Goal: Find specific page/section: Find specific page/section

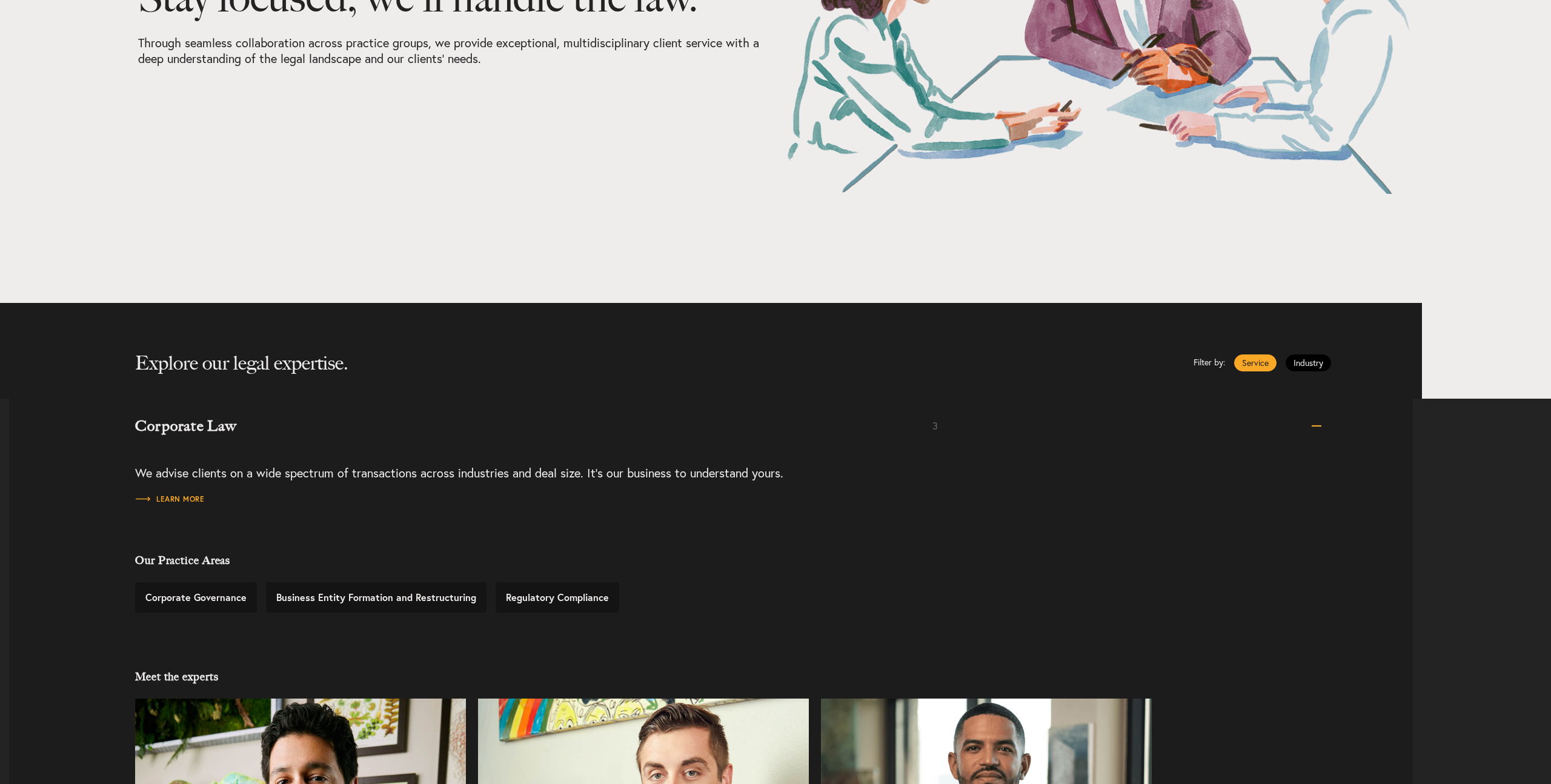
scroll to position [281, 0]
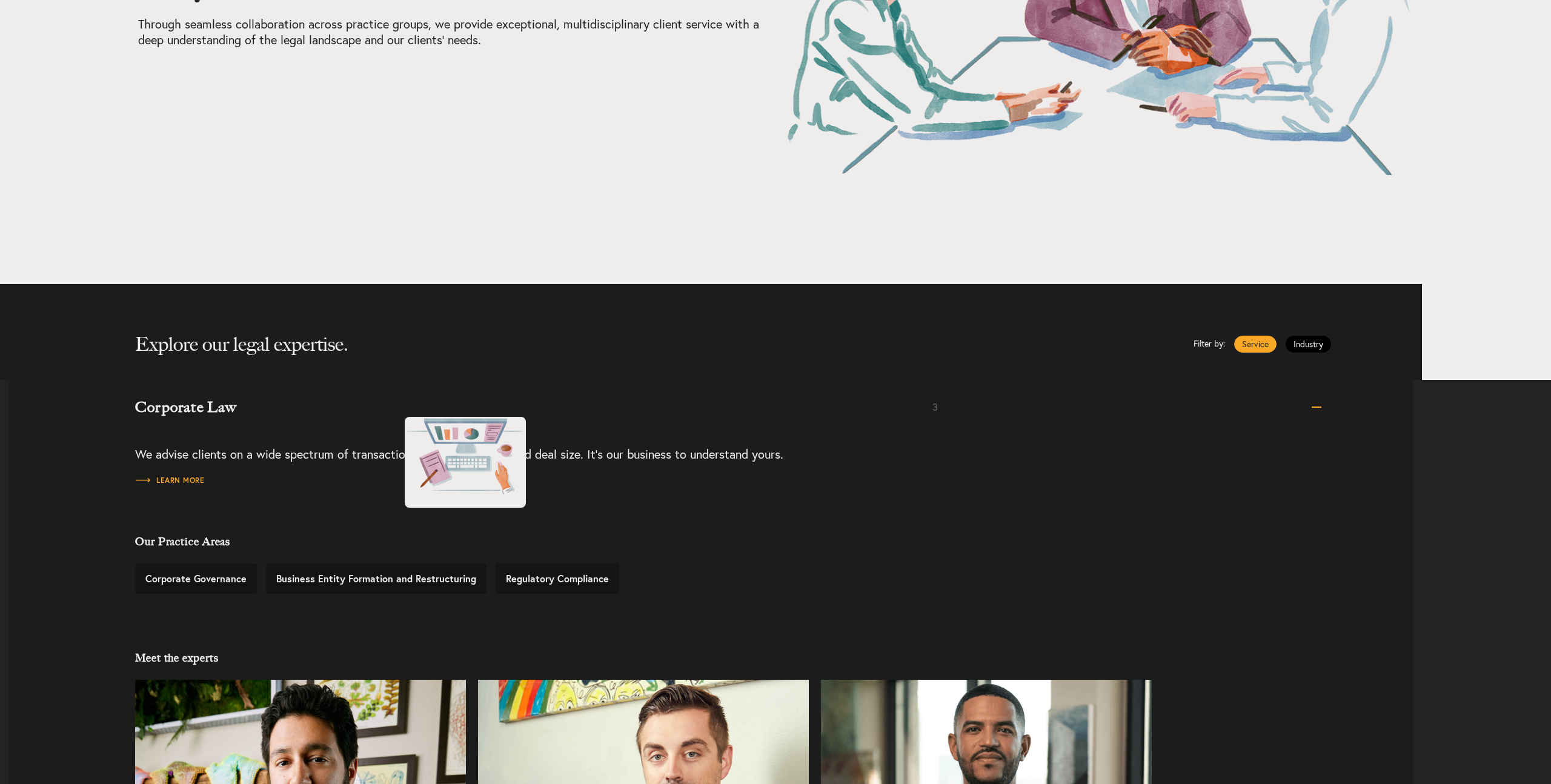
click at [393, 405] on h3 "Corporate Law" at bounding box center [534, 407] width 797 height 15
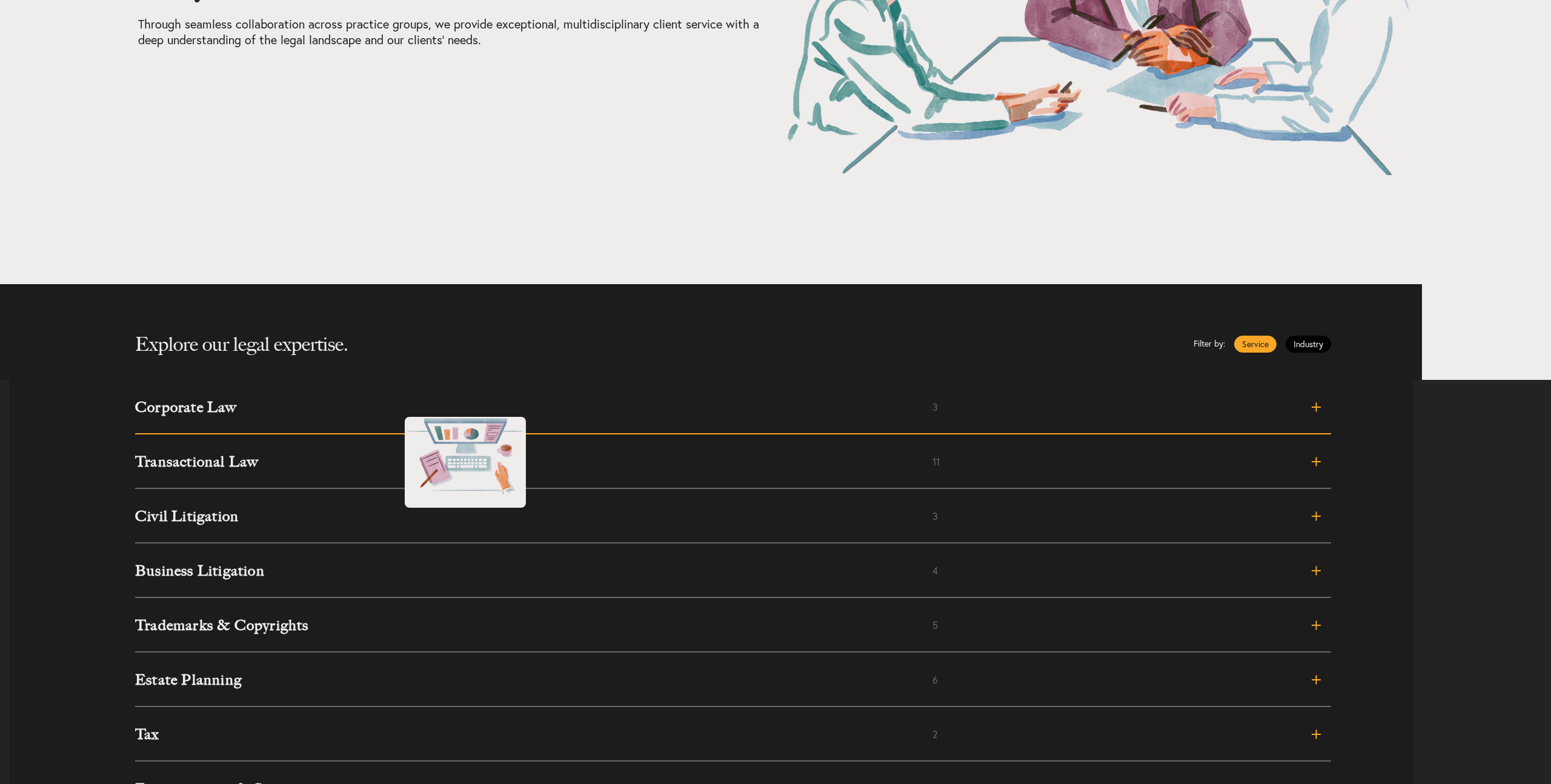
click at [393, 405] on h3 "Corporate Law" at bounding box center [534, 407] width 797 height 15
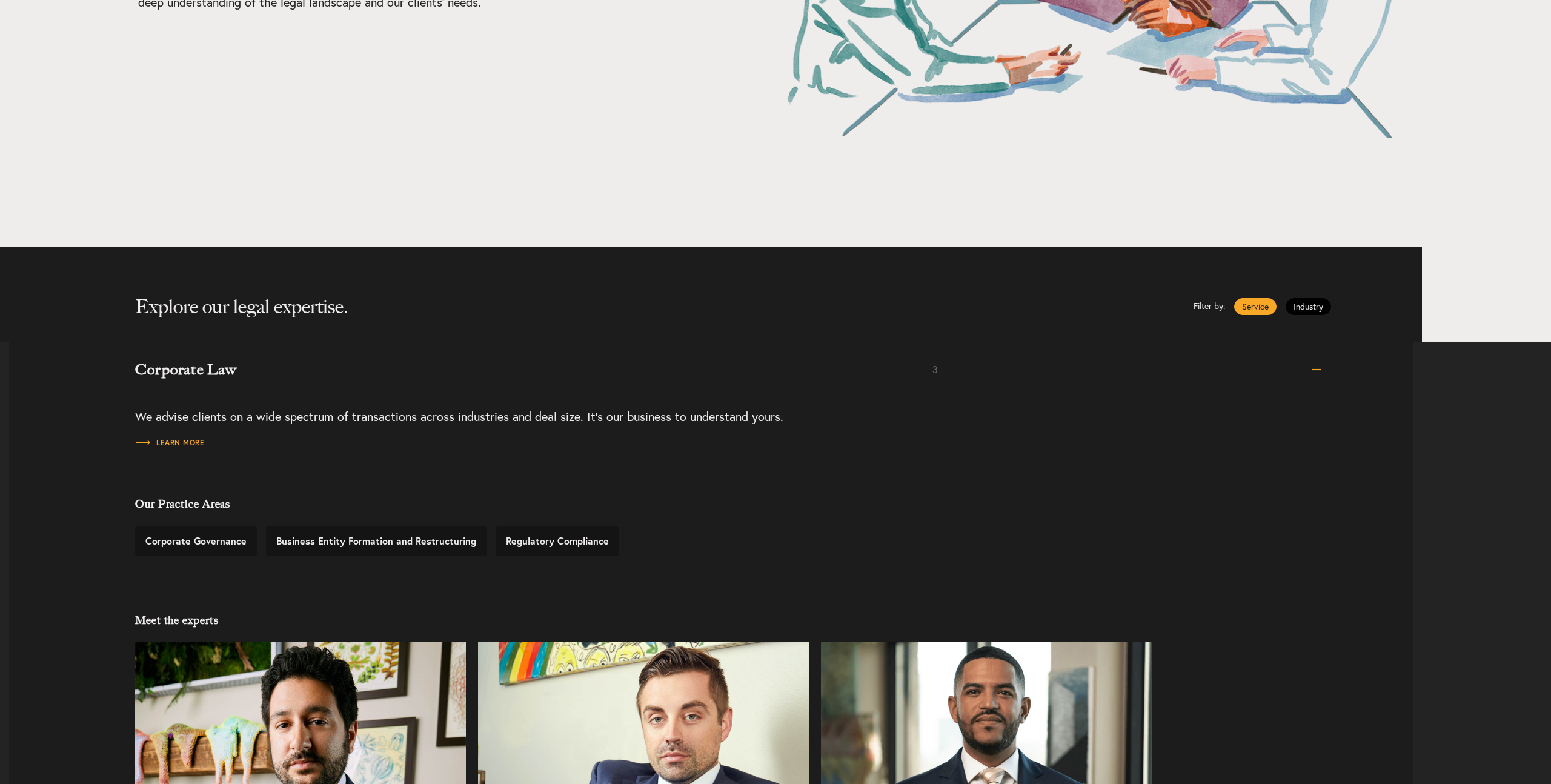
scroll to position [322, 0]
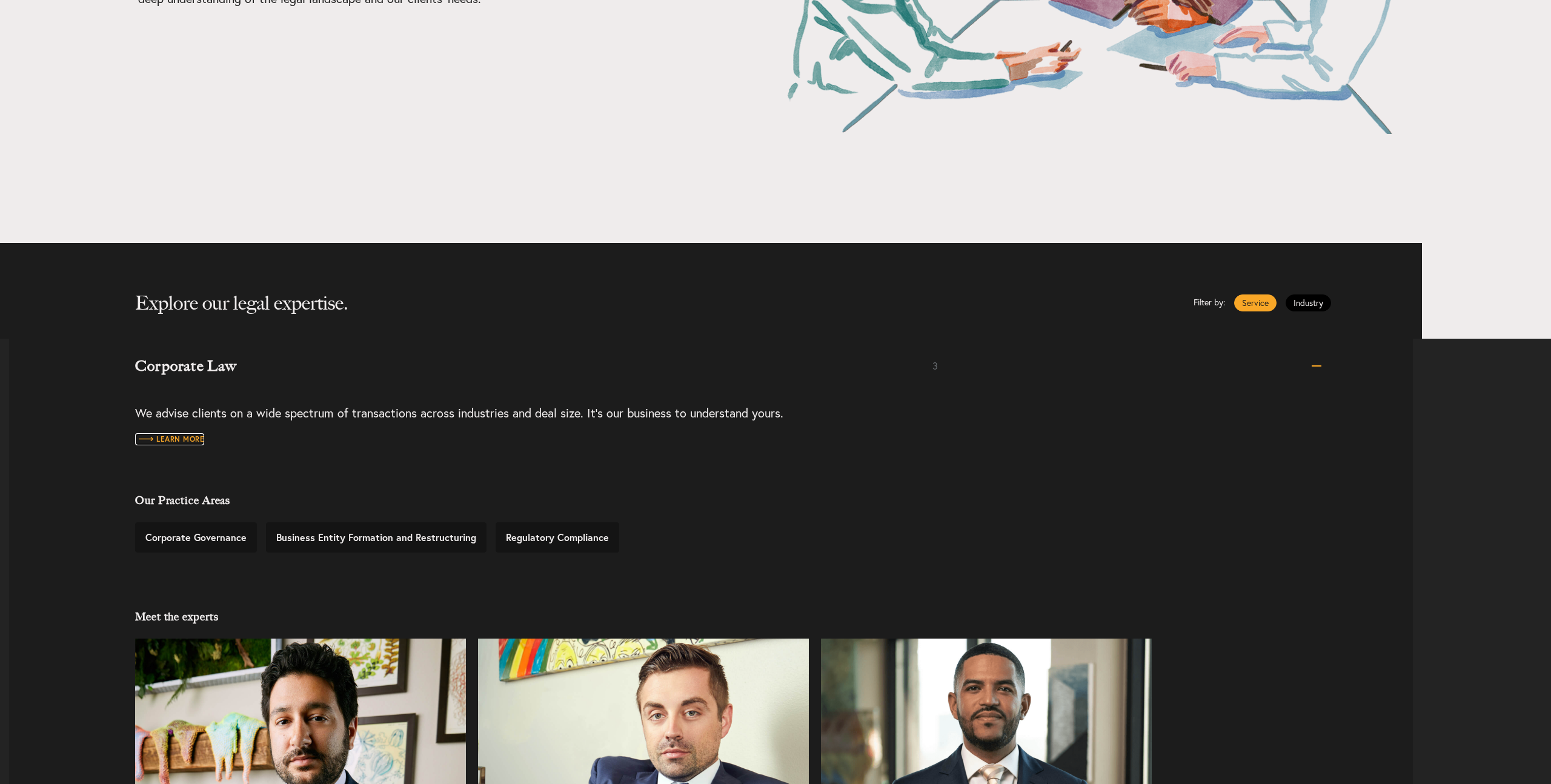
click at [181, 437] on span "Learn more" at bounding box center [169, 438] width 69 height 7
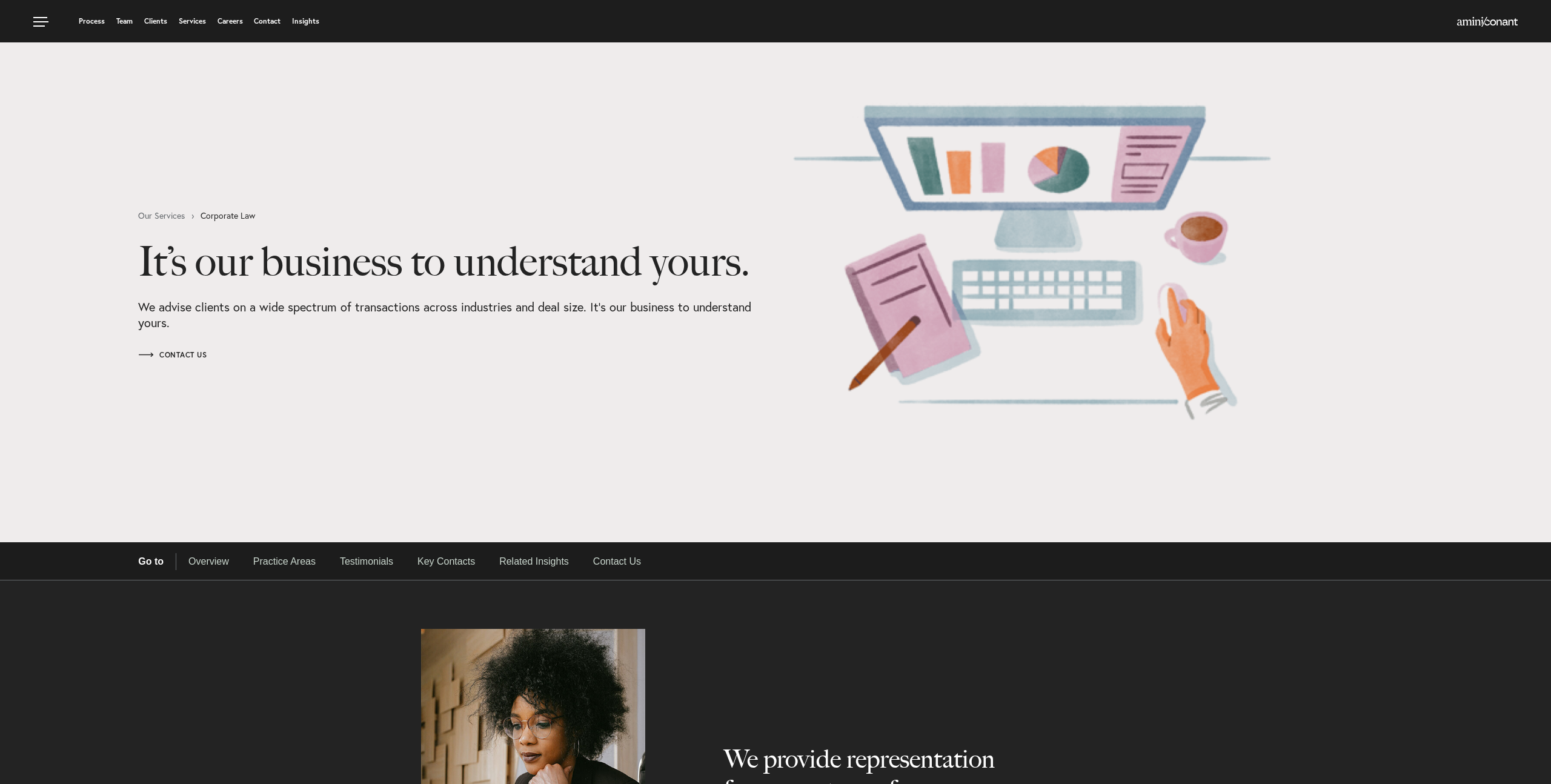
select select "Austin"
select select "Business and Civil Litigation"
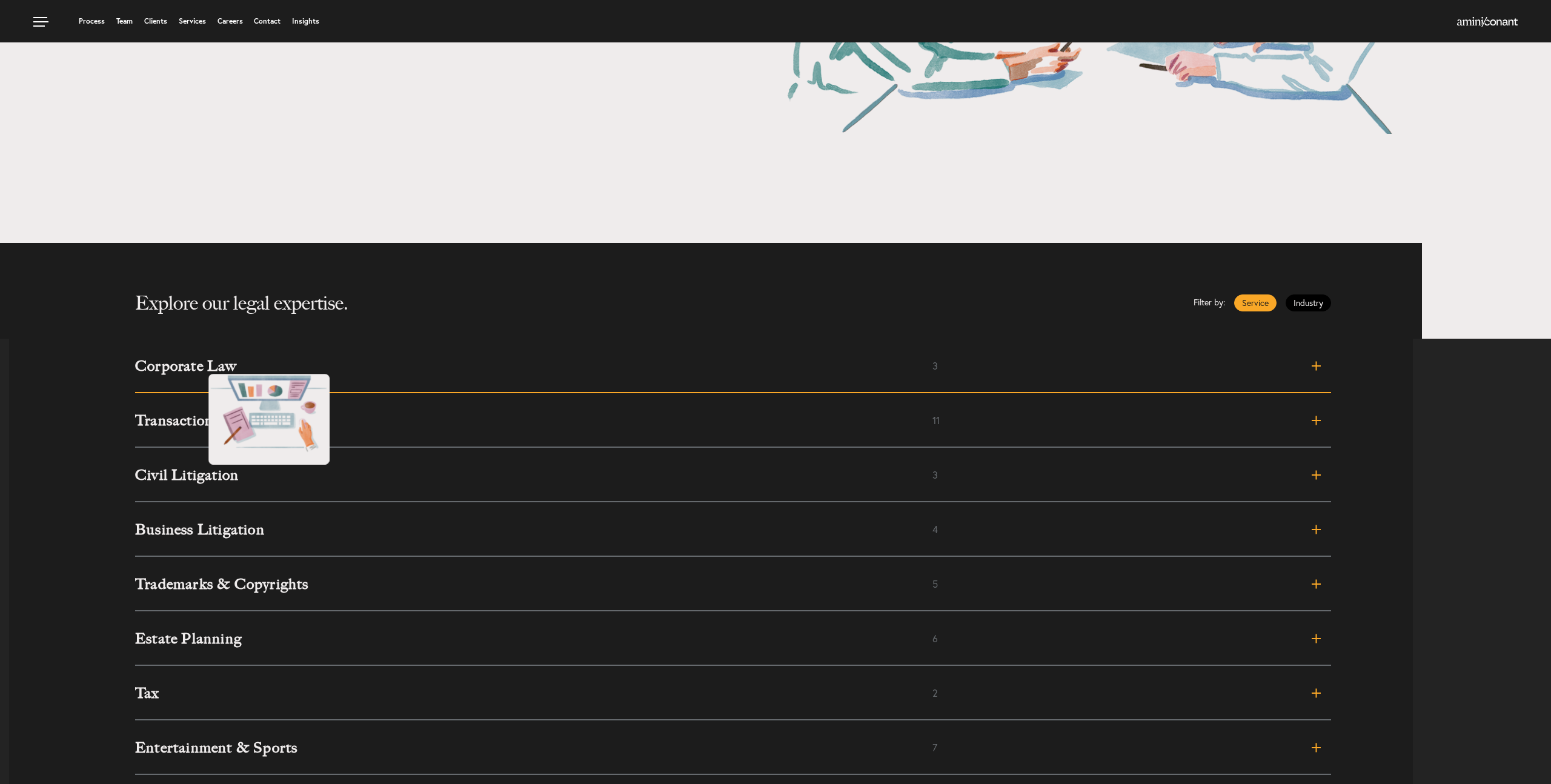
click at [196, 362] on h3 "Corporate Law" at bounding box center [534, 366] width 797 height 15
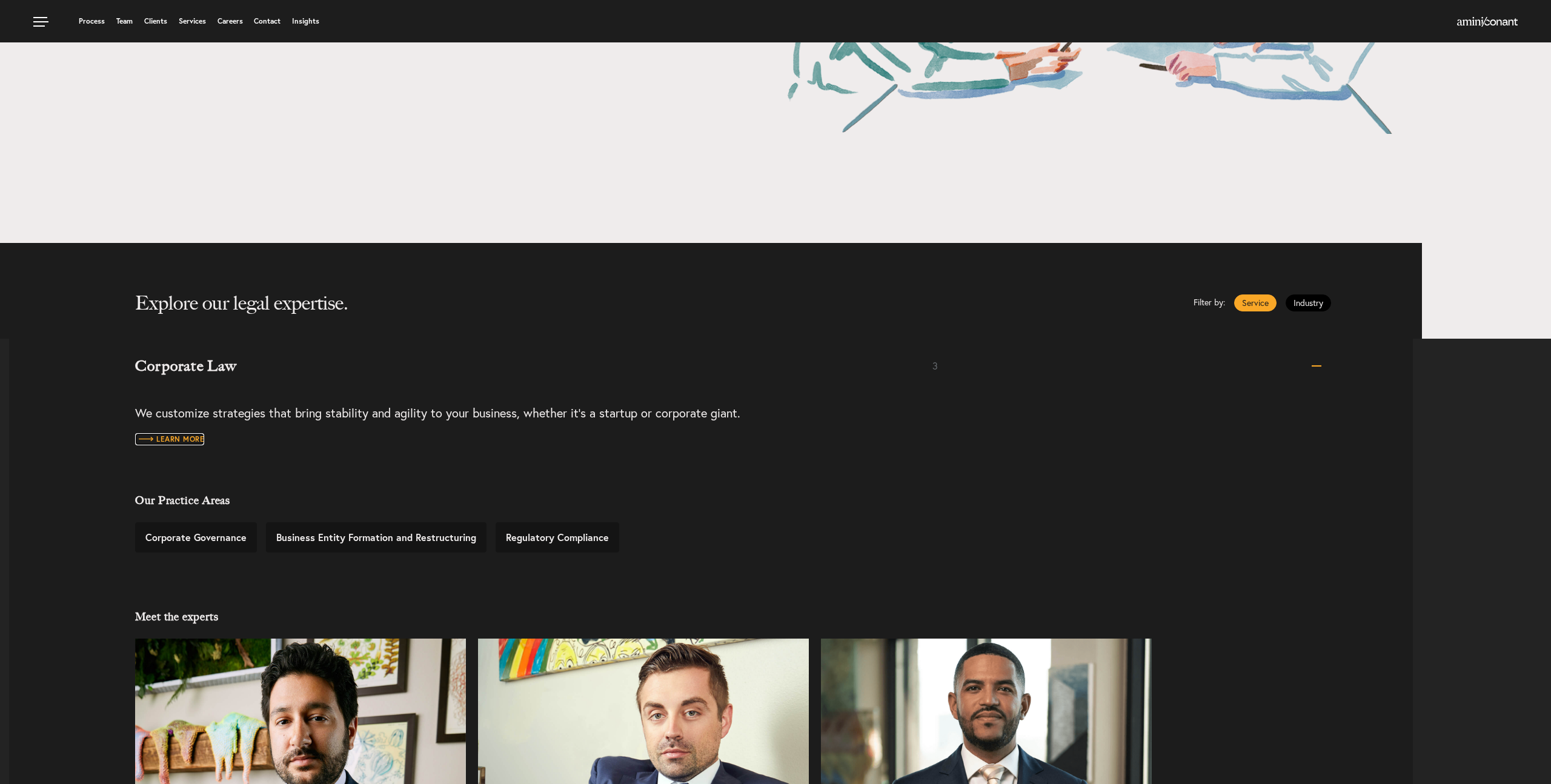
click at [178, 442] on span "Learn more" at bounding box center [169, 438] width 69 height 7
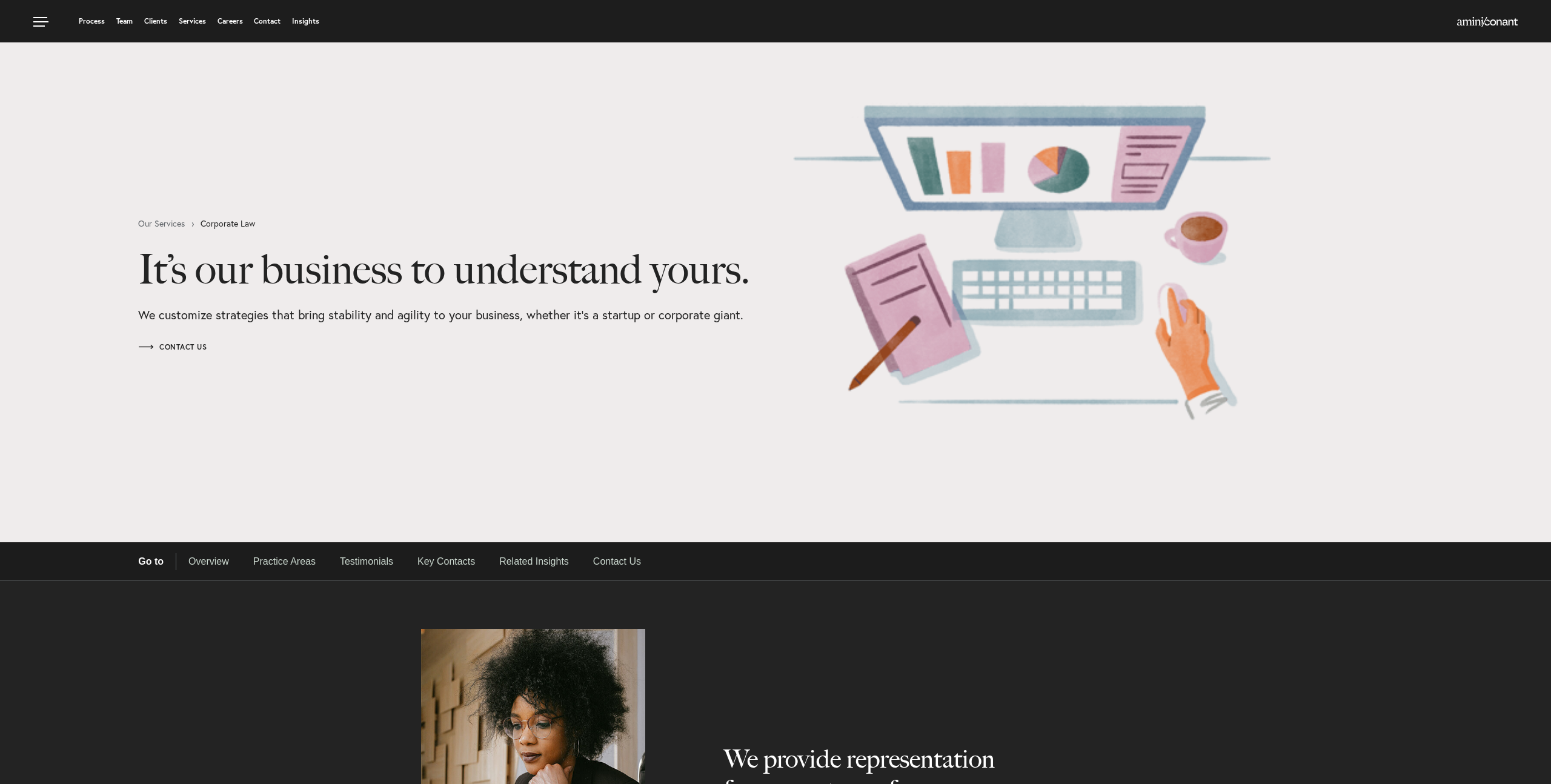
select select "Austin"
select select "Business and Civil Litigation"
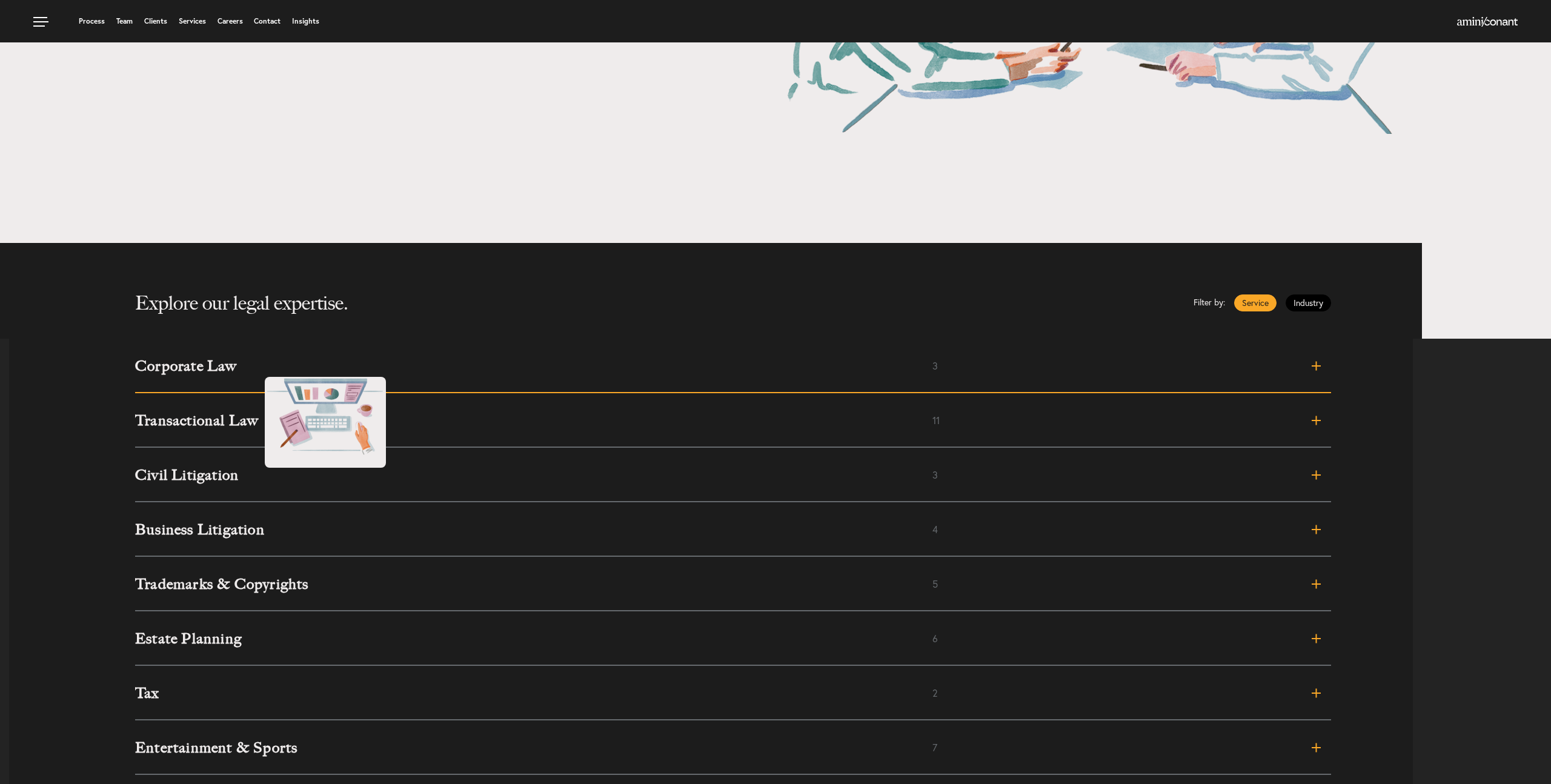
click at [253, 365] on h3 "Corporate Law" at bounding box center [534, 366] width 797 height 15
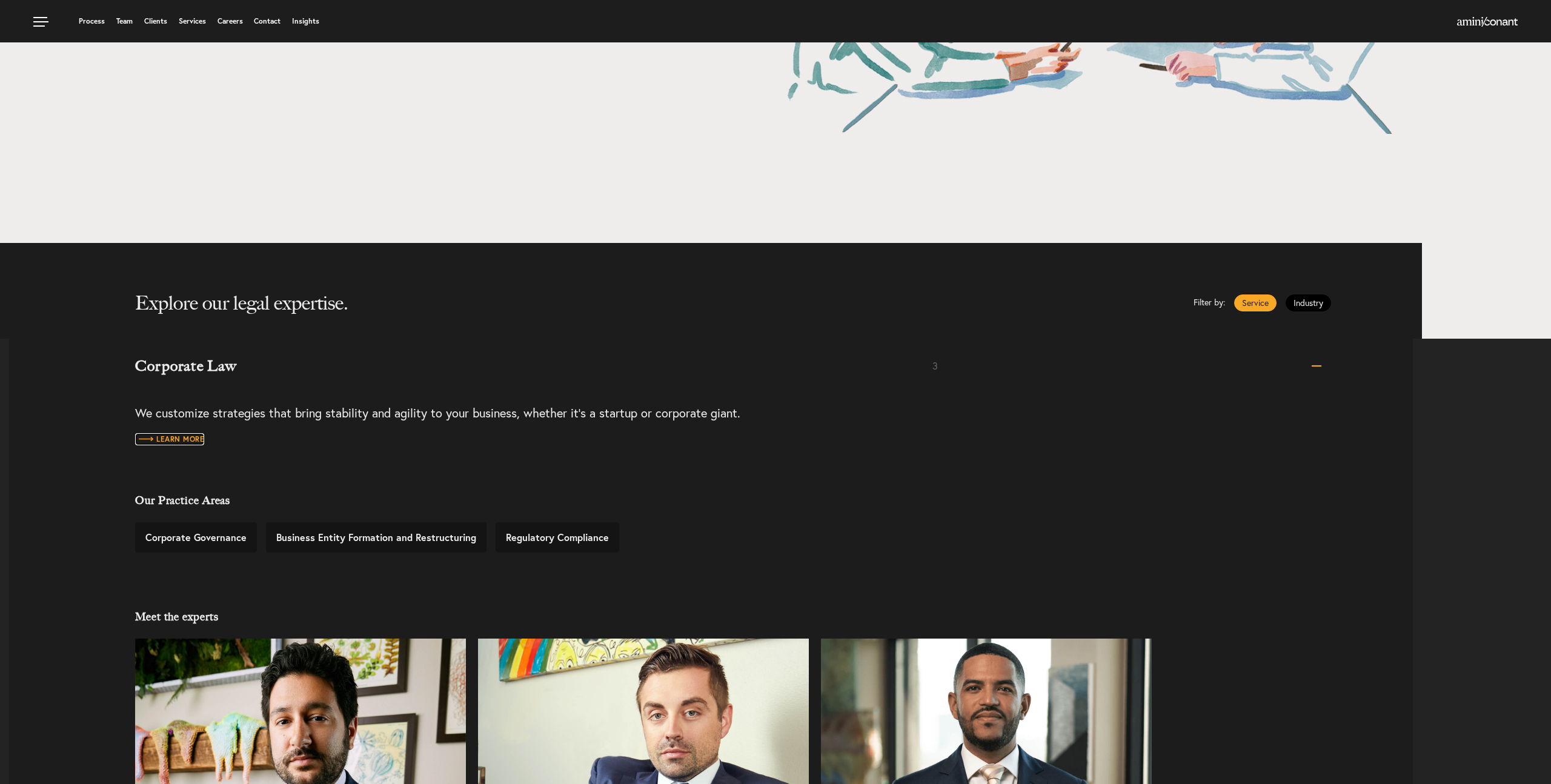
click at [174, 433] on link "Learn more" at bounding box center [169, 439] width 69 height 12
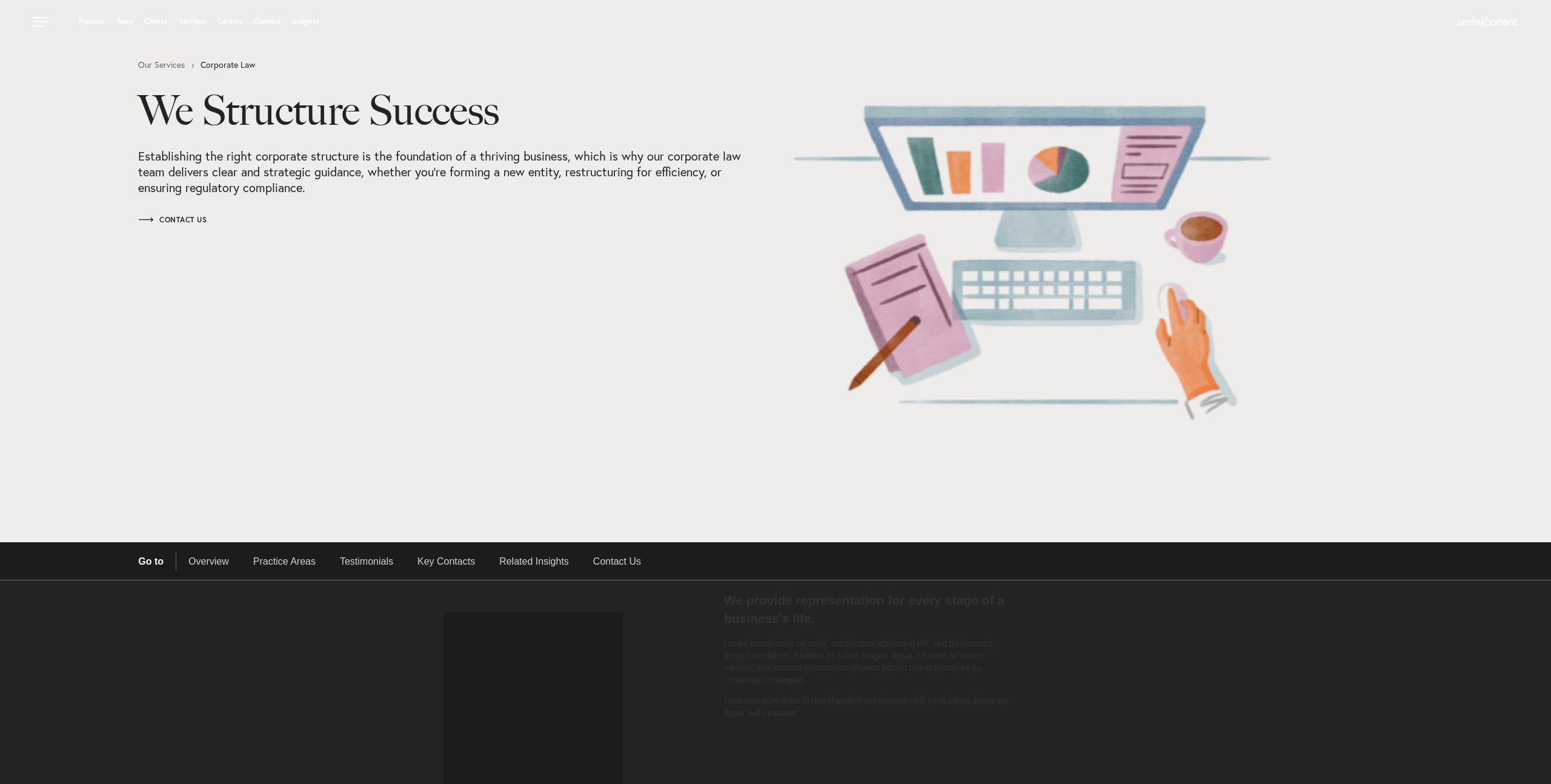
select select "Austin"
select select "Business and Civil Litigation"
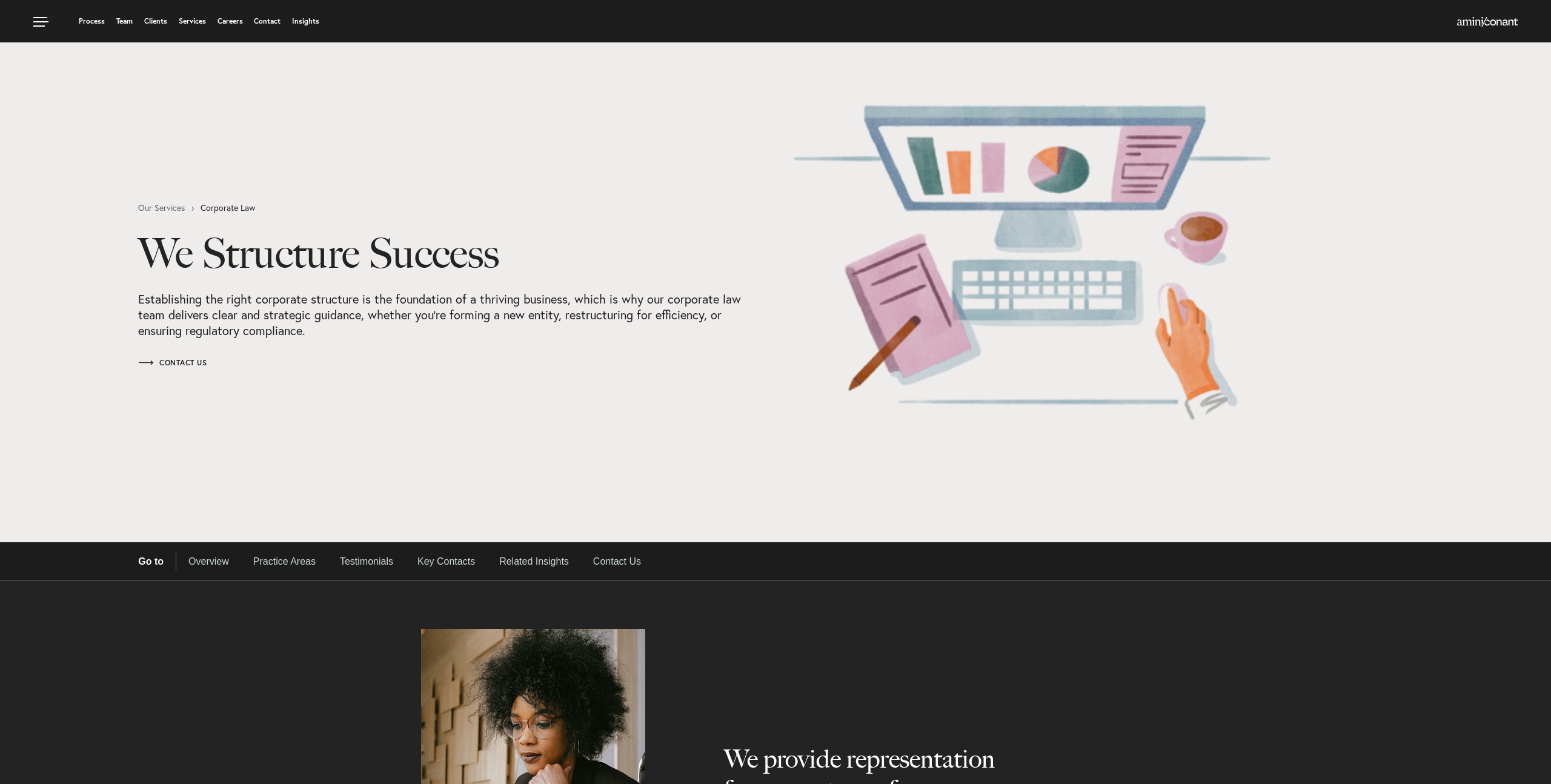
select select "Austin"
select select "Business and Civil Litigation"
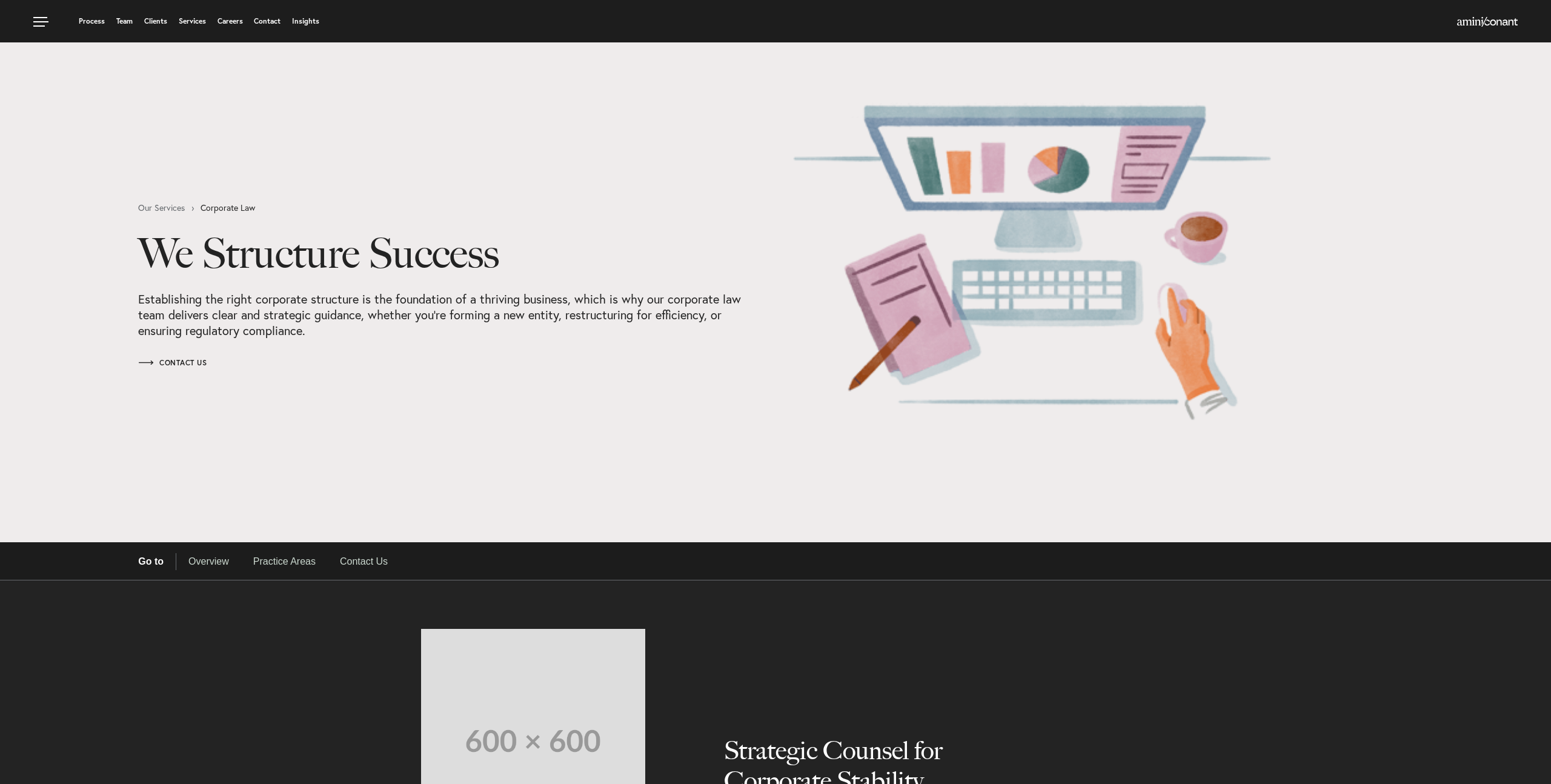
select select "Austin"
select select "Business and Civil Litigation"
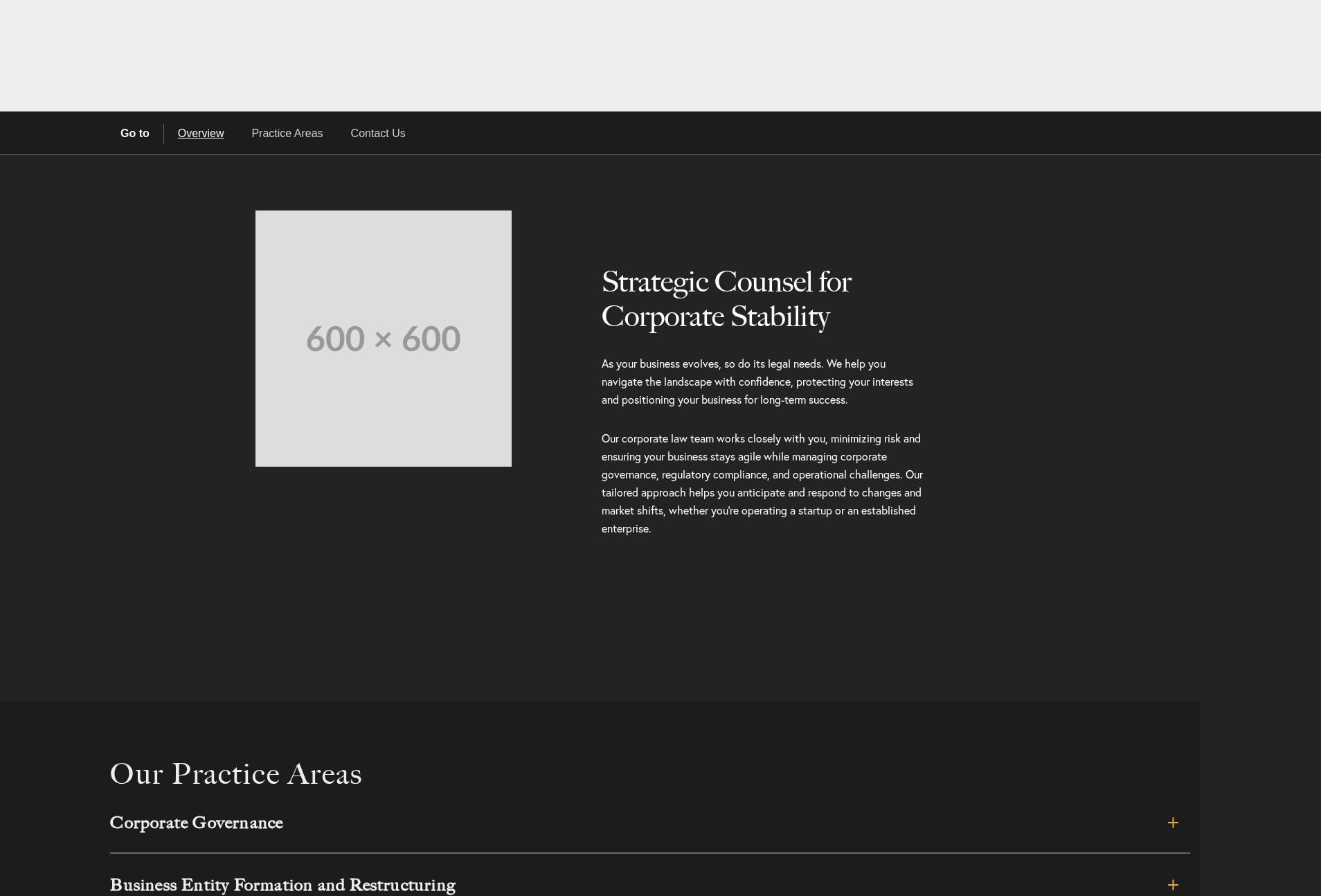
scroll to position [375, 0]
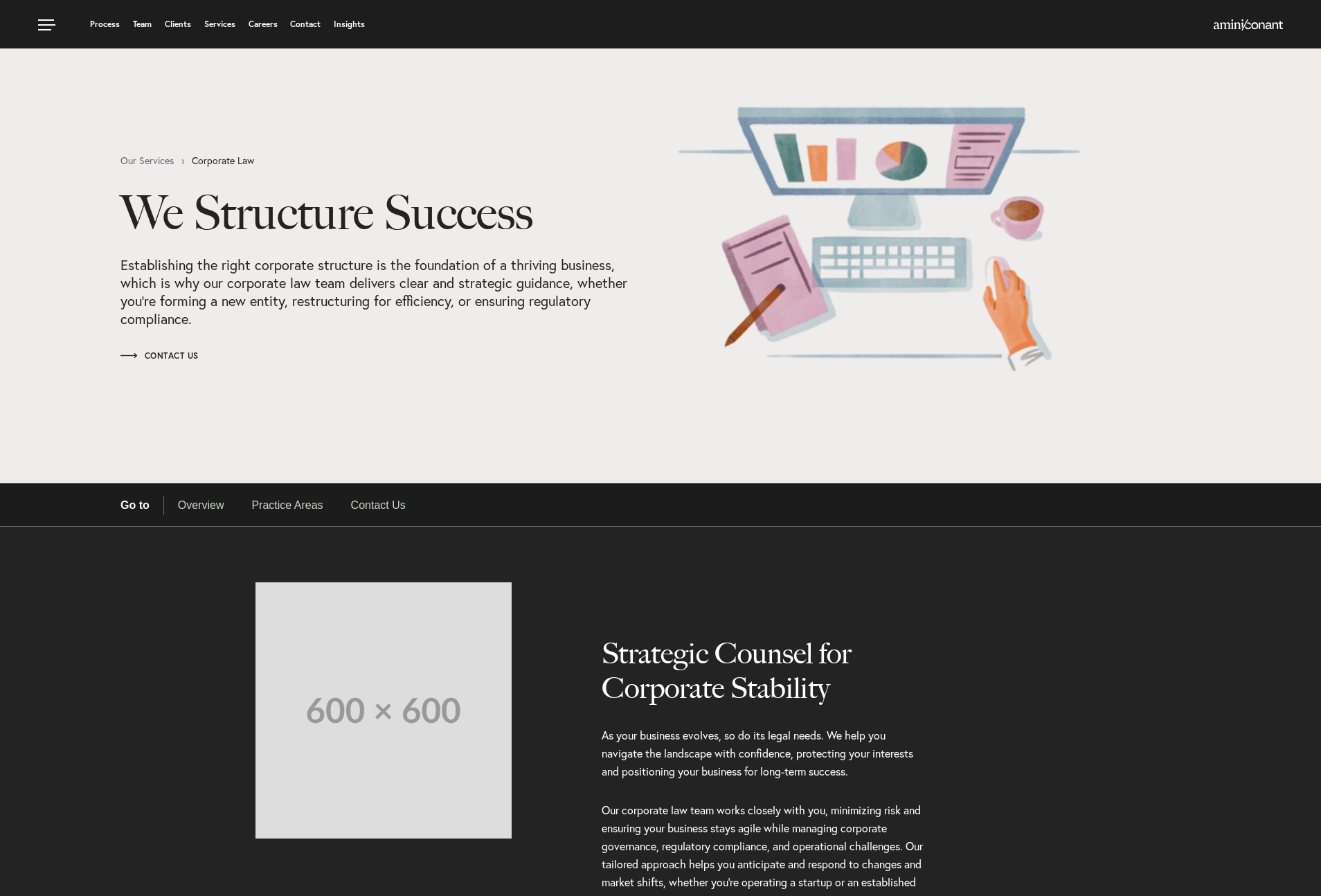
select select "Austin"
select select "Business and Civil Litigation"
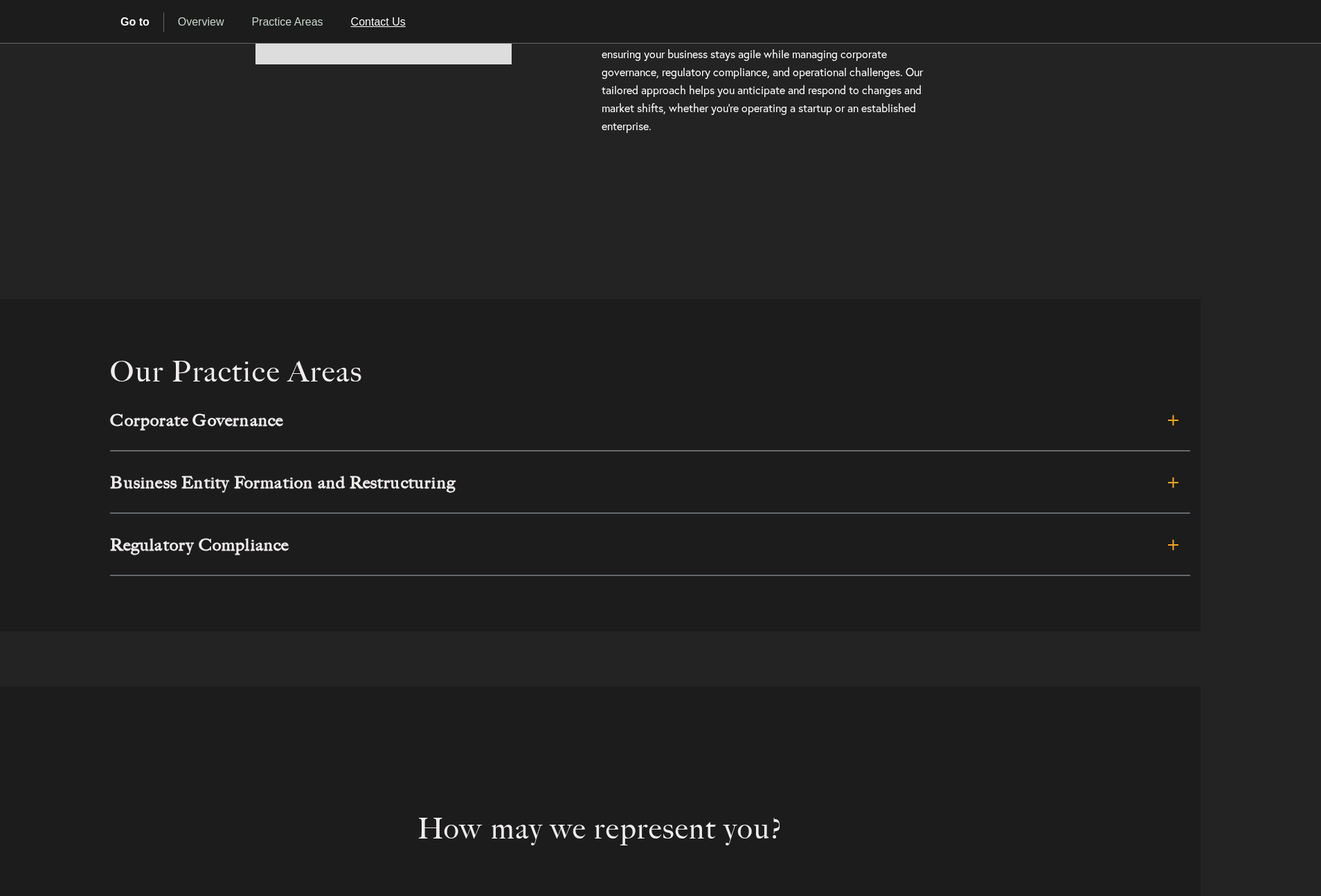
scroll to position [777, 0]
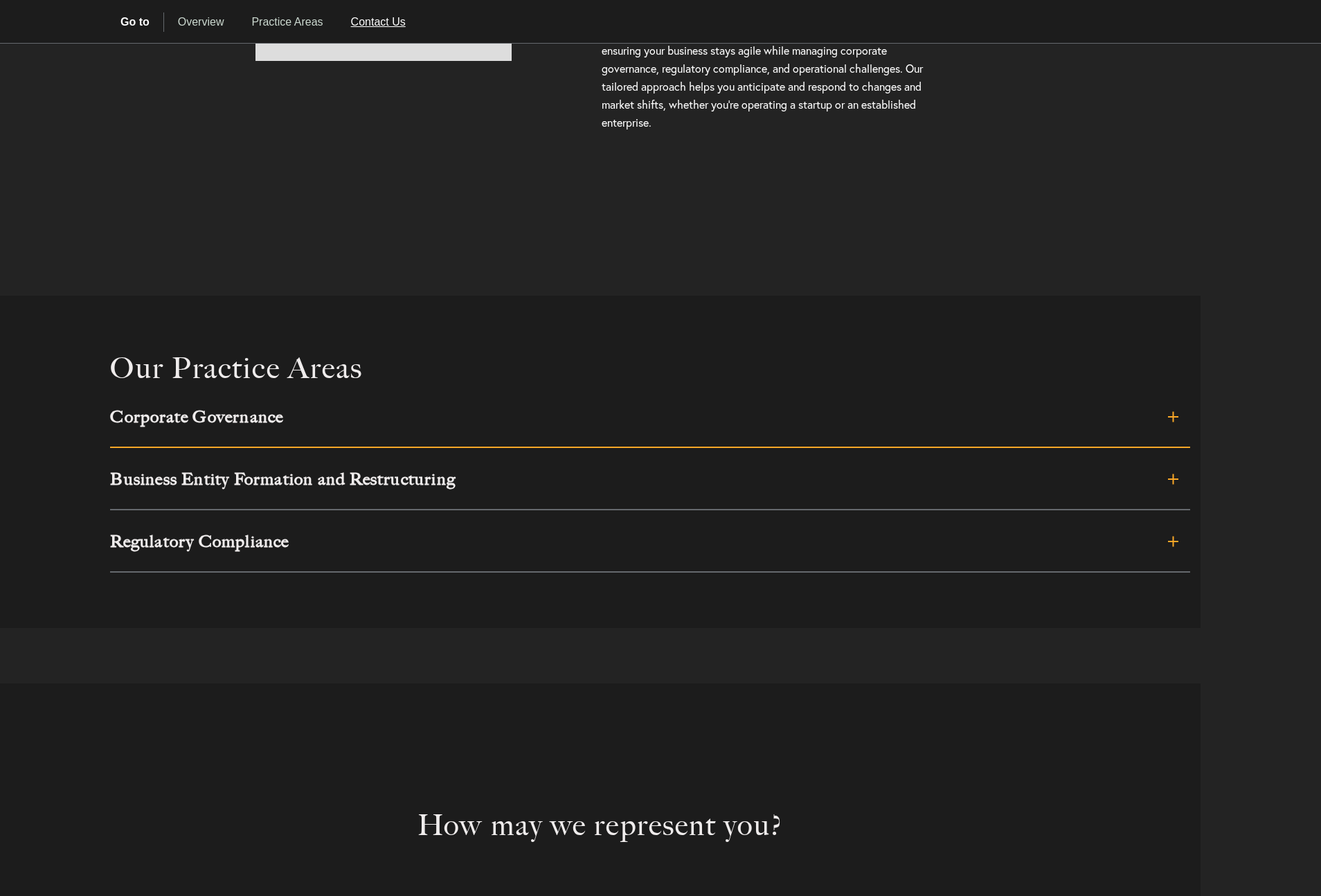
click at [875, 427] on link "Corporate Governance" at bounding box center [649, 416] width 1080 height 62
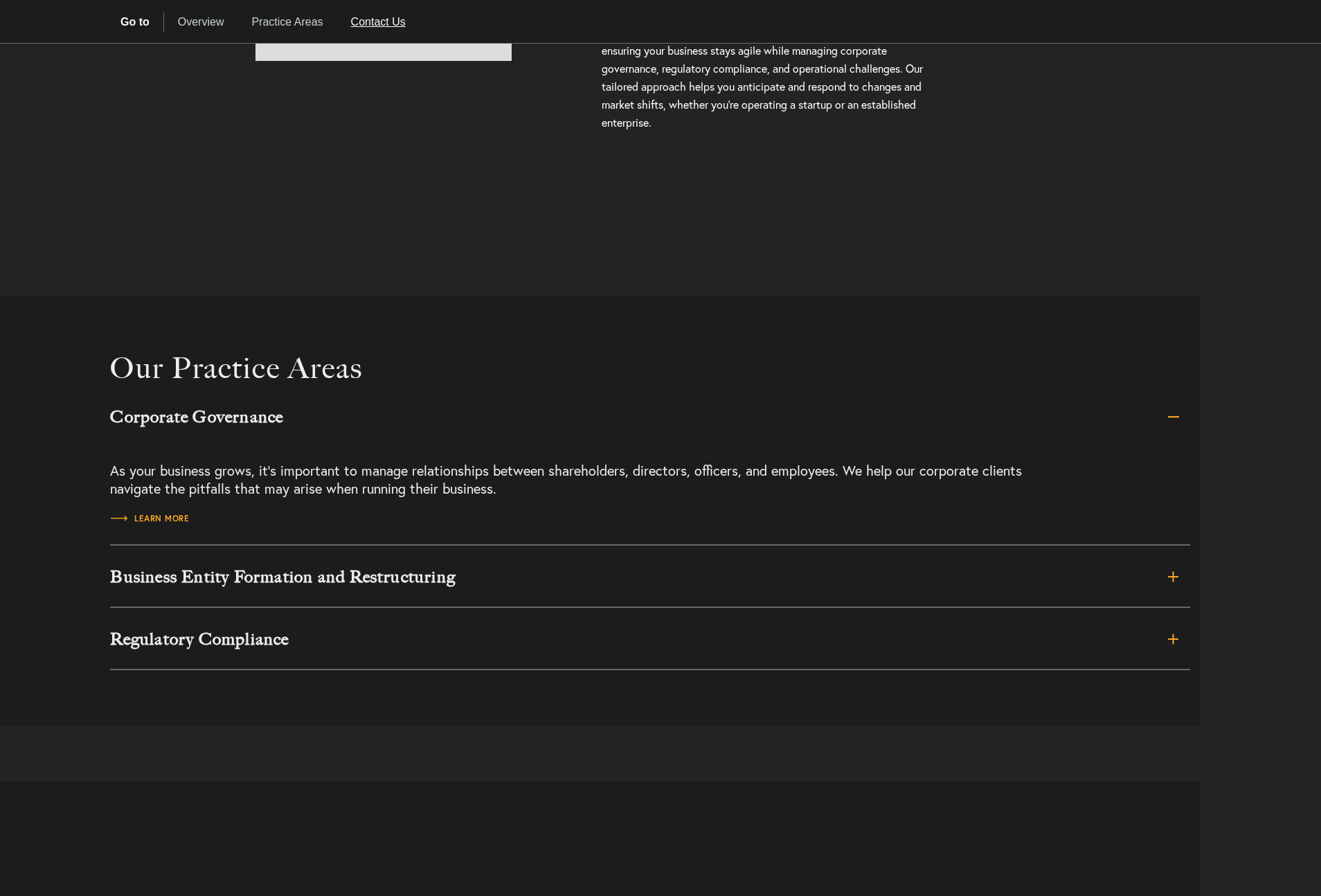
scroll to position [812, 0]
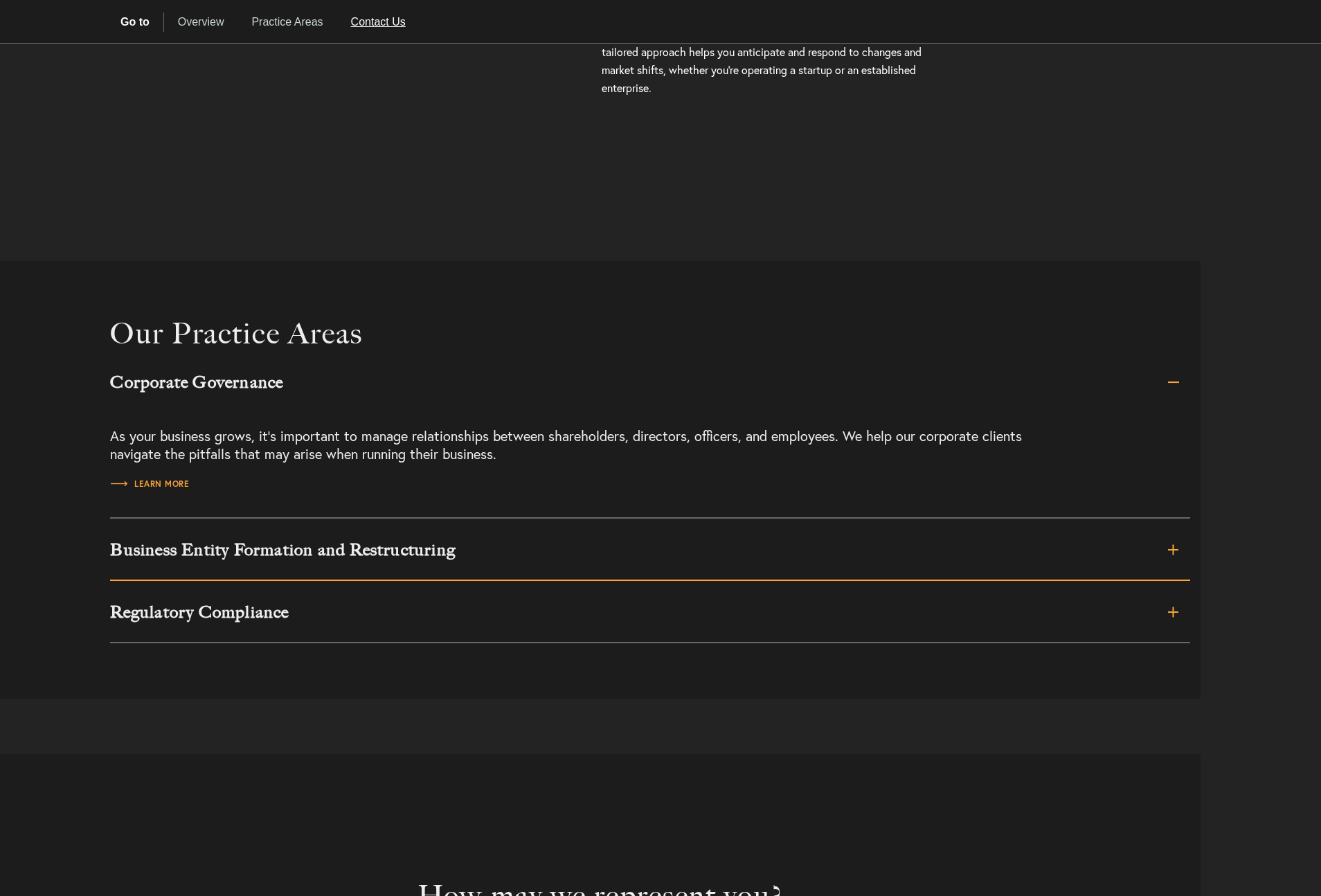
click at [832, 557] on link "Business Entity Formation and Restructuring" at bounding box center [649, 550] width 1080 height 62
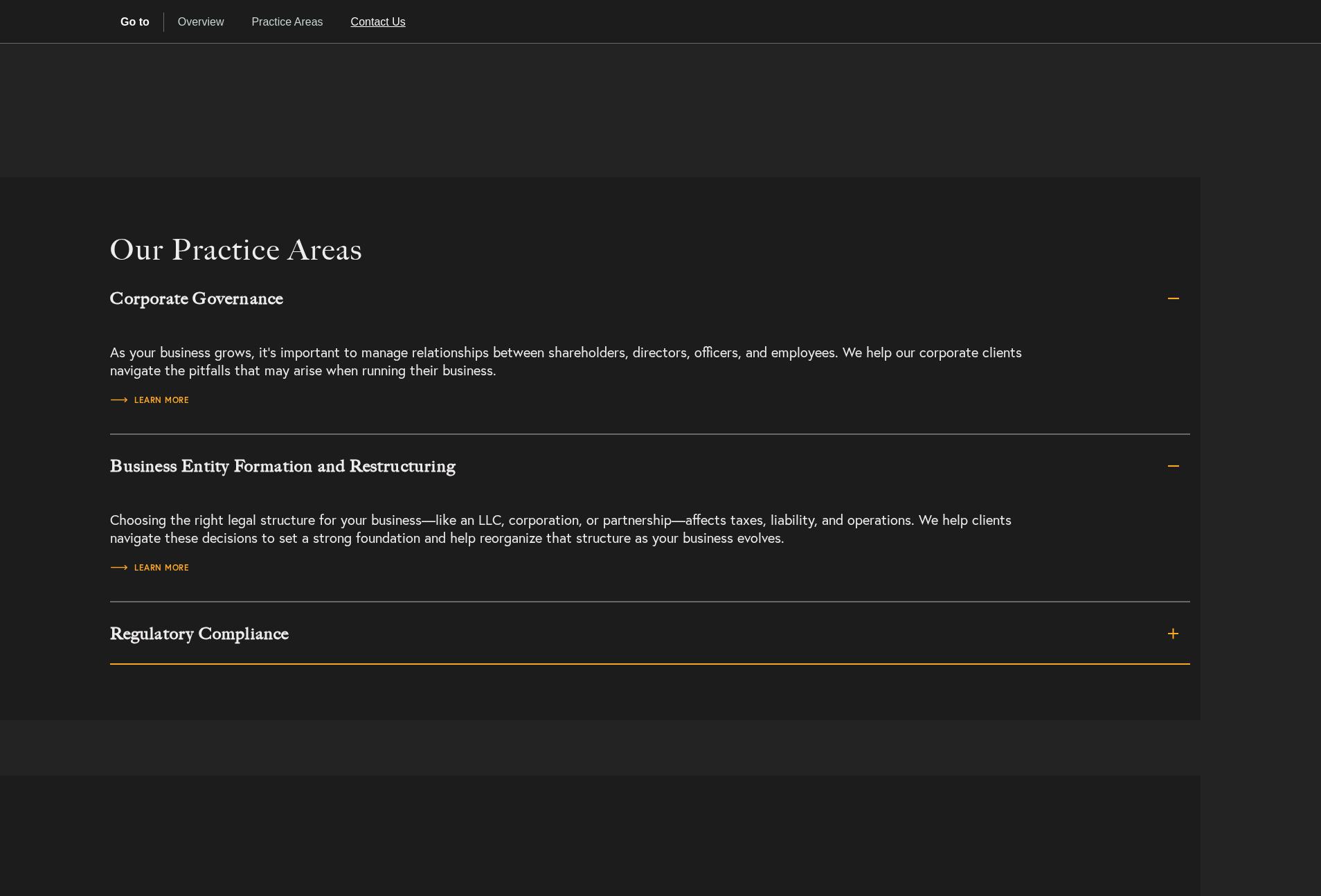
click at [816, 642] on link "Regulatory Compliance" at bounding box center [649, 633] width 1080 height 62
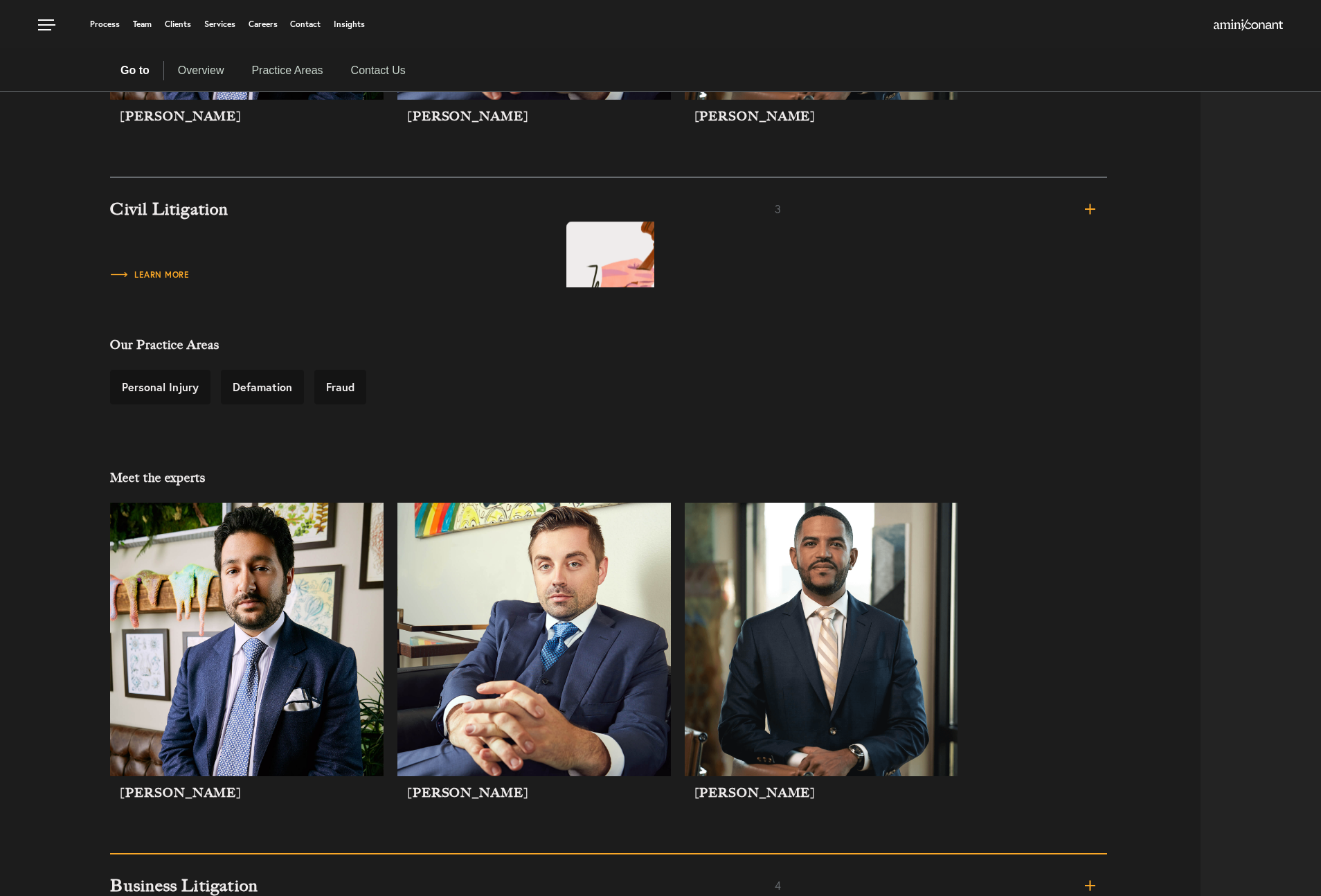
scroll to position [3789, 0]
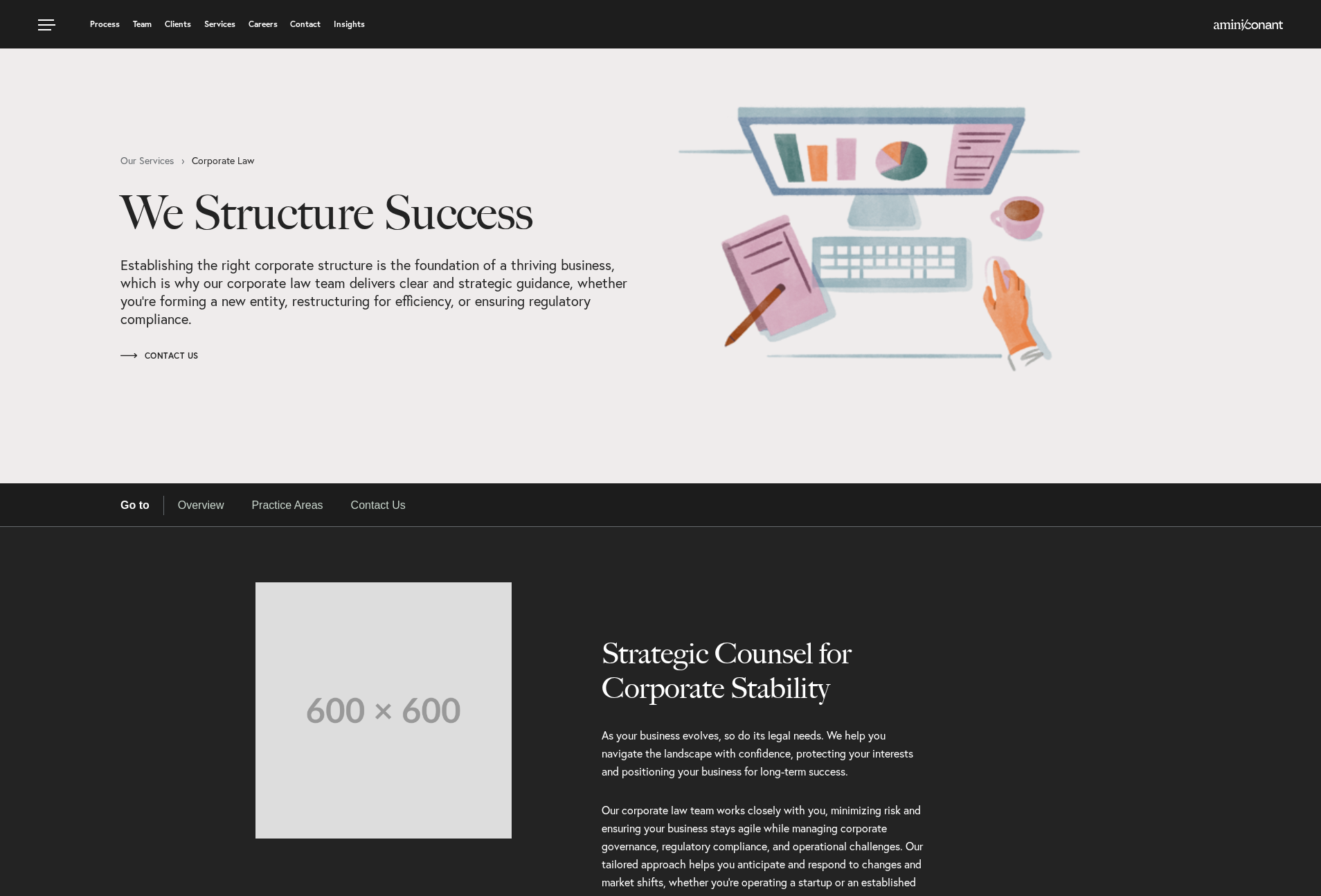
select select "Austin"
select select "Business and Civil Litigation"
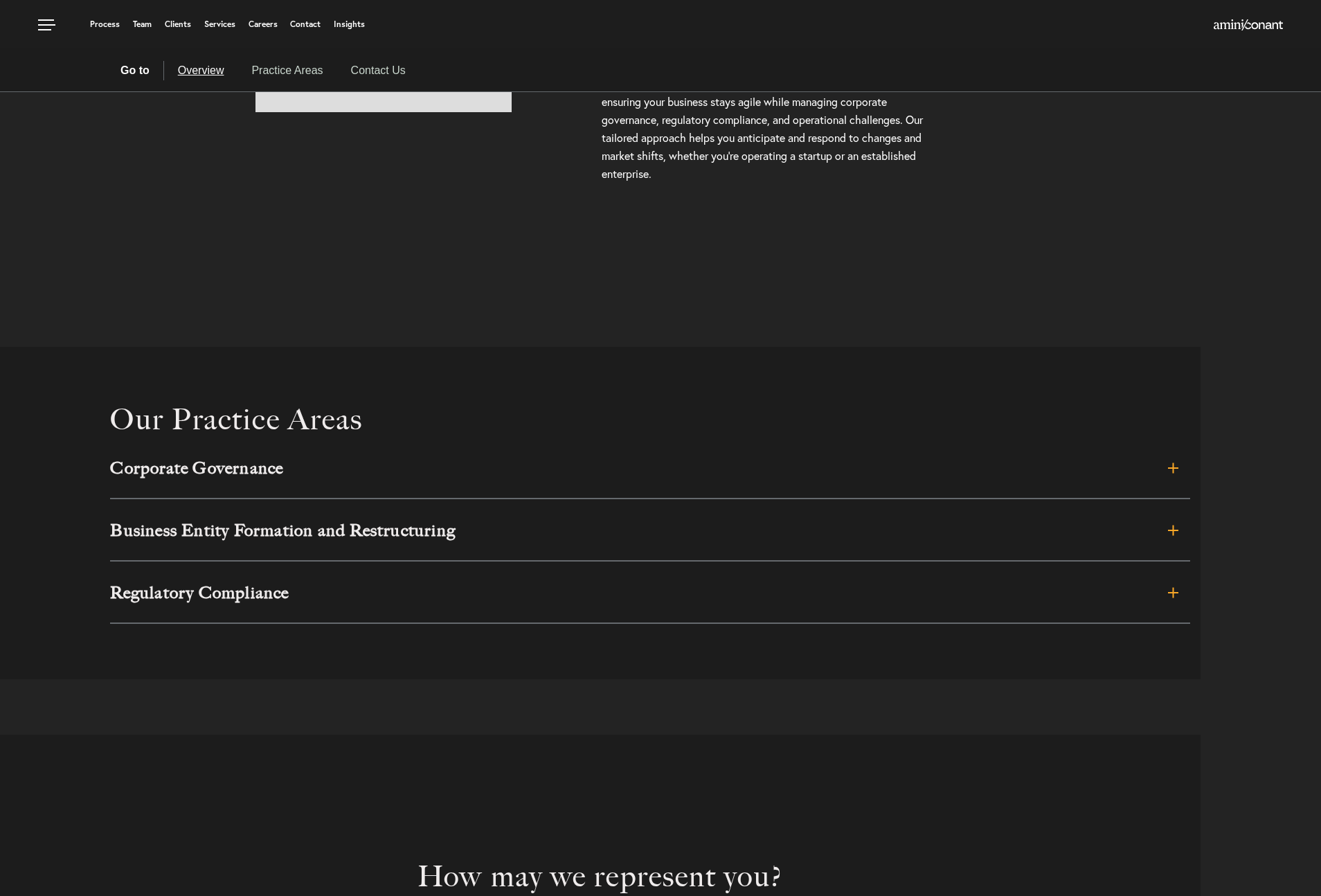
scroll to position [711, 0]
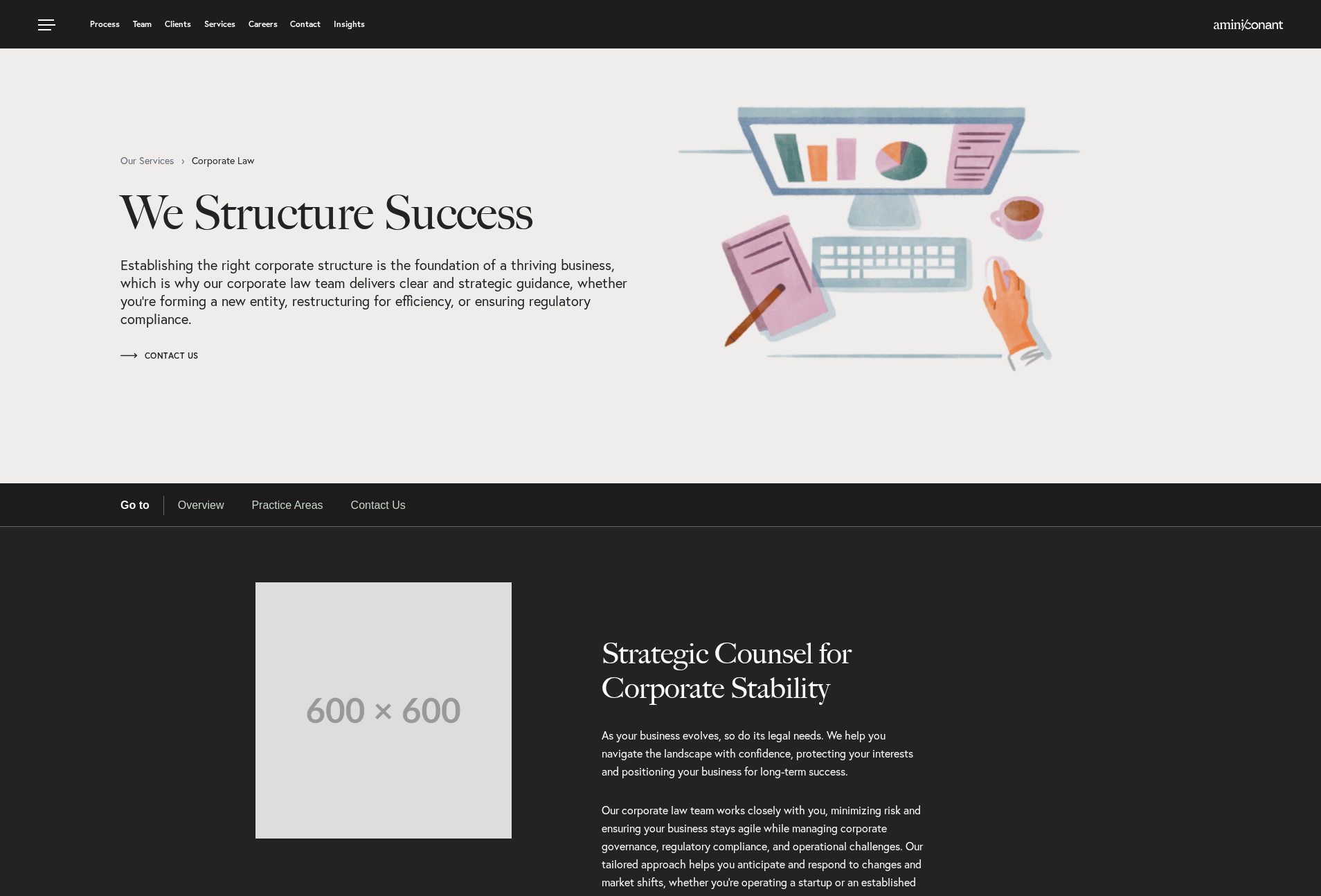
select select "Austin"
select select "Business and Civil Litigation"
click at [289, 509] on link "Practice Areas" at bounding box center [287, 506] width 99 height 19
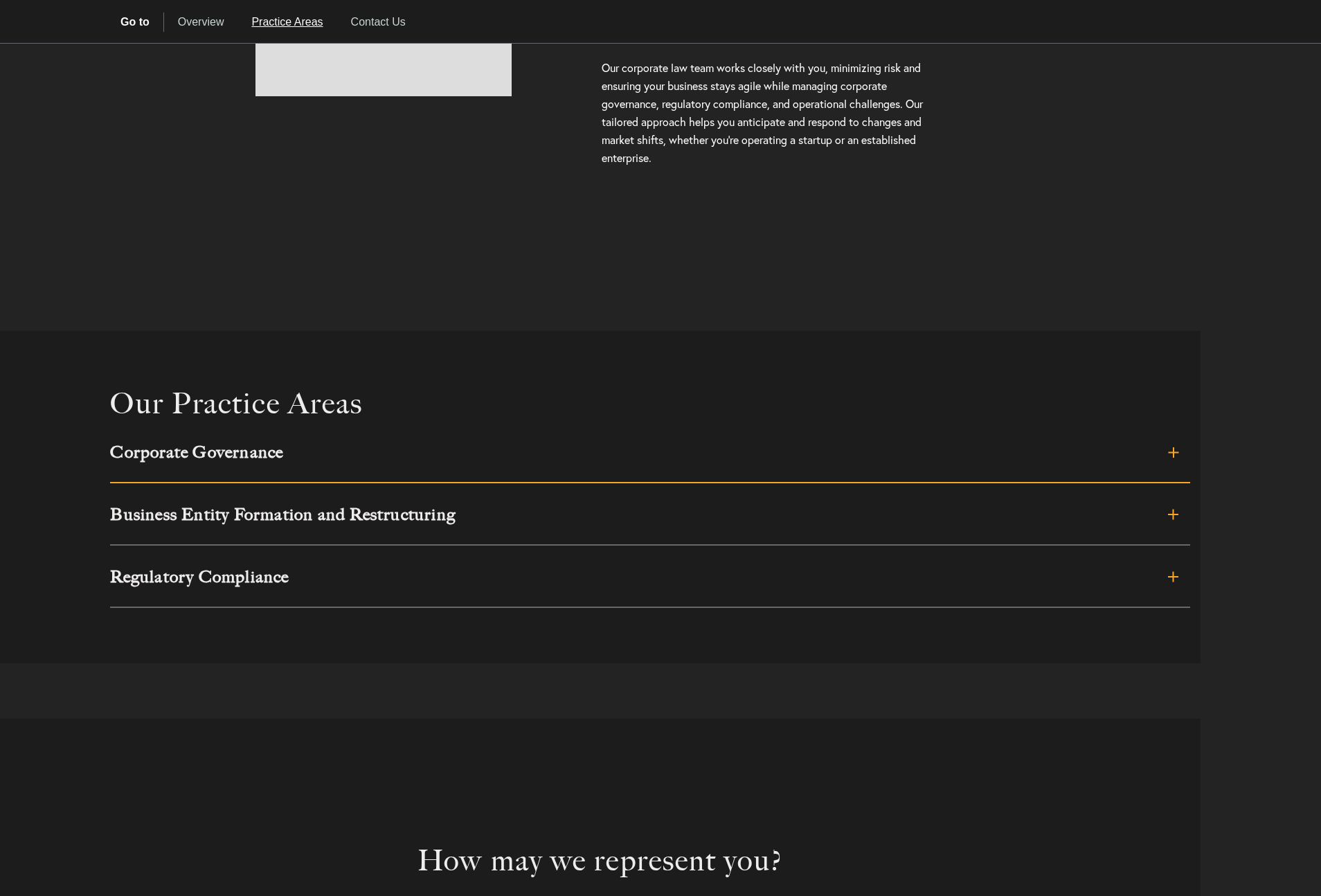
scroll to position [754, 0]
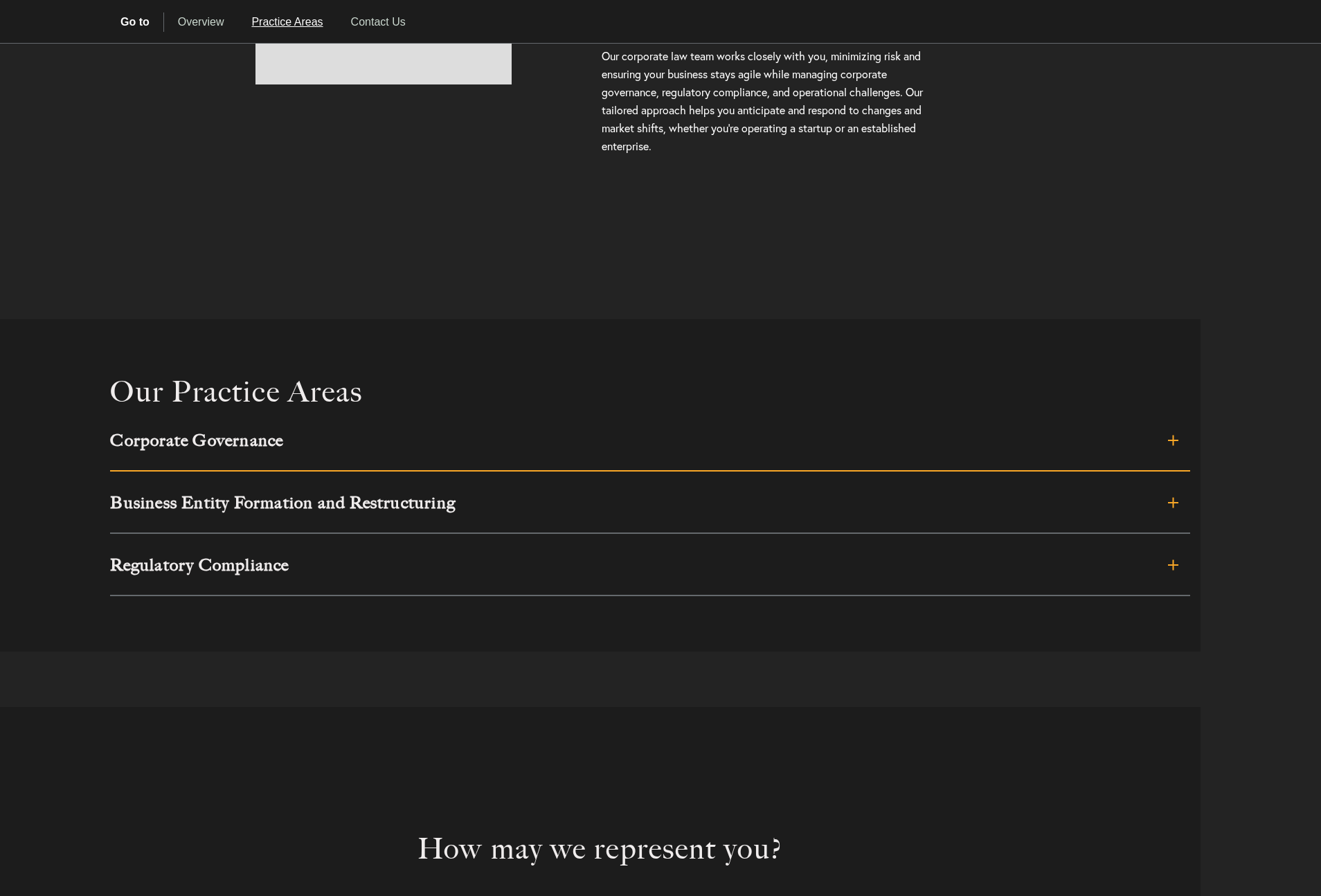
click at [624, 433] on h3 "Corporate Governance" at bounding box center [542, 440] width 864 height 17
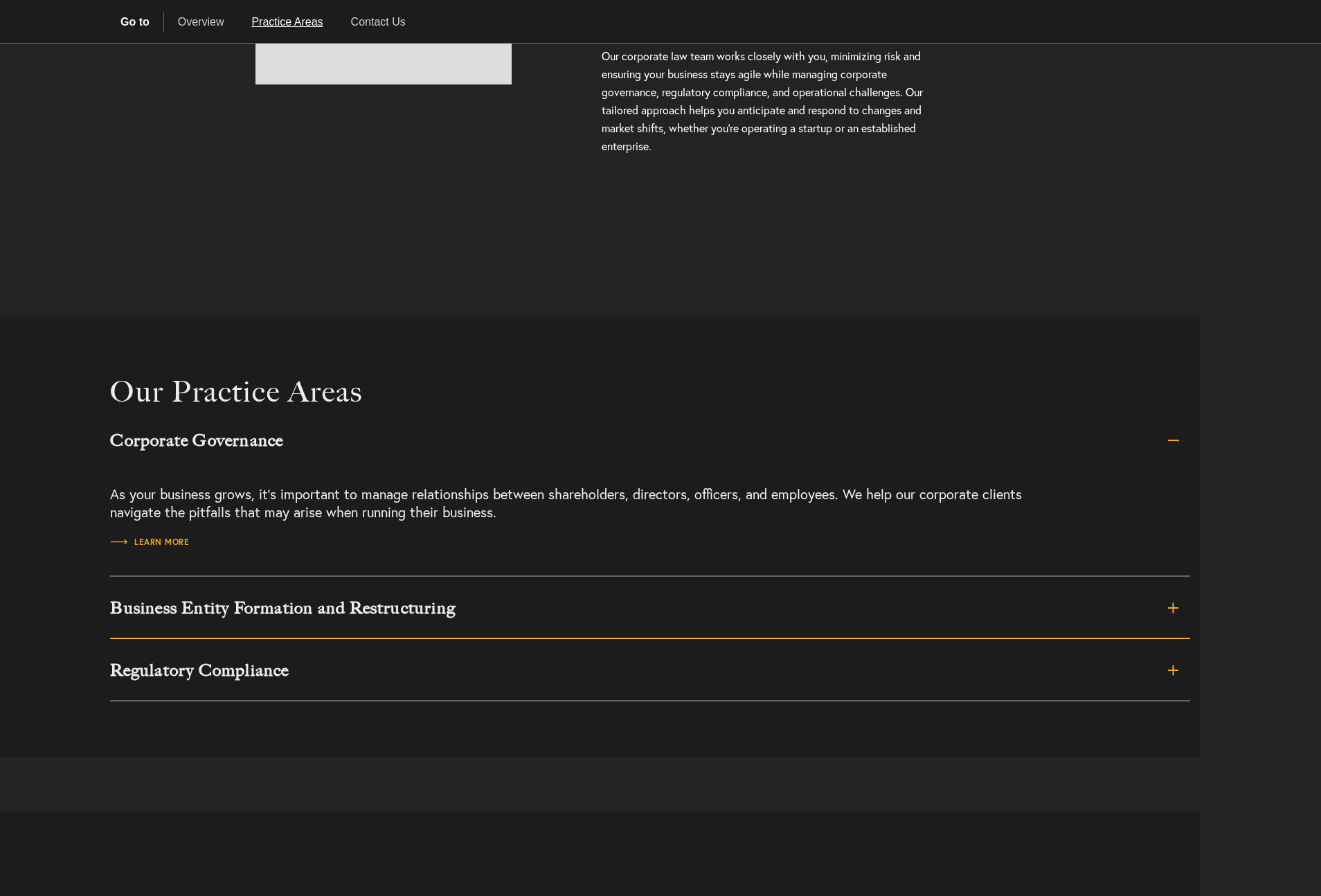
click at [566, 620] on link "Business Entity Formation and Restructuring" at bounding box center [649, 607] width 1080 height 62
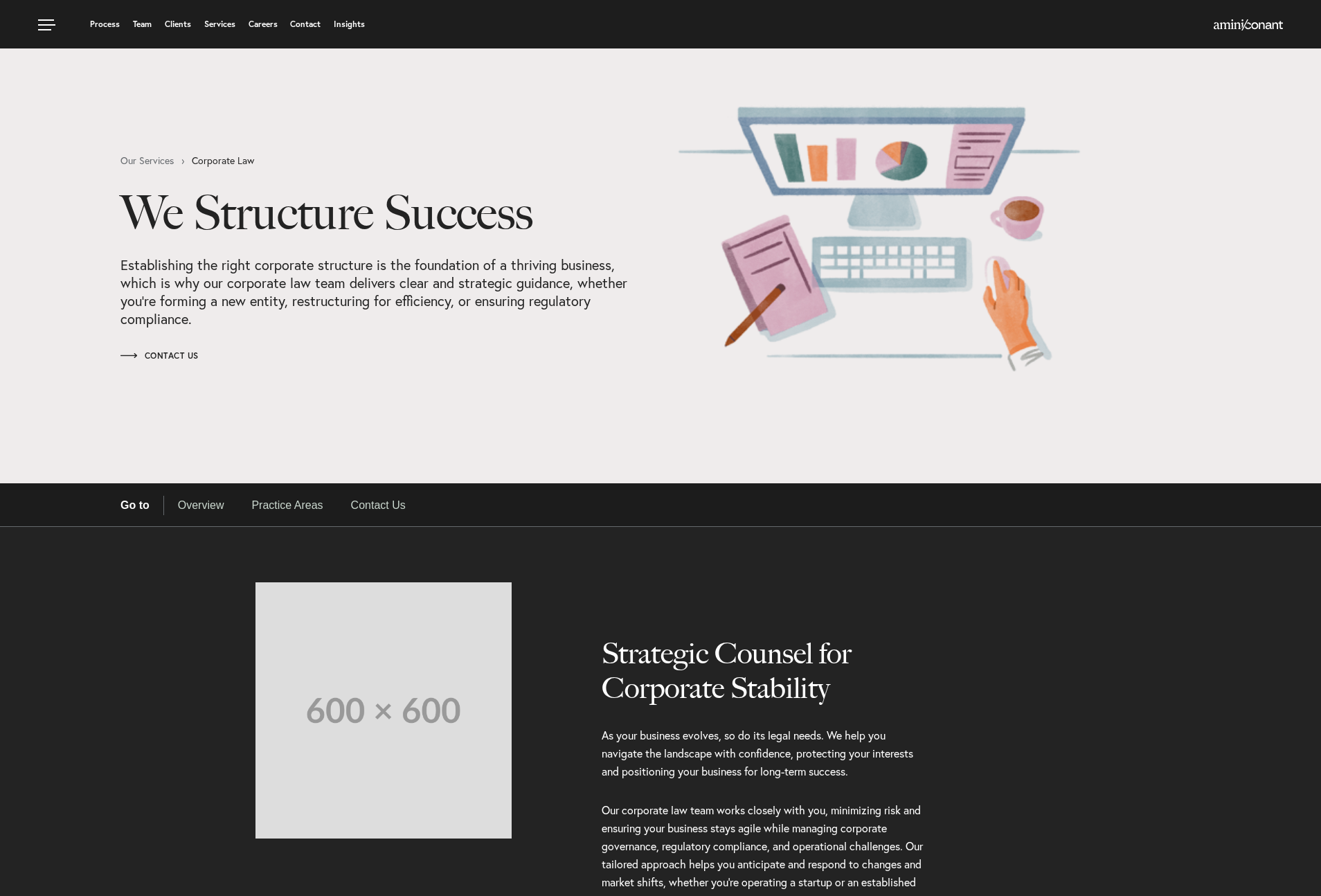
select select "Austin"
select select "Business and Civil Litigation"
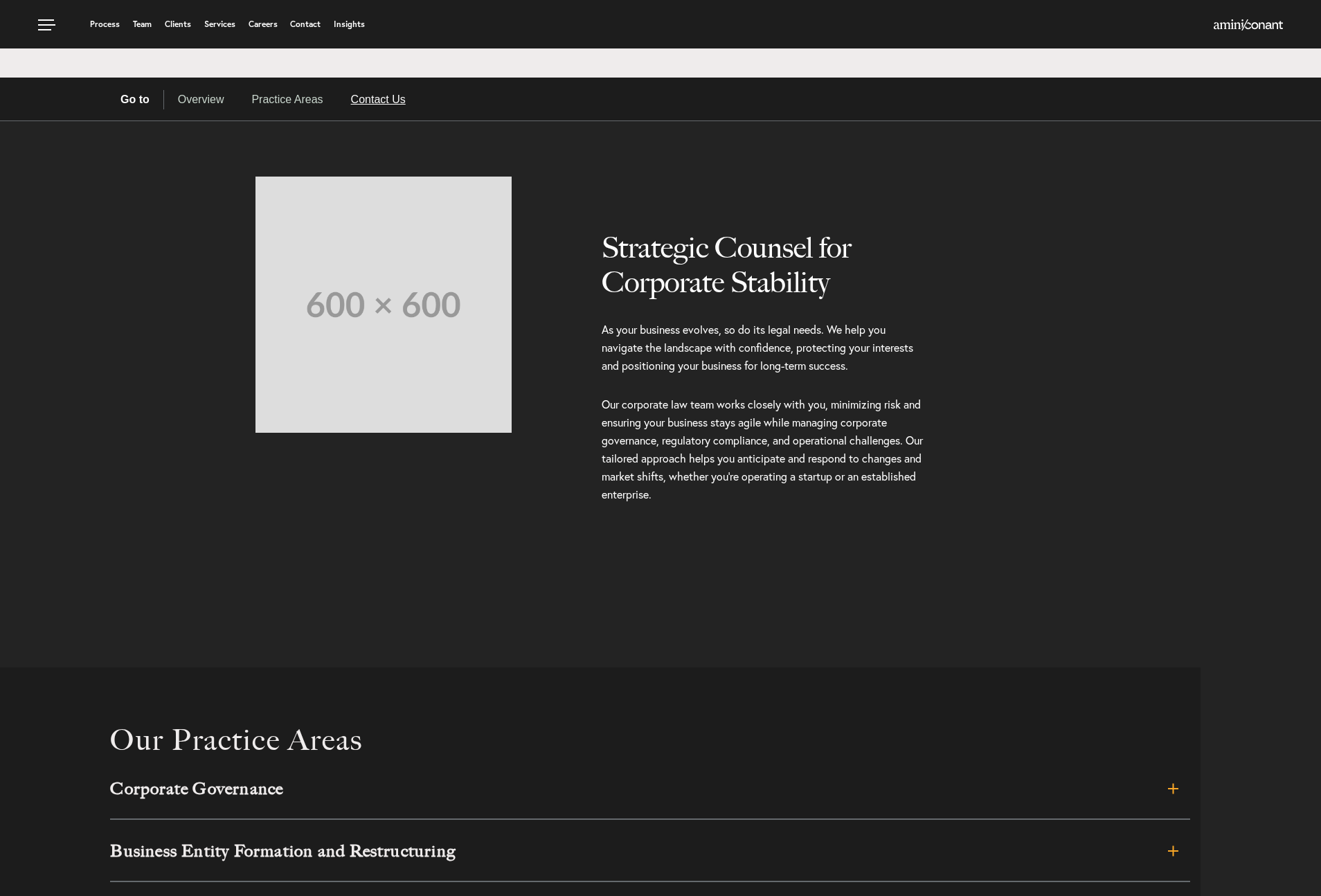
scroll to position [405, 0]
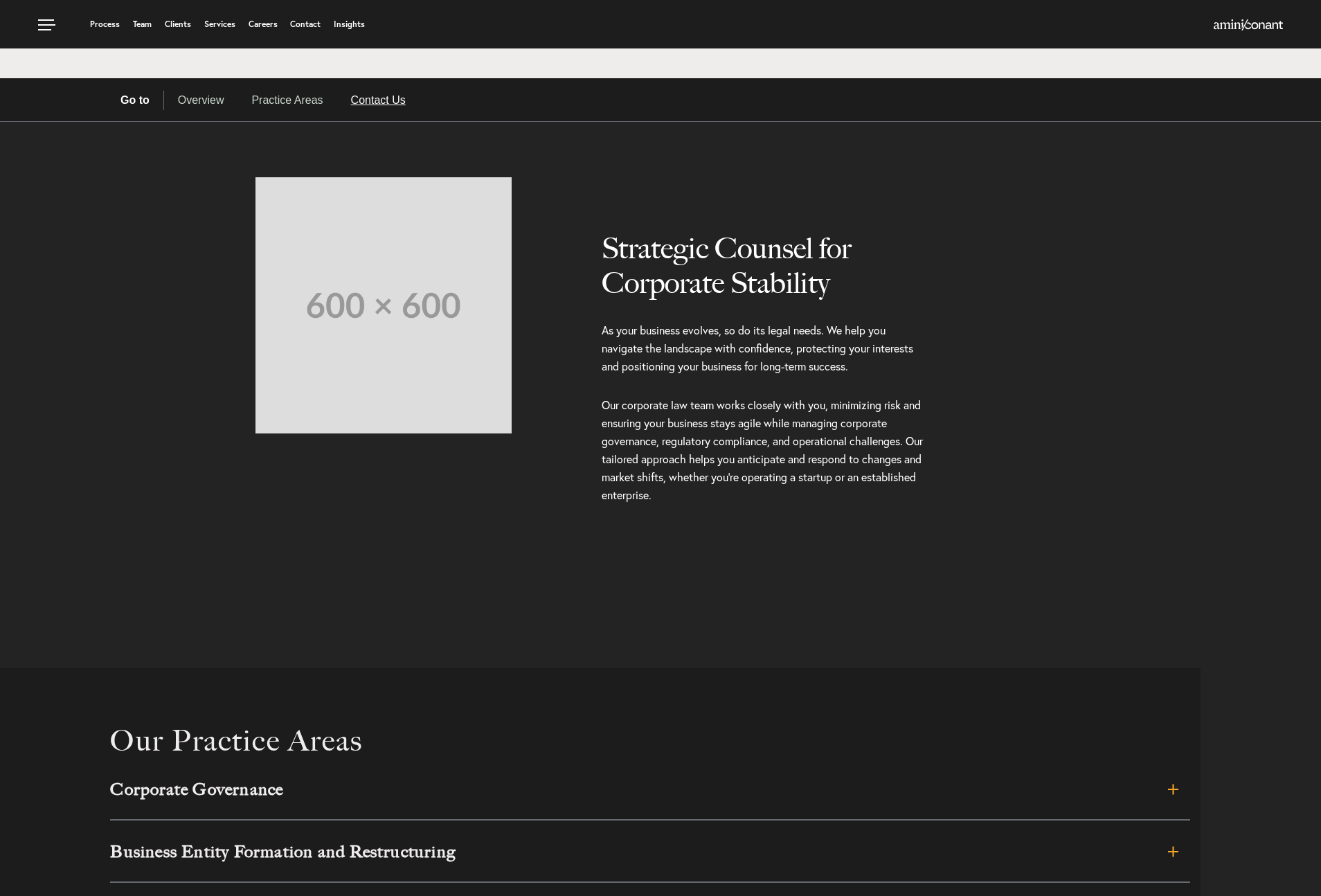
click at [380, 105] on link "Contact Us" at bounding box center [379, 100] width 83 height 19
click at [298, 104] on link "Practice Areas" at bounding box center [287, 100] width 99 height 19
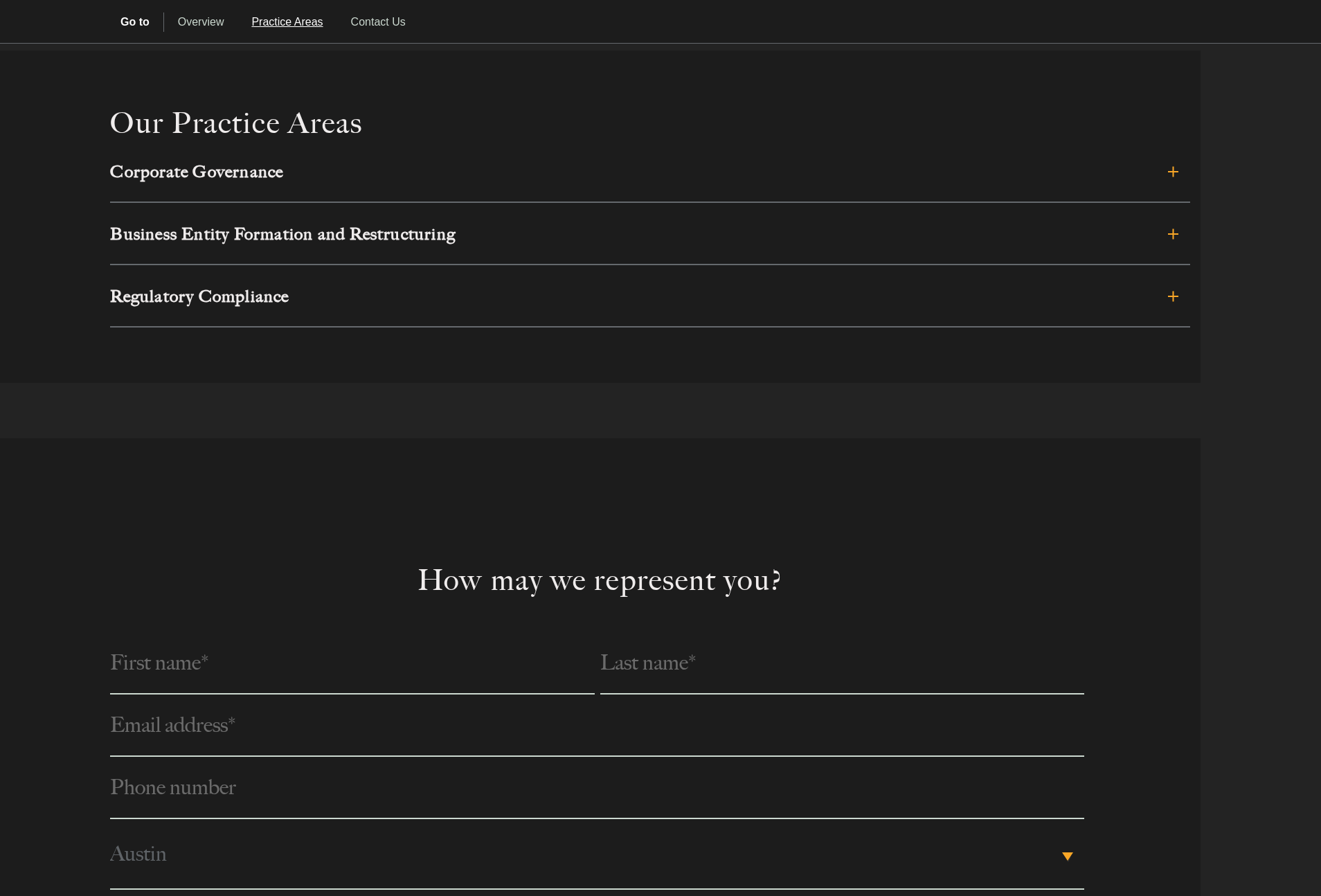
click at [388, 22] on body "Process Team Clients Services Careers Contact Insights Process Team Clients Ser…" at bounding box center [660, 587] width 1321 height 3220
click at [388, 22] on link "Contact Us" at bounding box center [379, 22] width 83 height 19
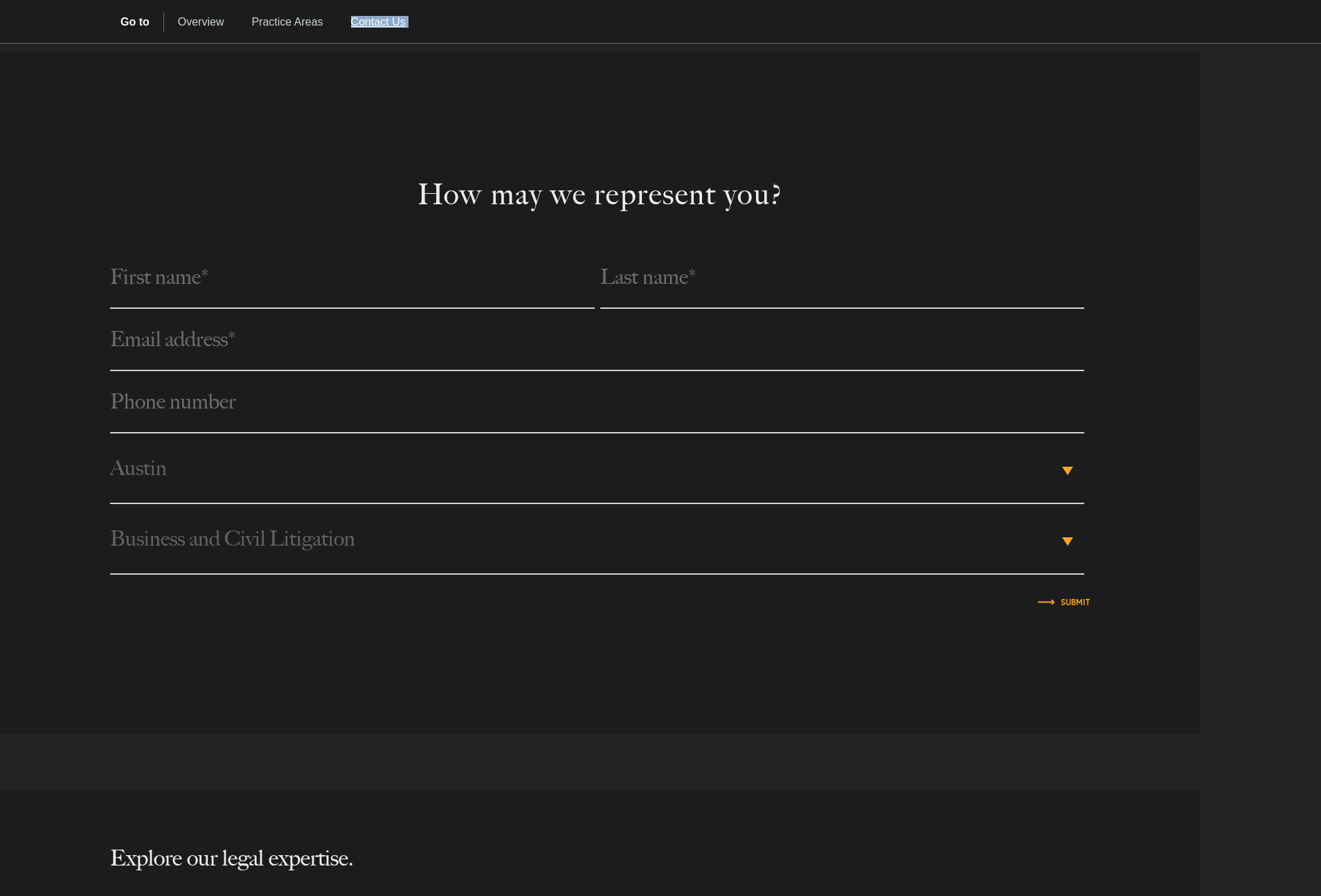
scroll to position [1413, 0]
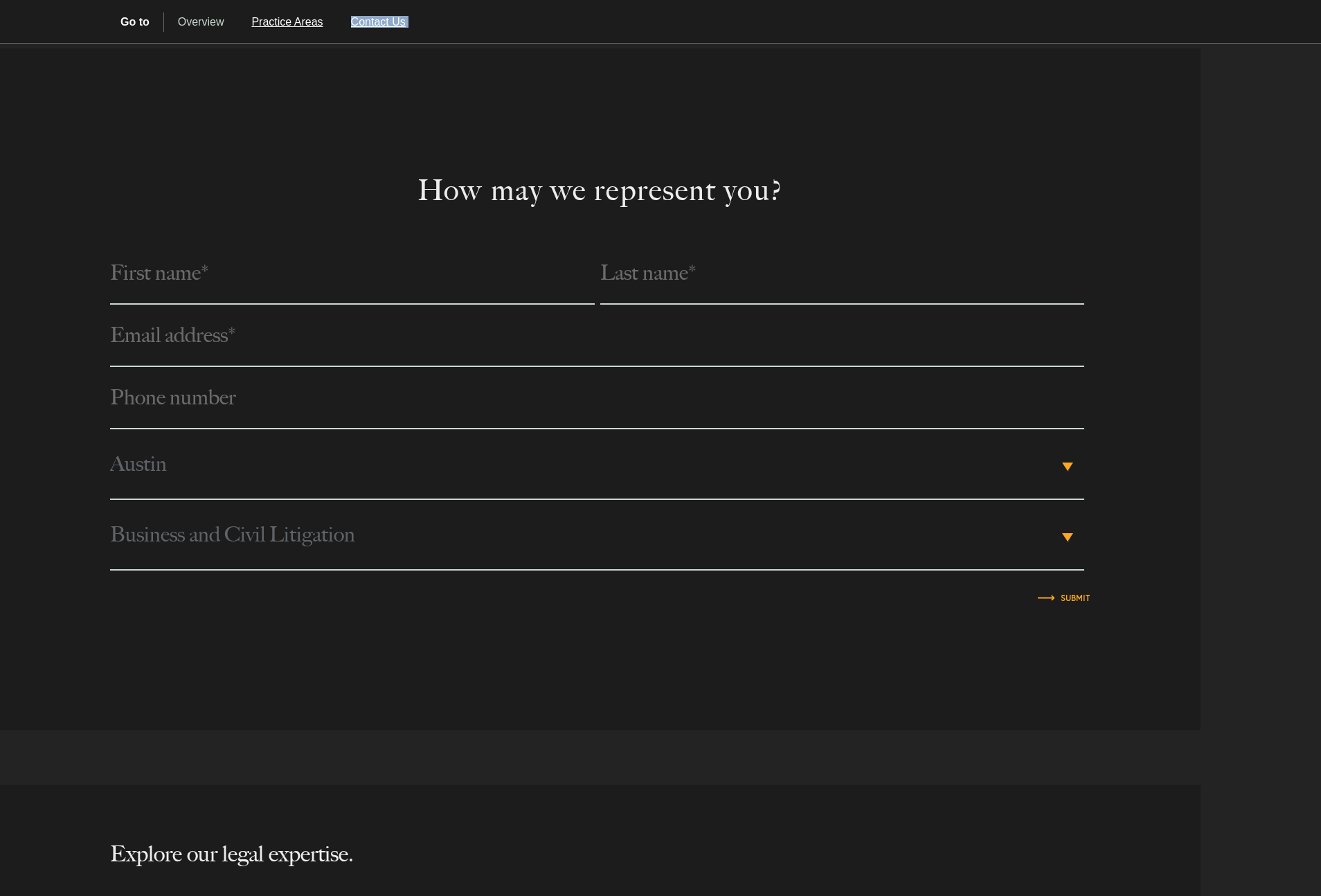
click at [308, 28] on link "Practice Areas" at bounding box center [287, 22] width 99 height 19
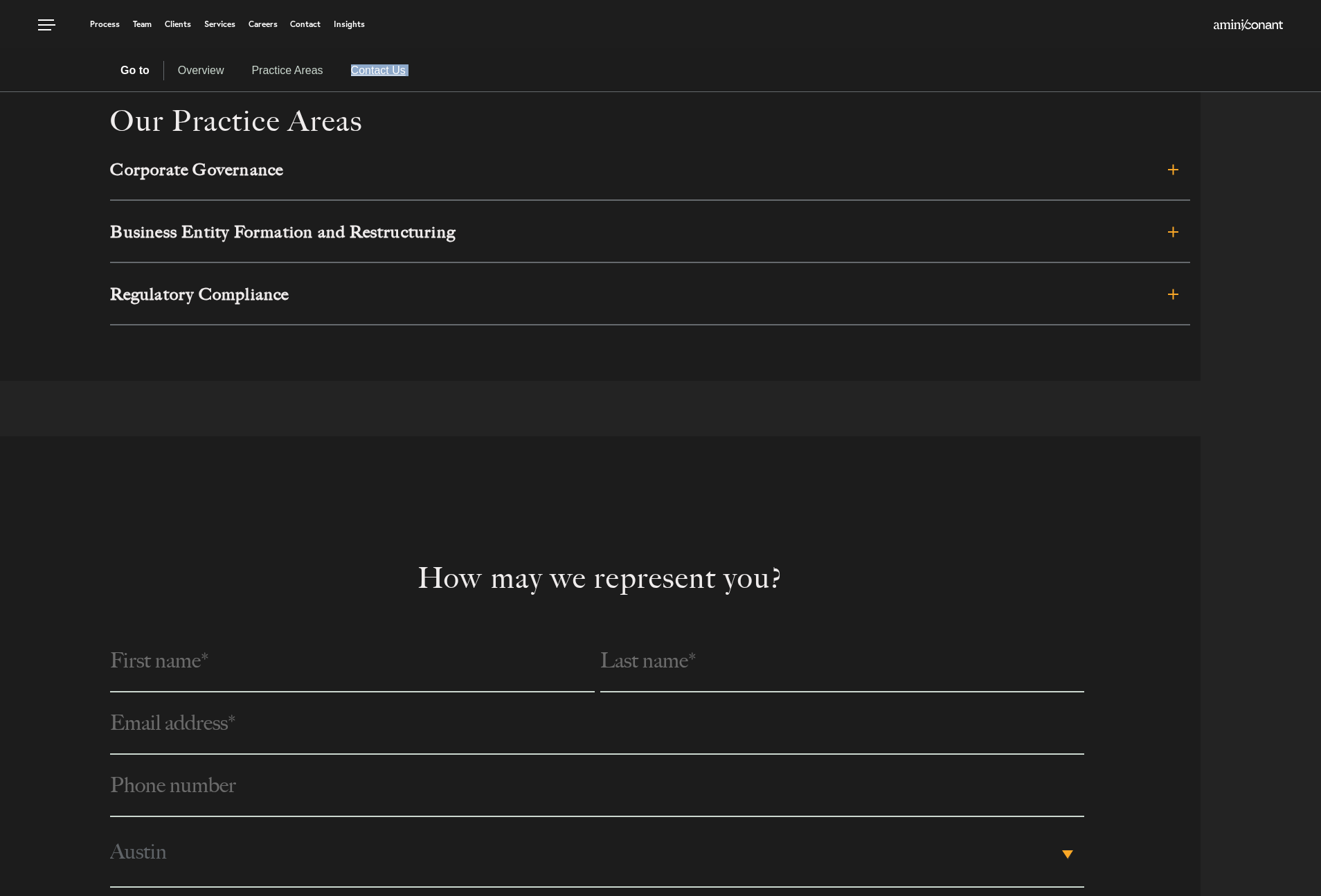
click at [386, 71] on link "Contact Us" at bounding box center [379, 71] width 83 height 19
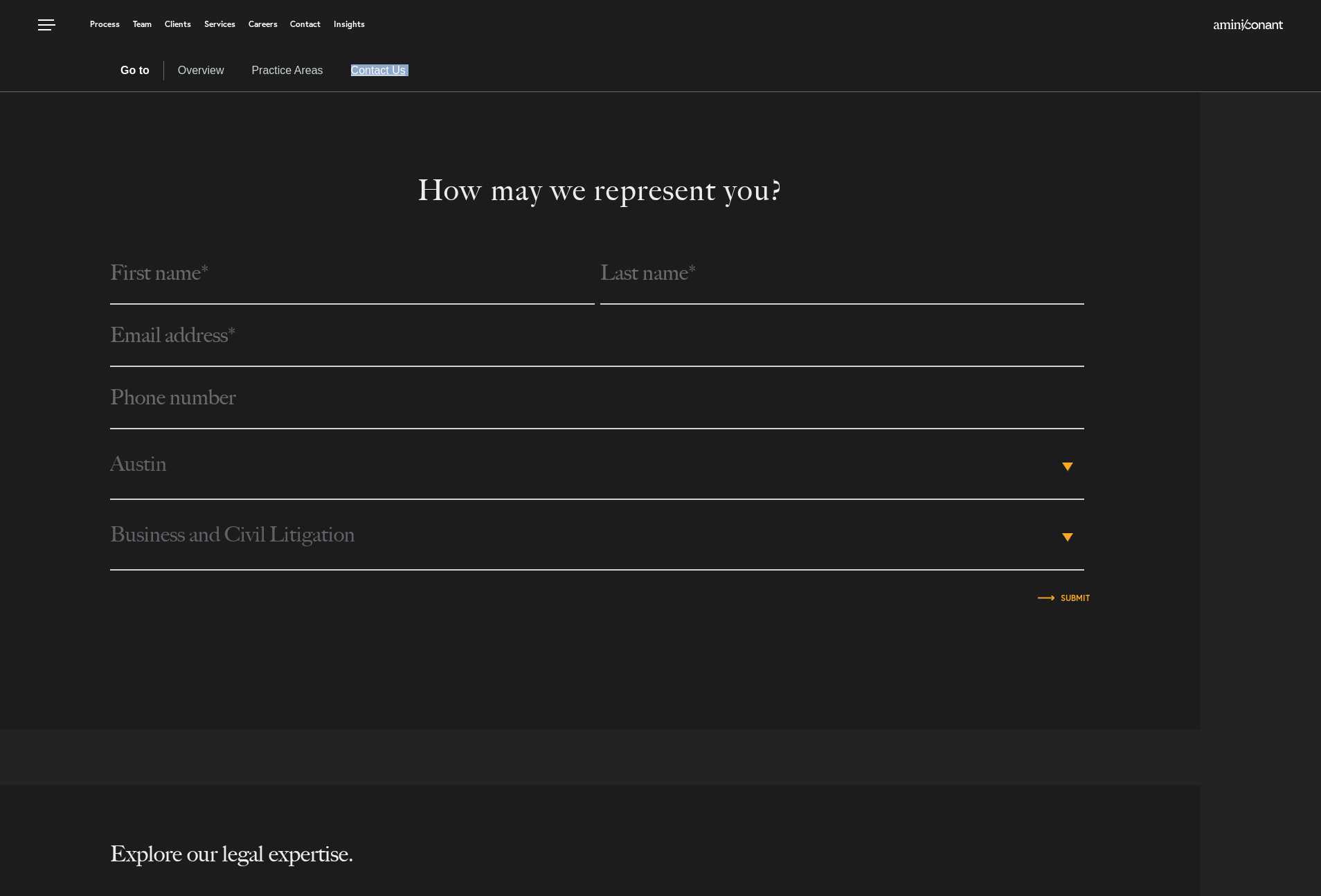
scroll to position [1405, 0]
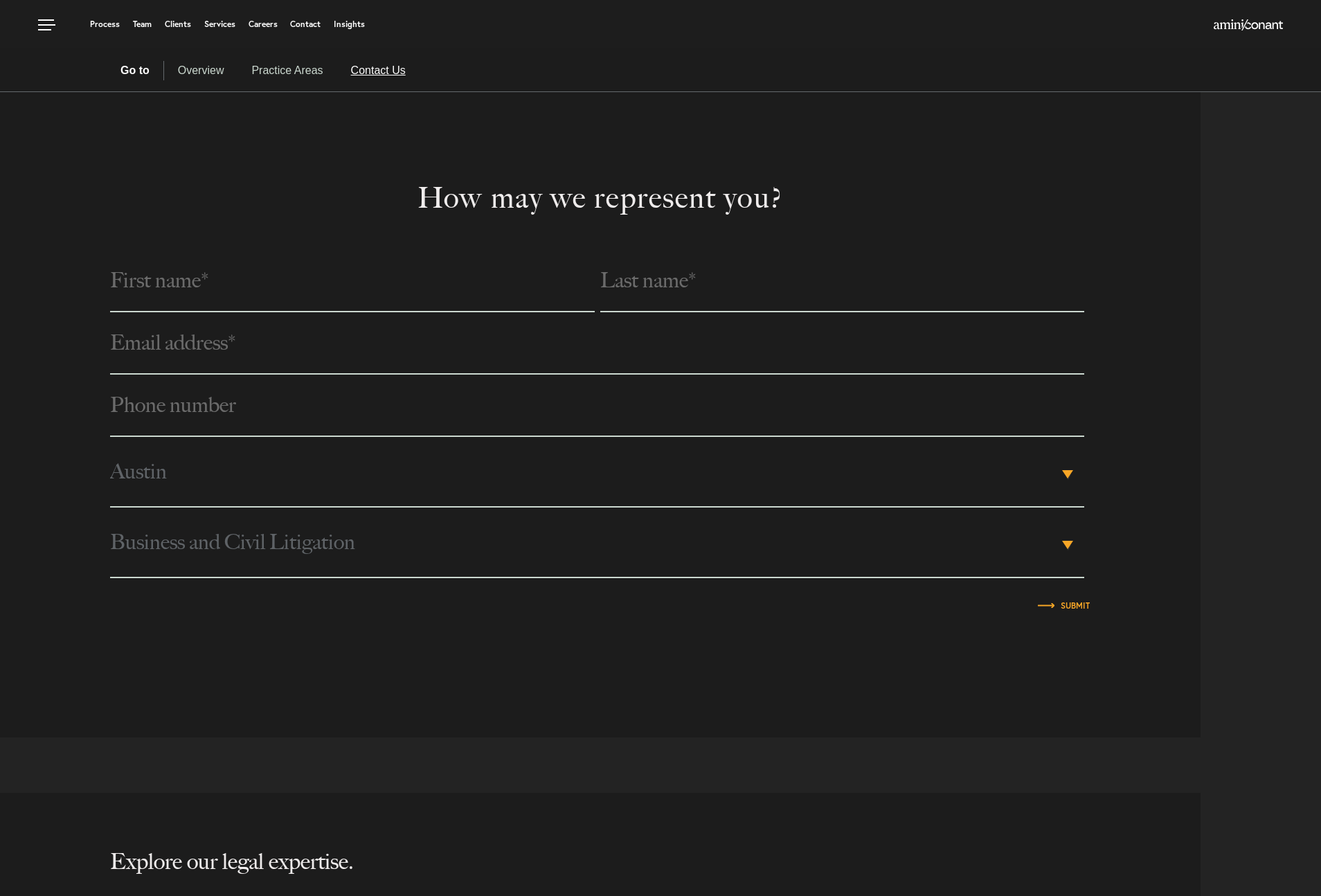
click at [217, 60] on section "Go to Overview Practice Areas Contact Us" at bounding box center [660, 70] width 1321 height 44
click at [210, 65] on link "Overview" at bounding box center [201, 71] width 74 height 19
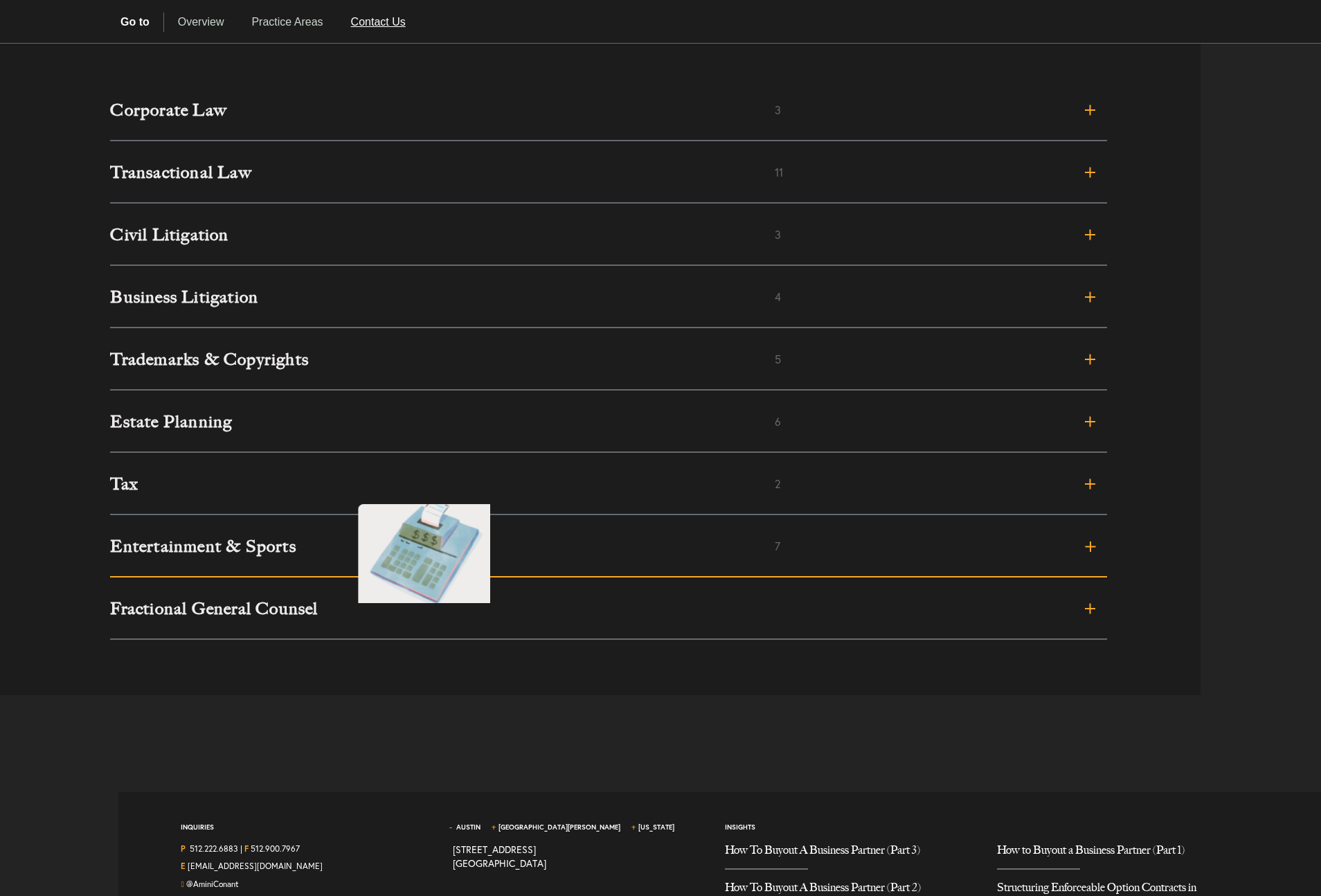
scroll to position [2257, 0]
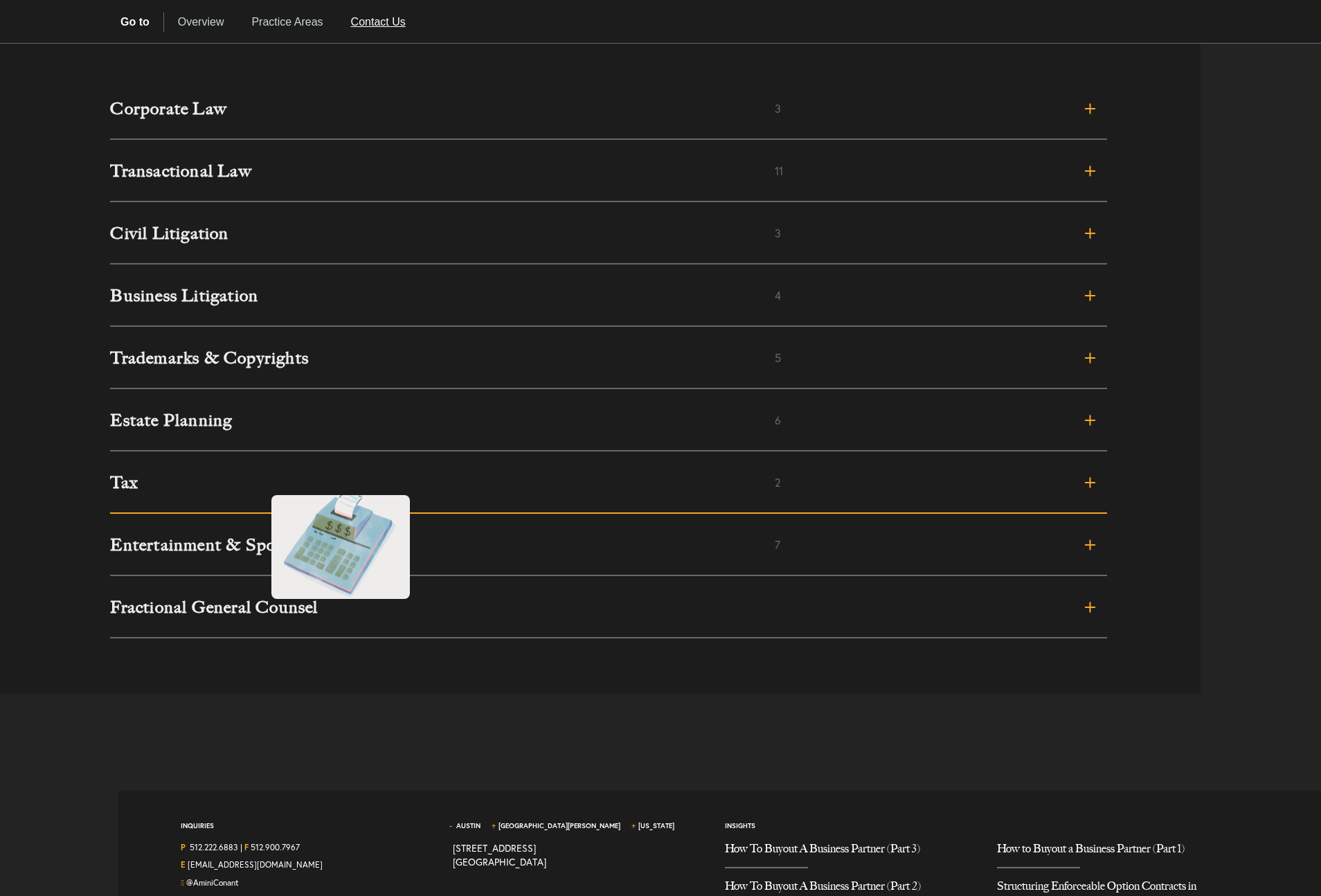
click at [258, 481] on h3 "Tax" at bounding box center [442, 483] width 665 height 17
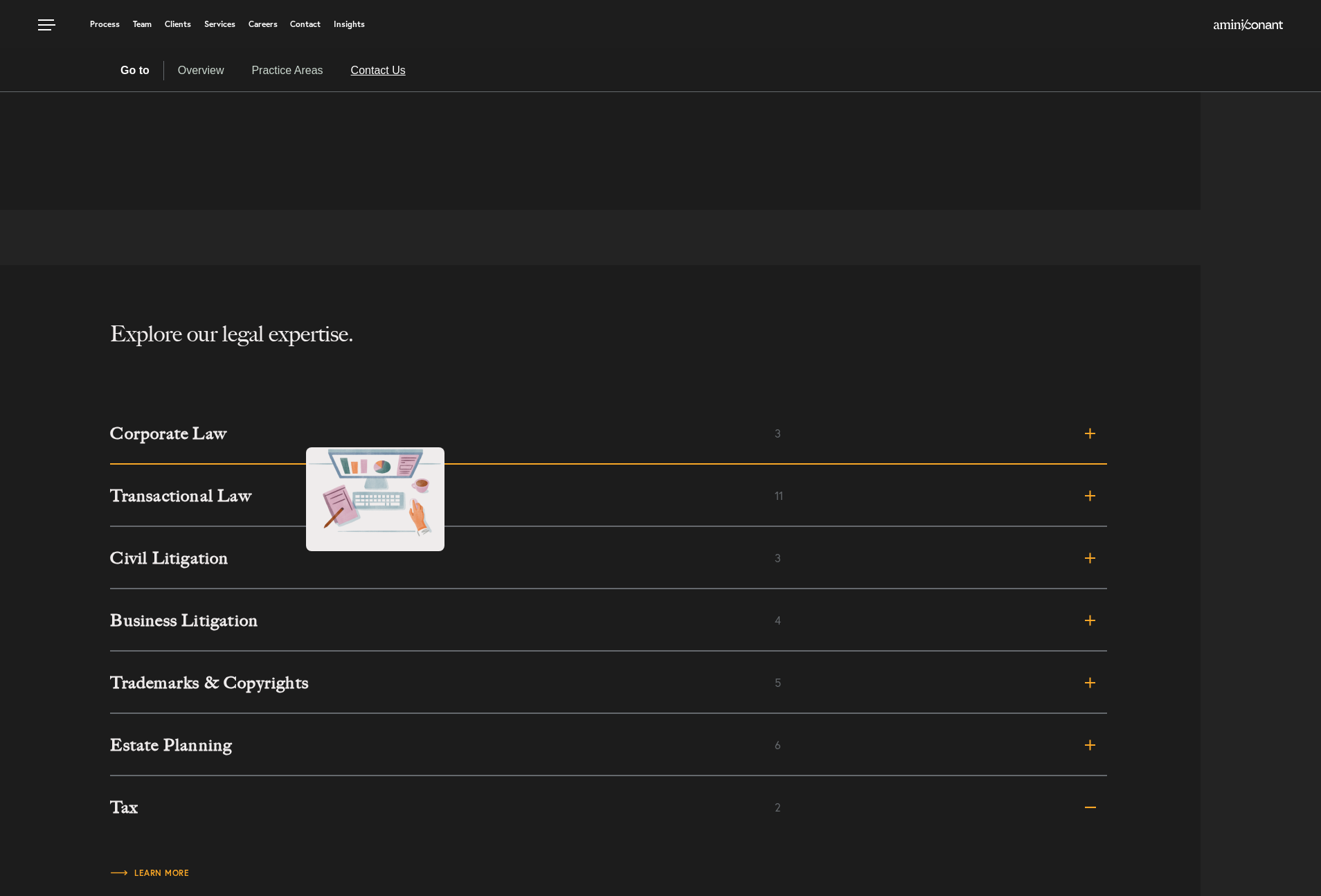
click at [292, 433] on h3 "Corporate Law" at bounding box center [442, 433] width 665 height 17
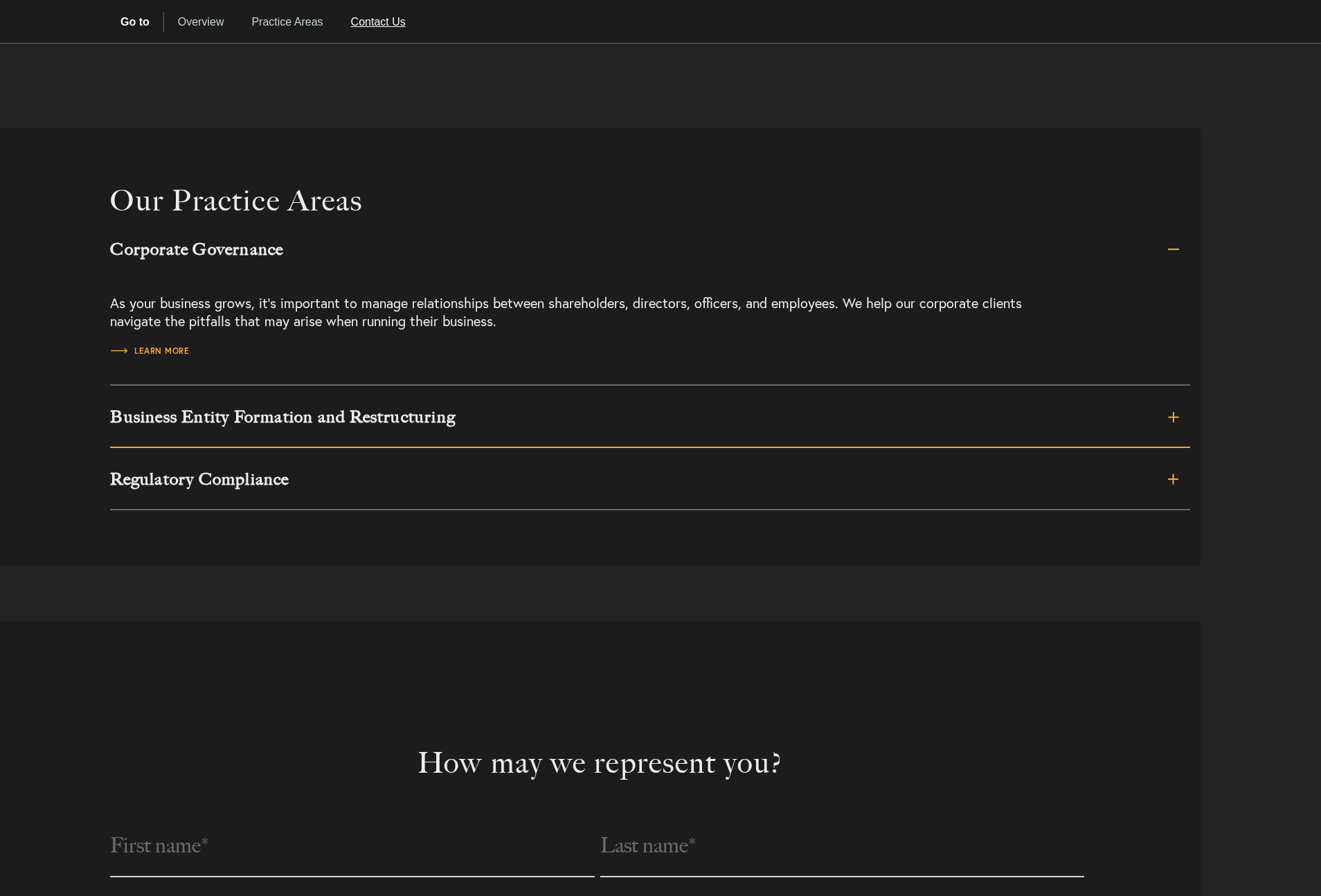
scroll to position [980, 0]
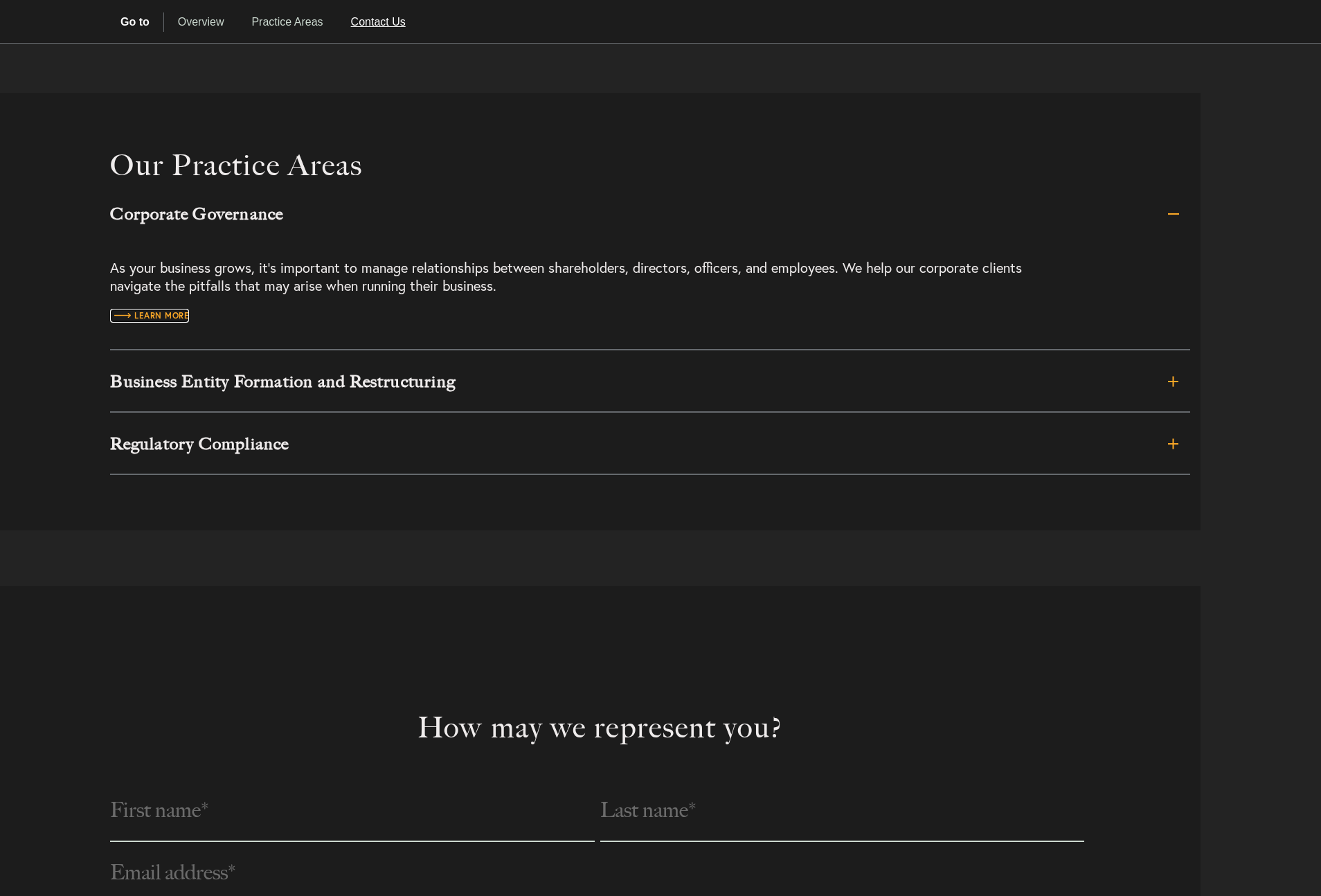
click at [162, 314] on span "Learn more" at bounding box center [149, 315] width 79 height 8
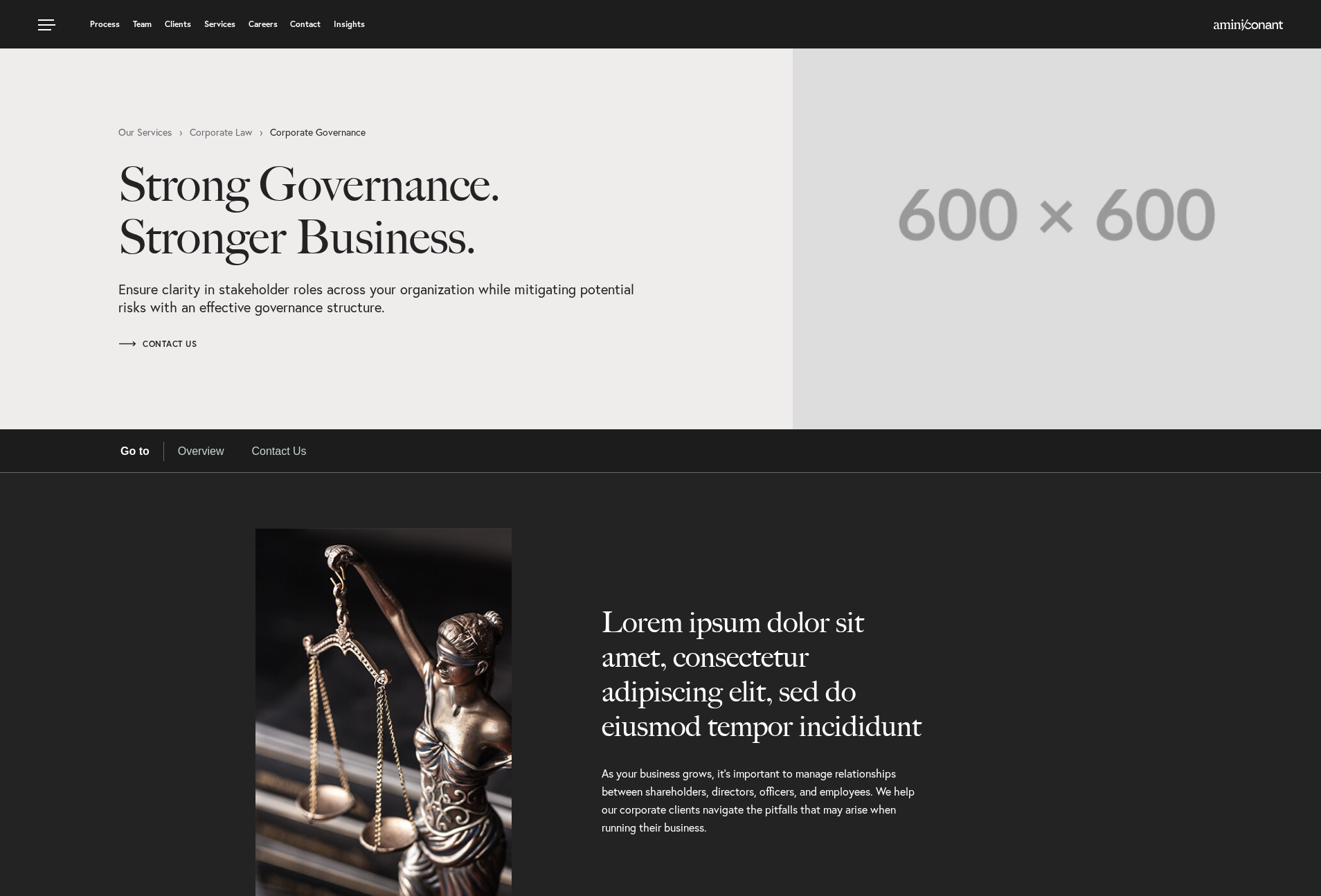
select select "Austin"
select select "Business and Civil Litigation"
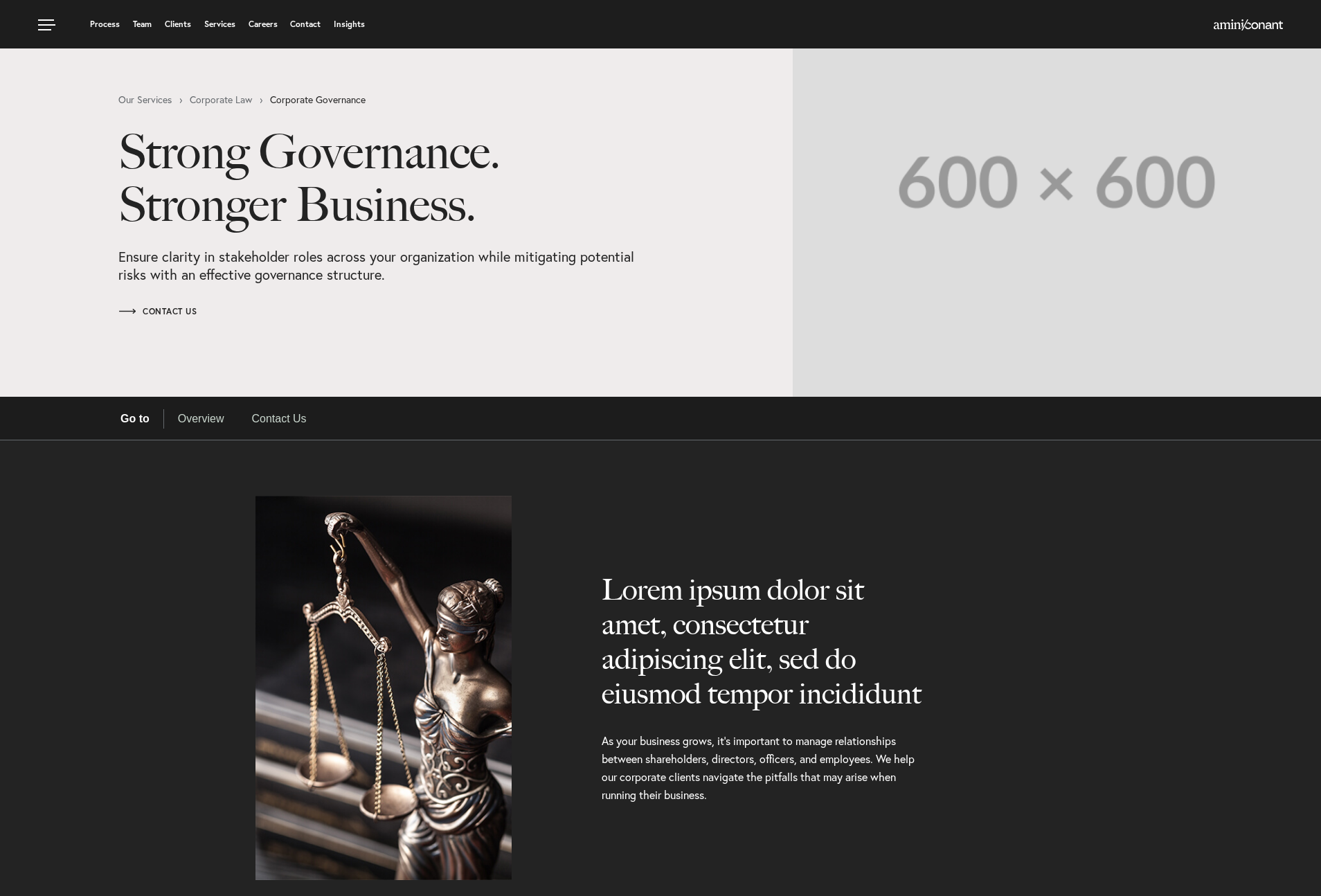
scroll to position [33, 0]
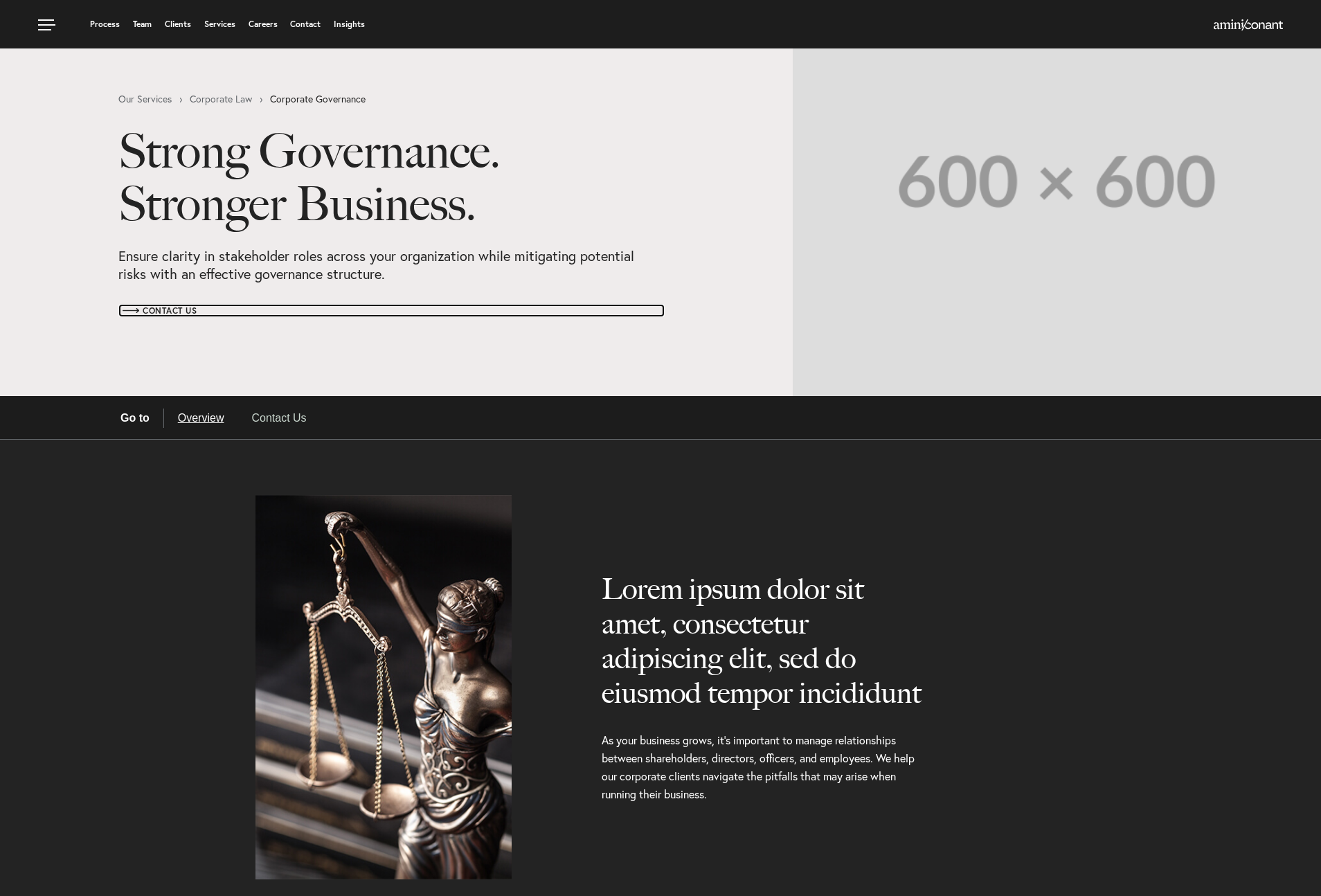
click at [169, 308] on span "Contact Us" at bounding box center [157, 311] width 78 height 8
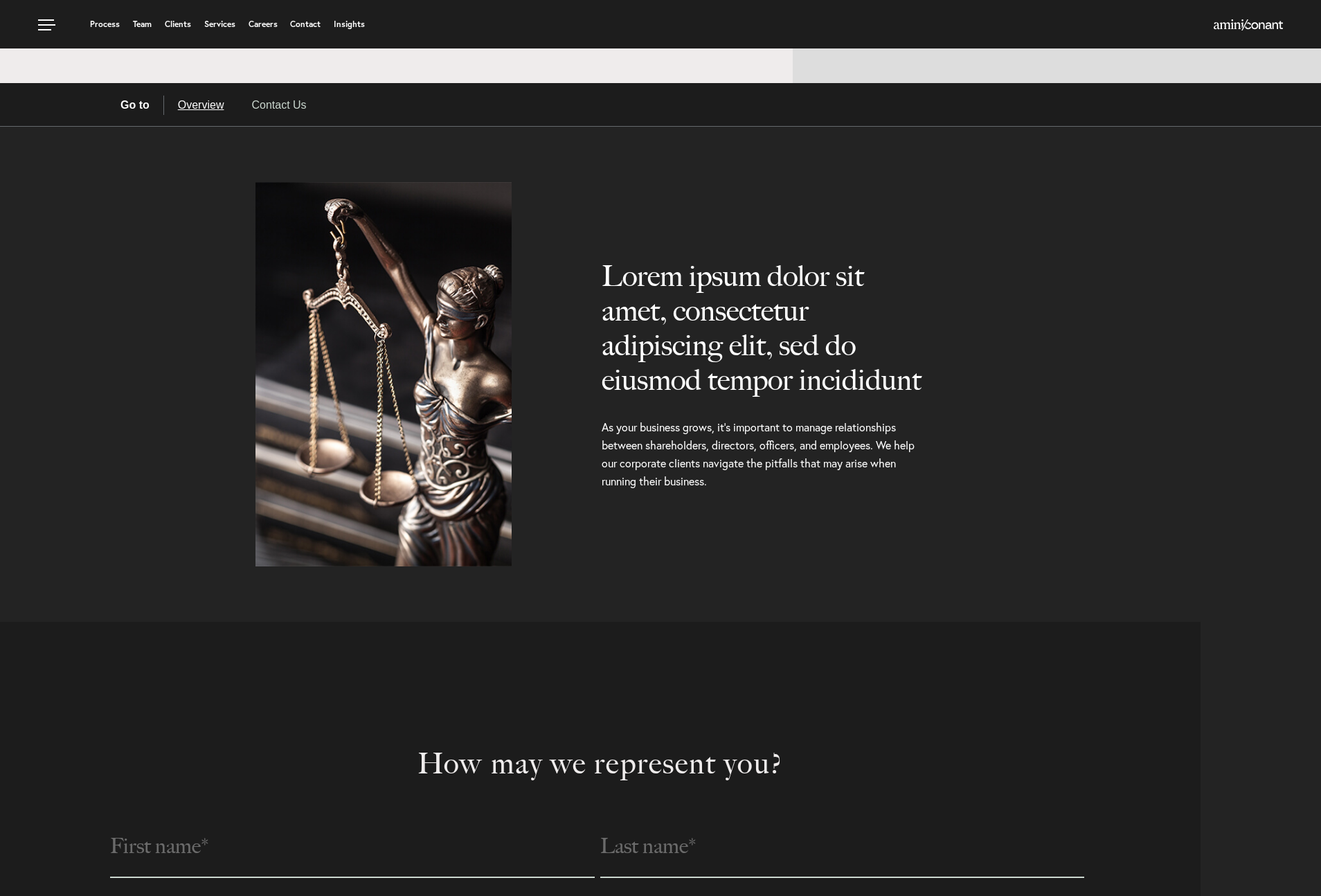
scroll to position [338, 0]
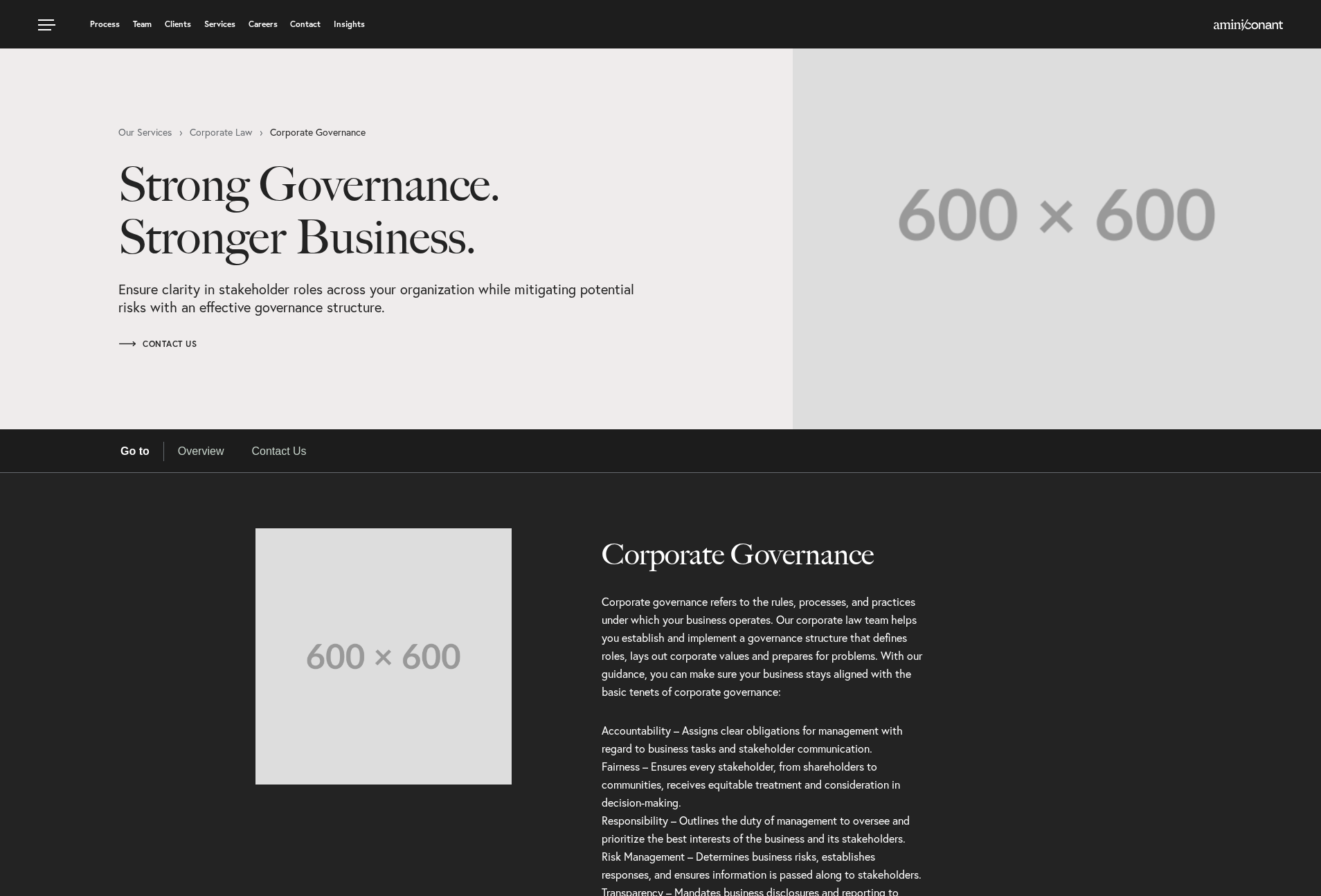
select select "Austin"
select select "Business and Civil Litigation"
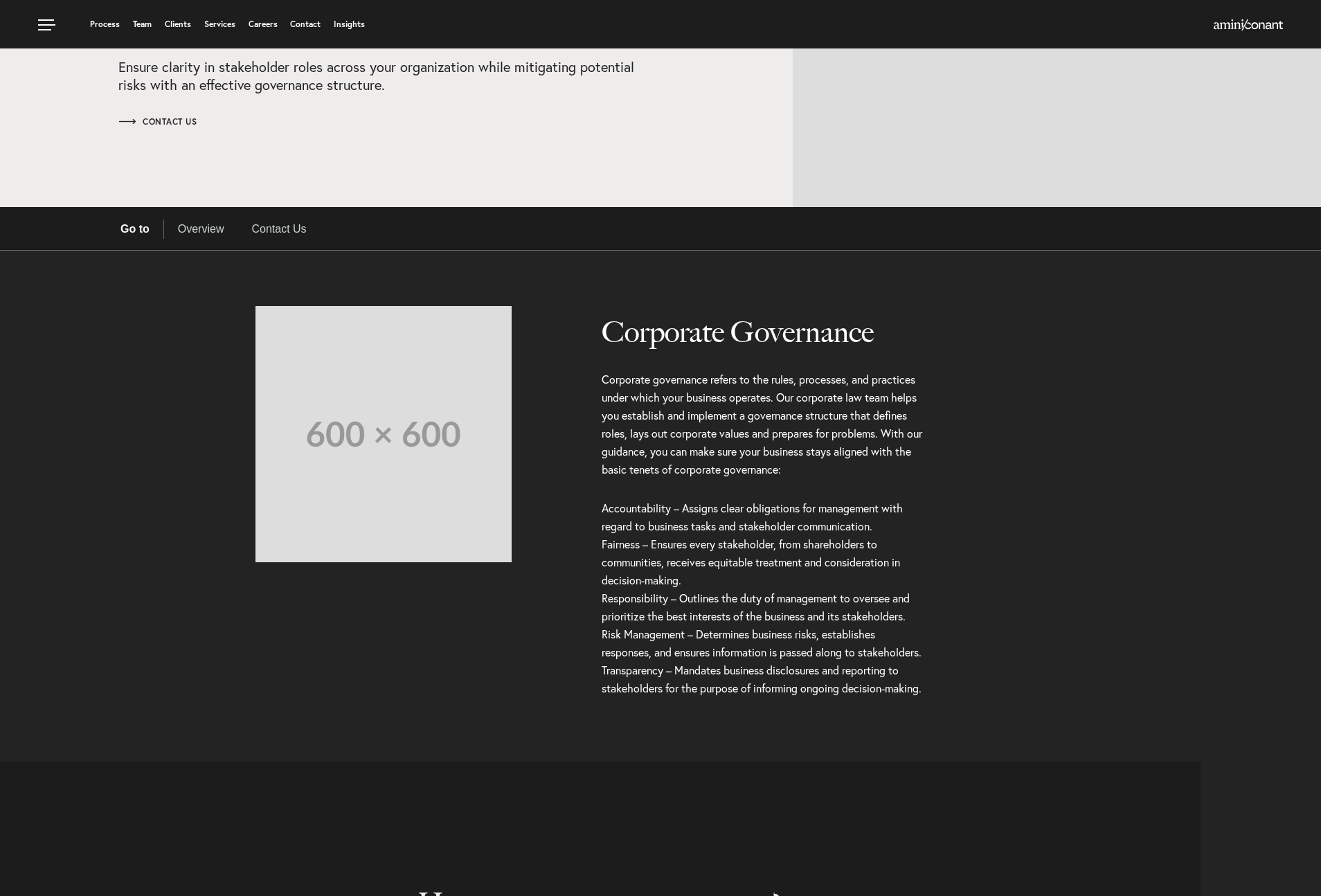
scroll to position [221, 0]
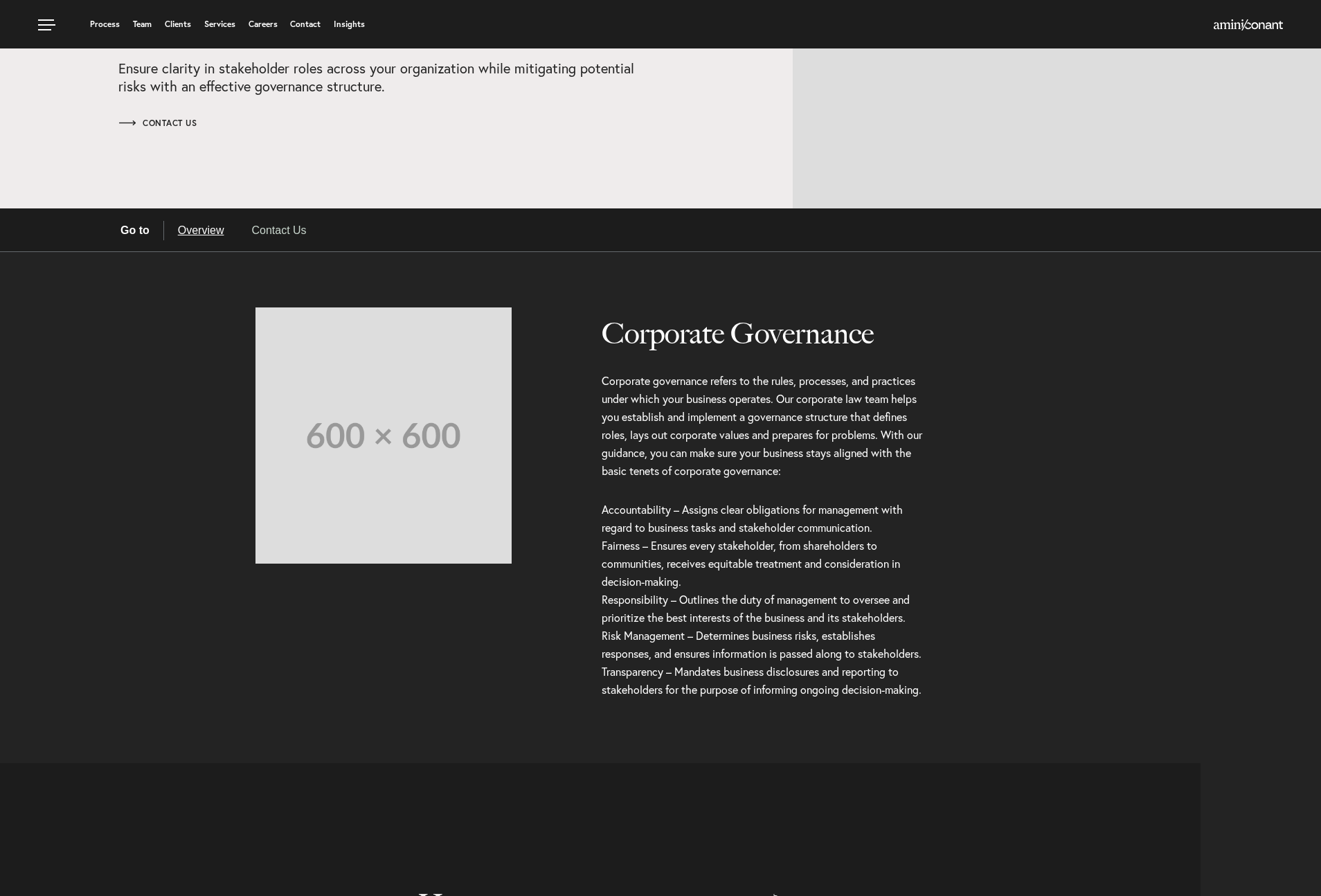
click at [216, 227] on link "Overview" at bounding box center [201, 230] width 74 height 19
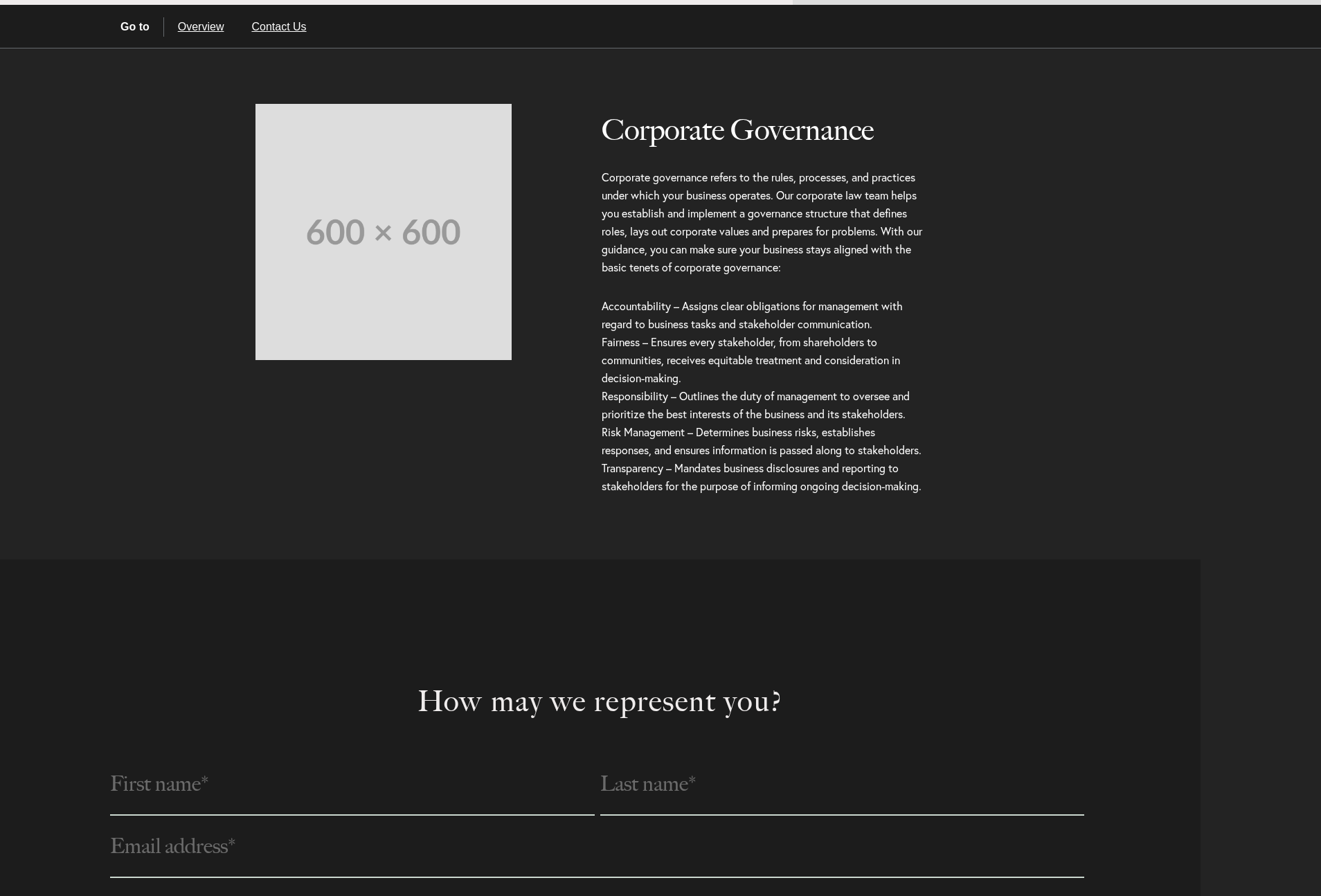
click at [289, 30] on link "Contact Us" at bounding box center [279, 27] width 83 height 19
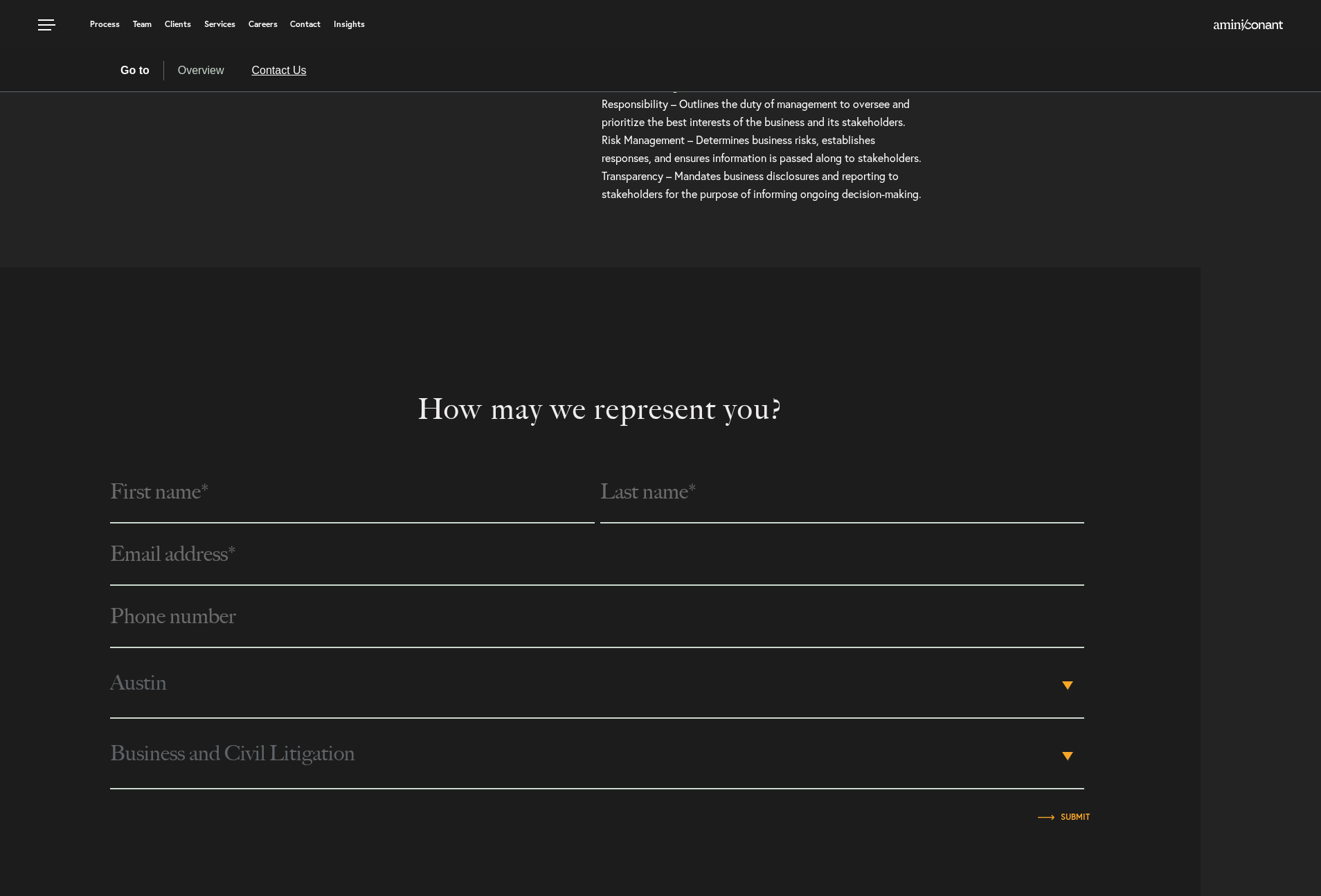
scroll to position [0, 0]
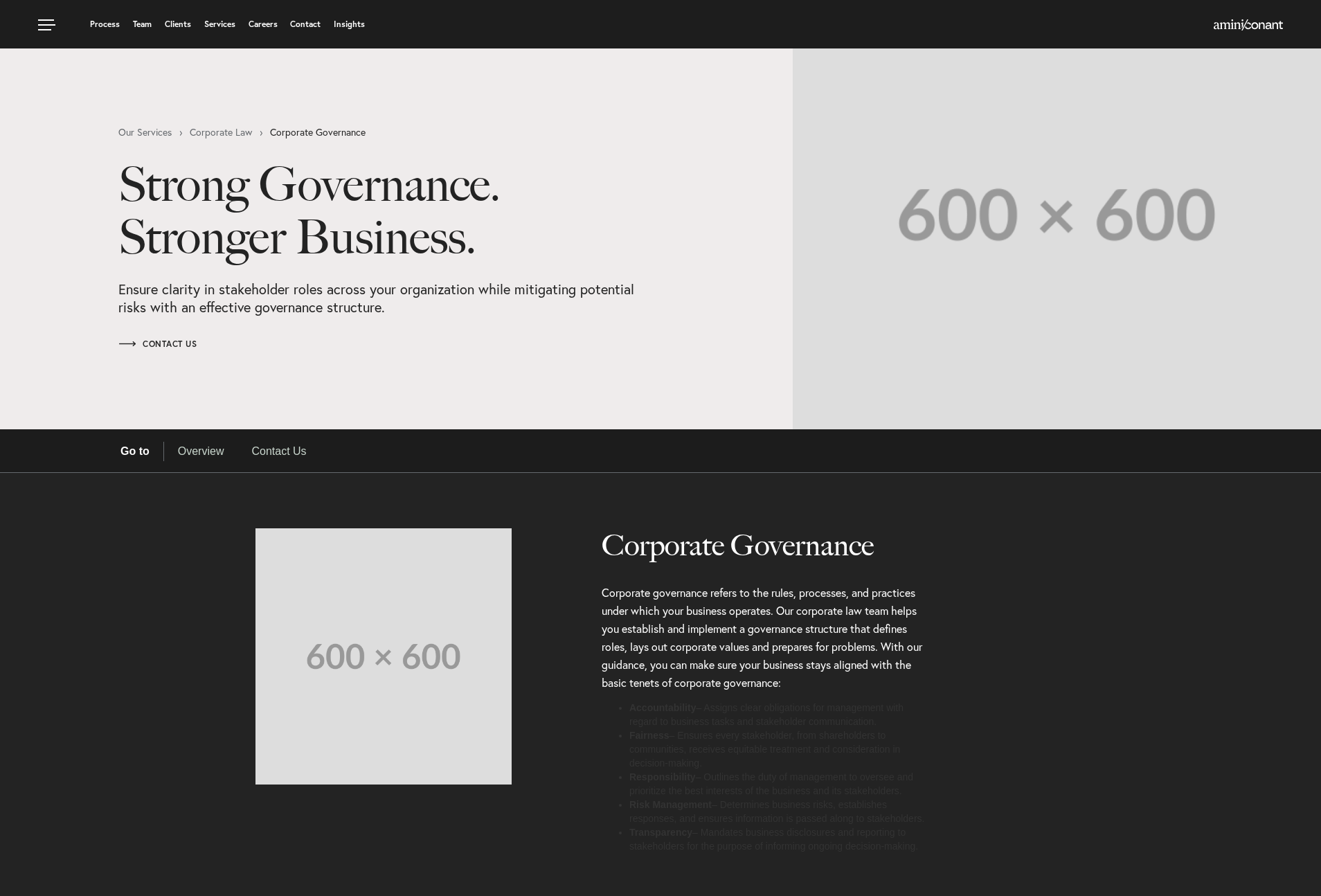
select select "Austin"
select select "Business and Civil Litigation"
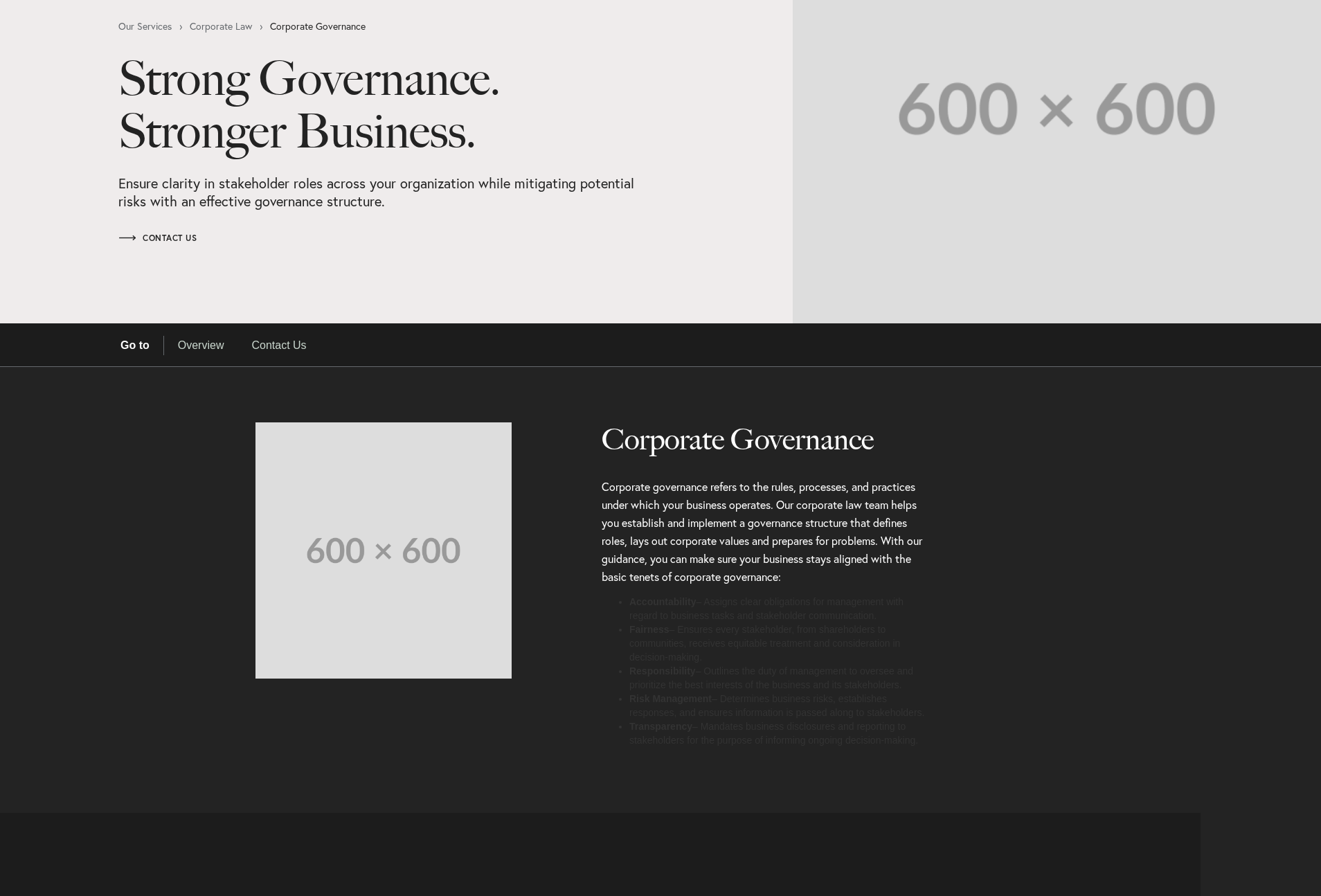
scroll to position [193, 0]
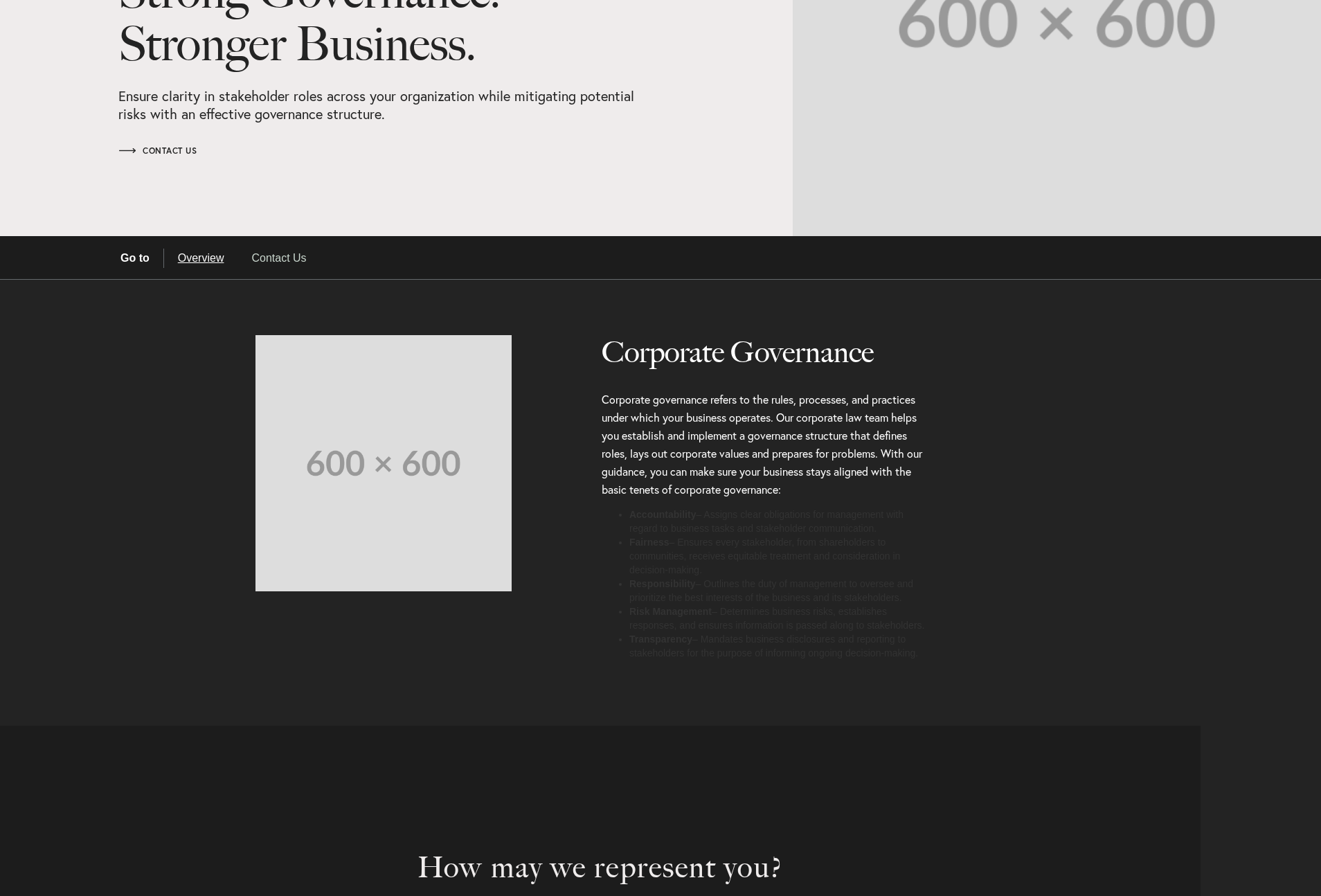
click at [793, 631] on li "Risk Management – Determines business risks, establishes responses, and ensures…" at bounding box center [778, 619] width 297 height 28
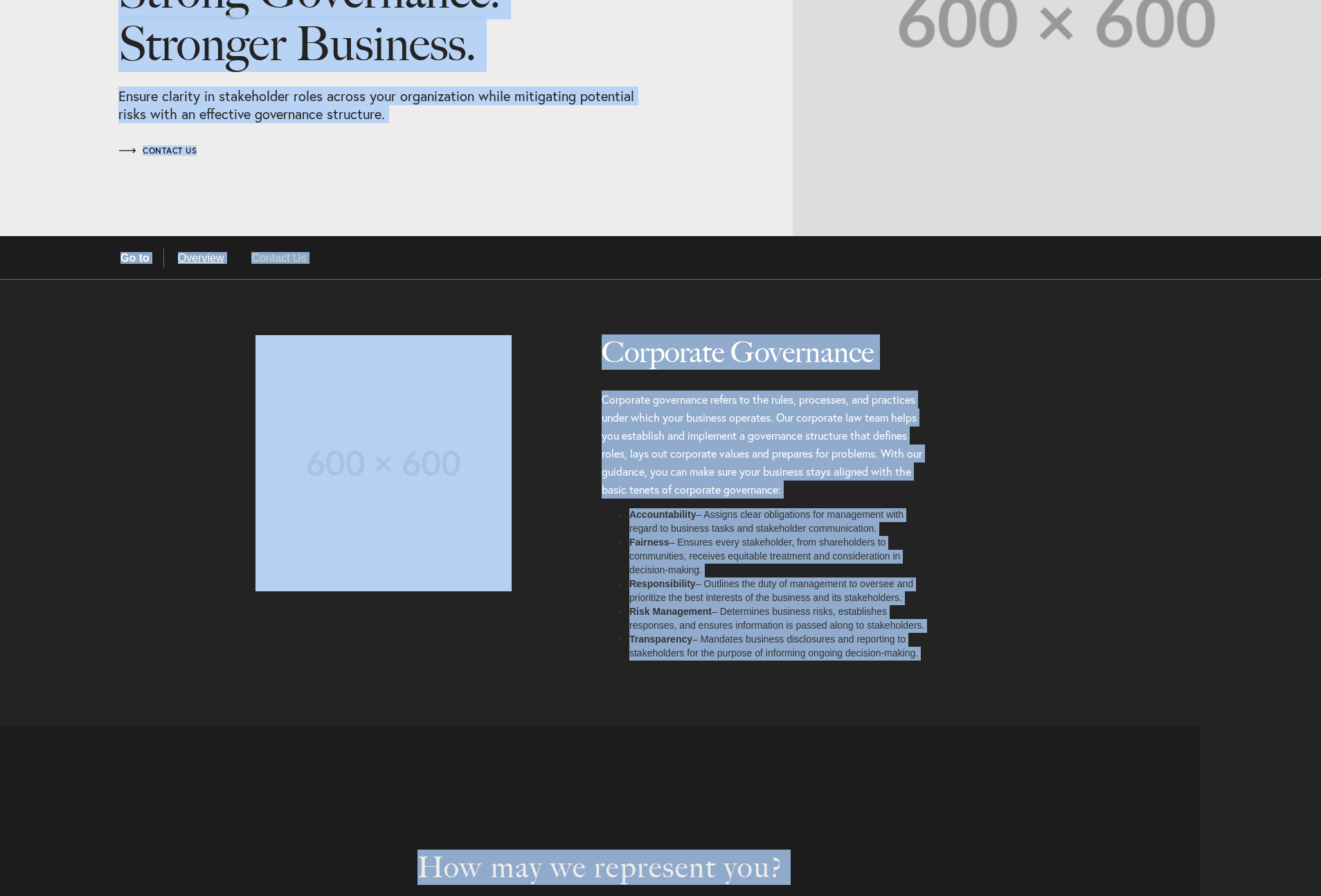
click at [793, 631] on li "Risk Management – Determines business risks, establishes responses, and ensures…" at bounding box center [778, 619] width 297 height 28
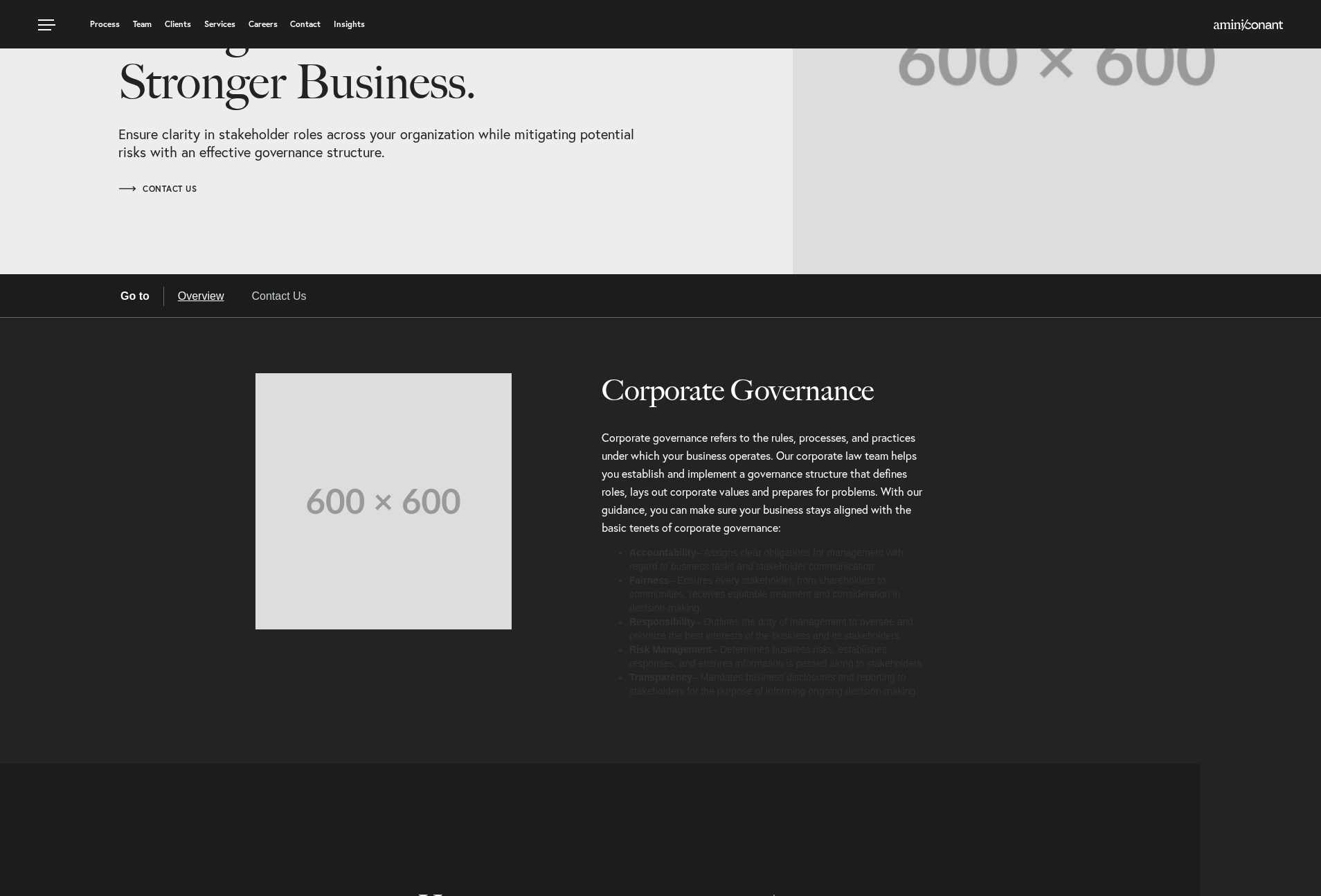
scroll to position [151, 0]
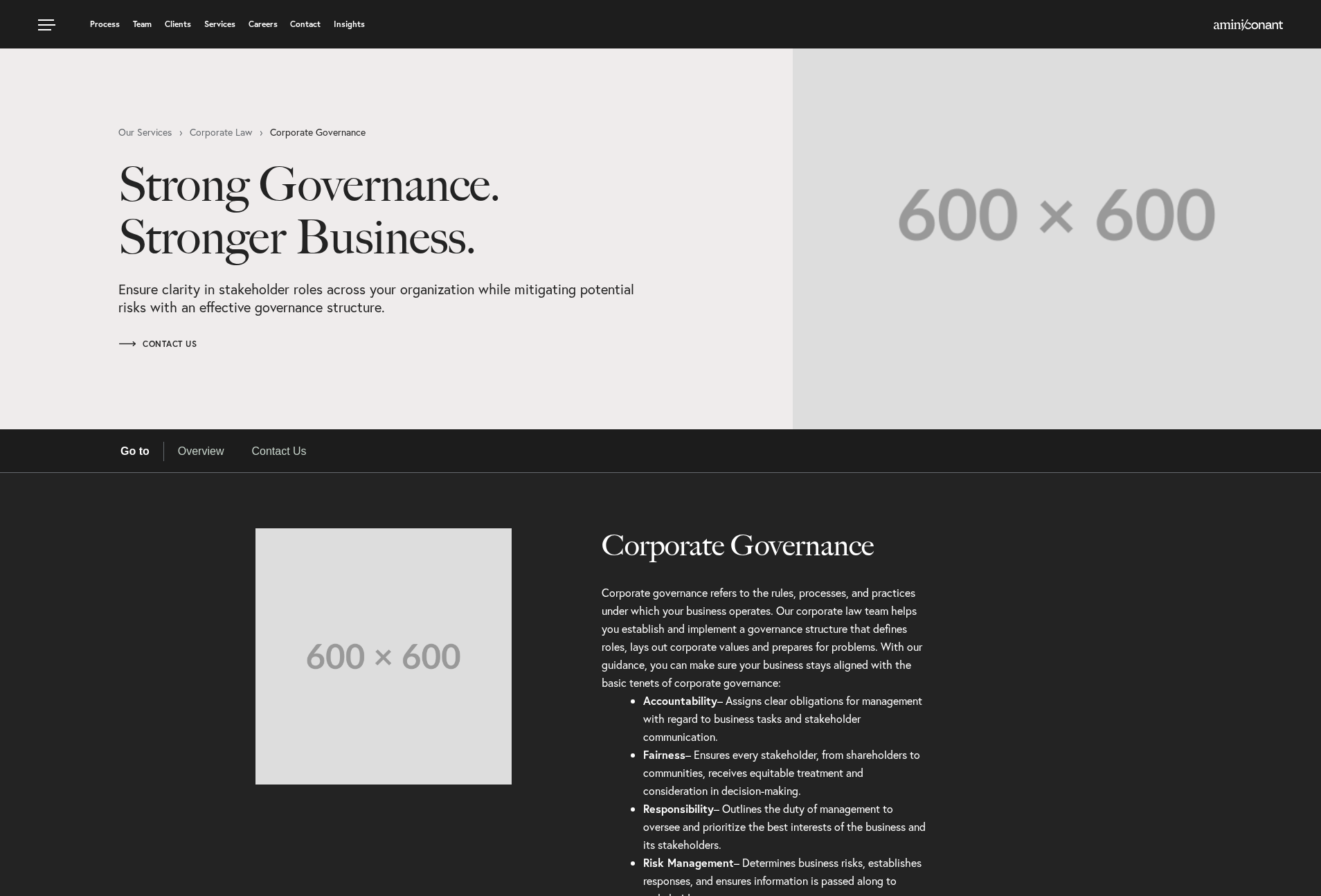
select select "Austin"
select select "Business and Civil Litigation"
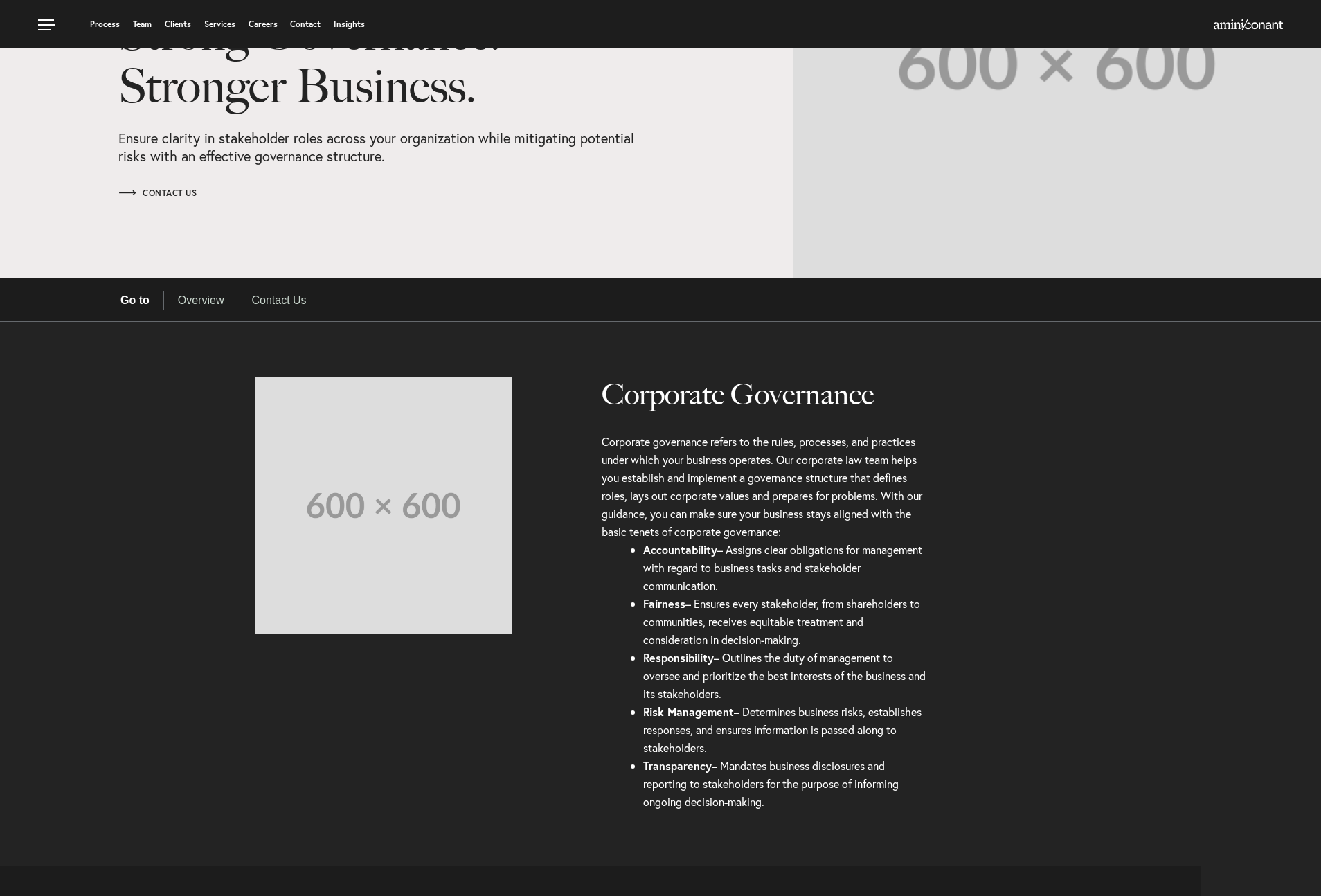
select select "Austin"
select select "Business and Civil Litigation"
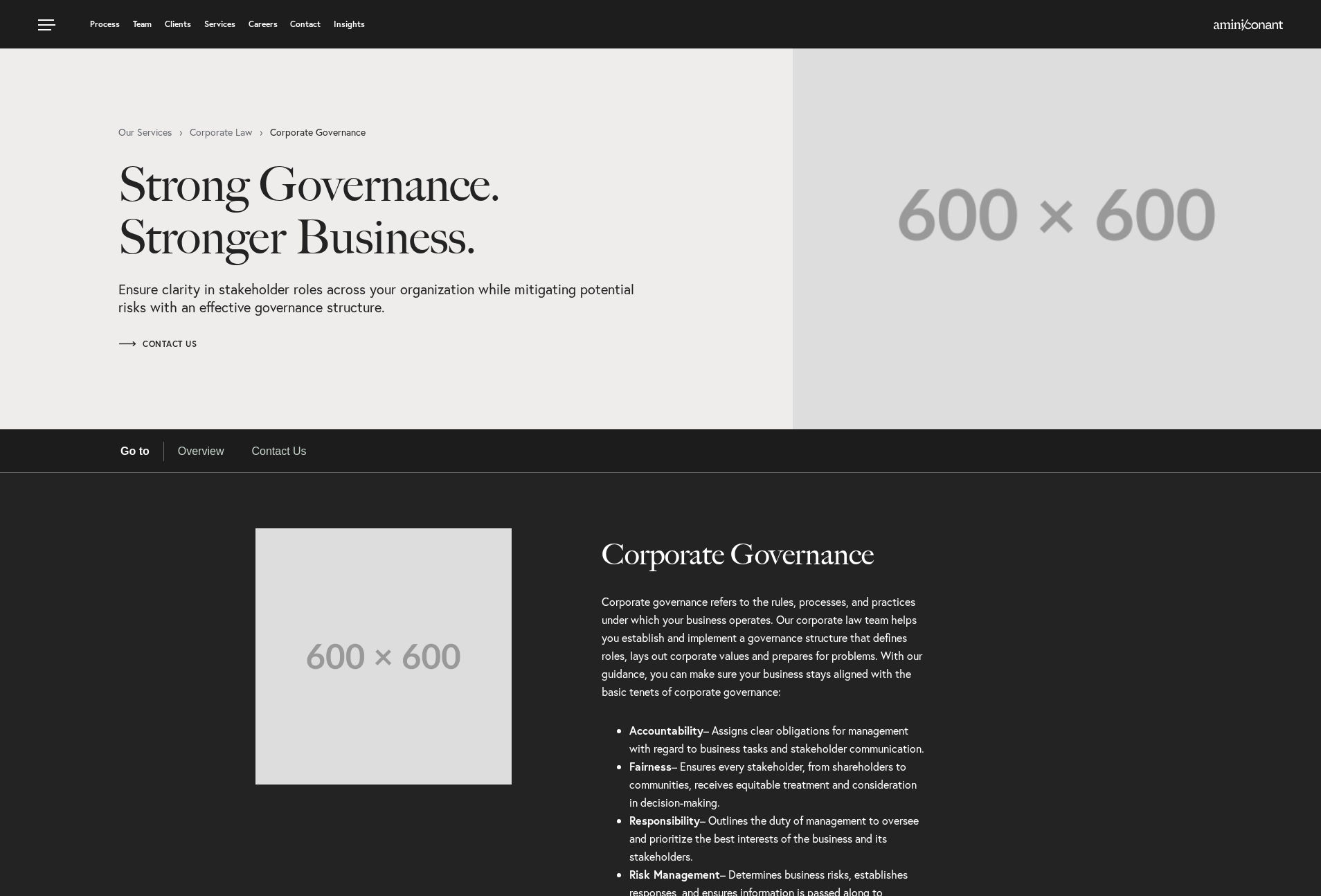
select select "Austin"
select select "Business and Civil Litigation"
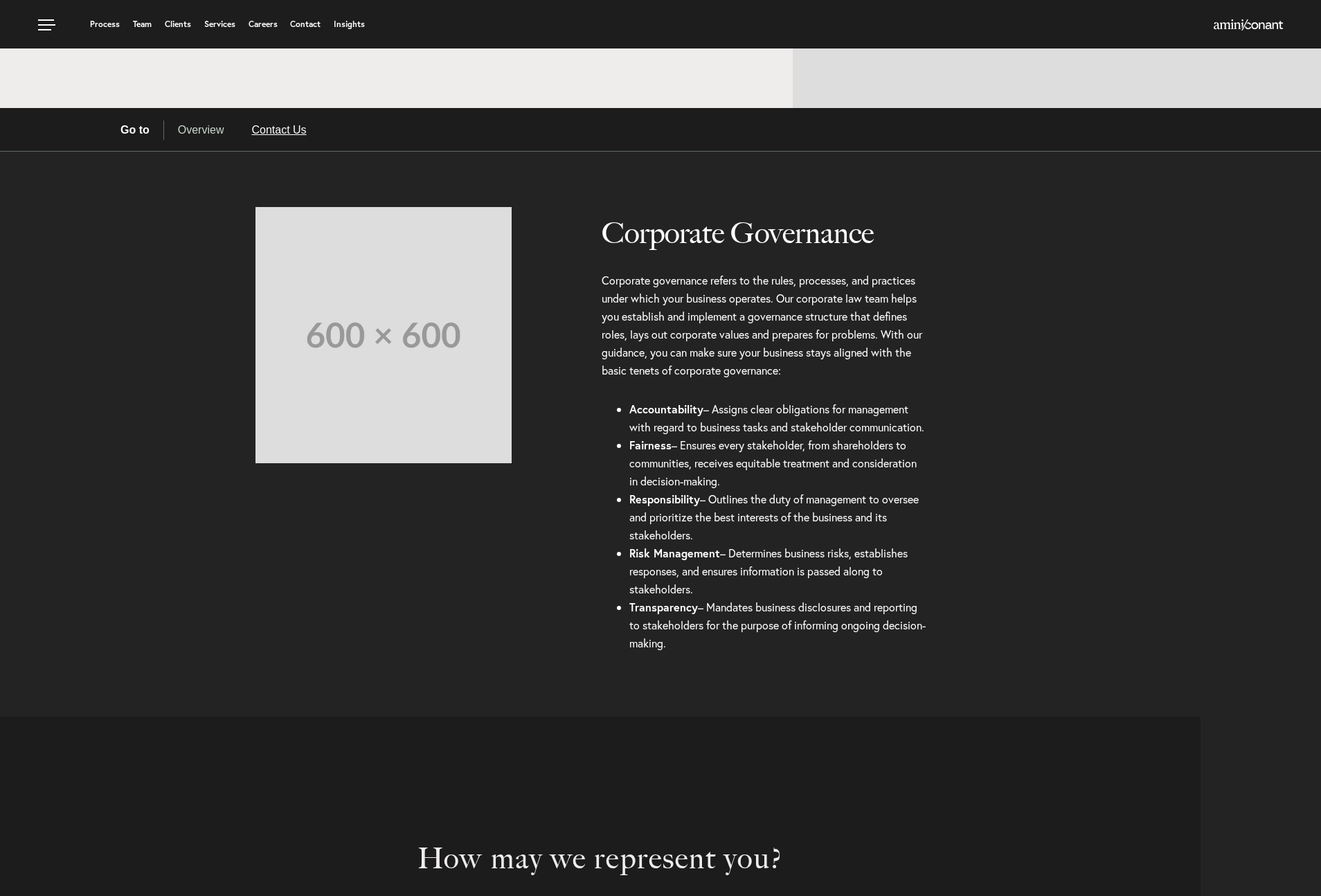
scroll to position [296, 0]
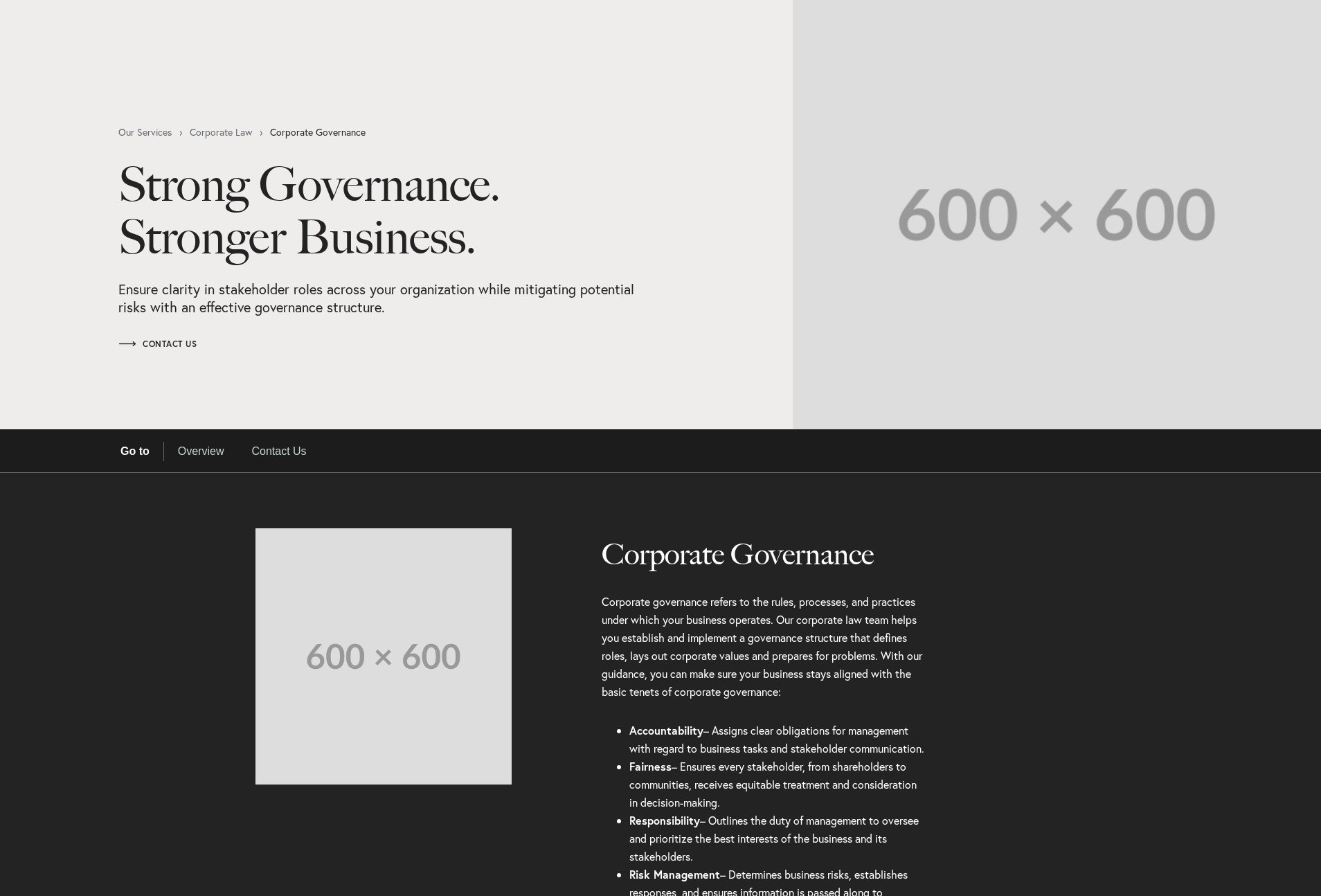
select select "Austin"
select select "Business and Civil Litigation"
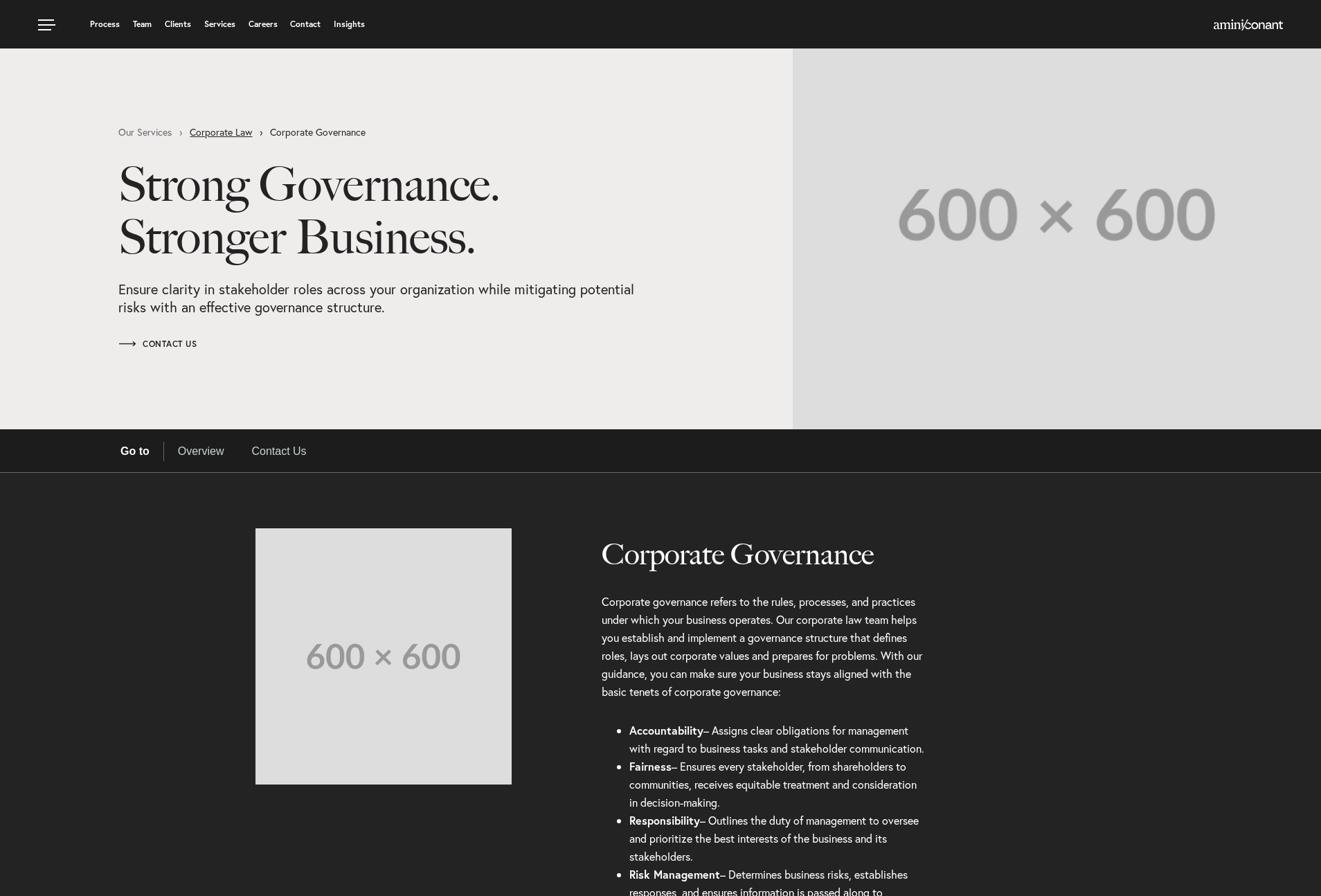
click at [234, 129] on link "Corporate Law" at bounding box center [230, 132] width 80 height 10
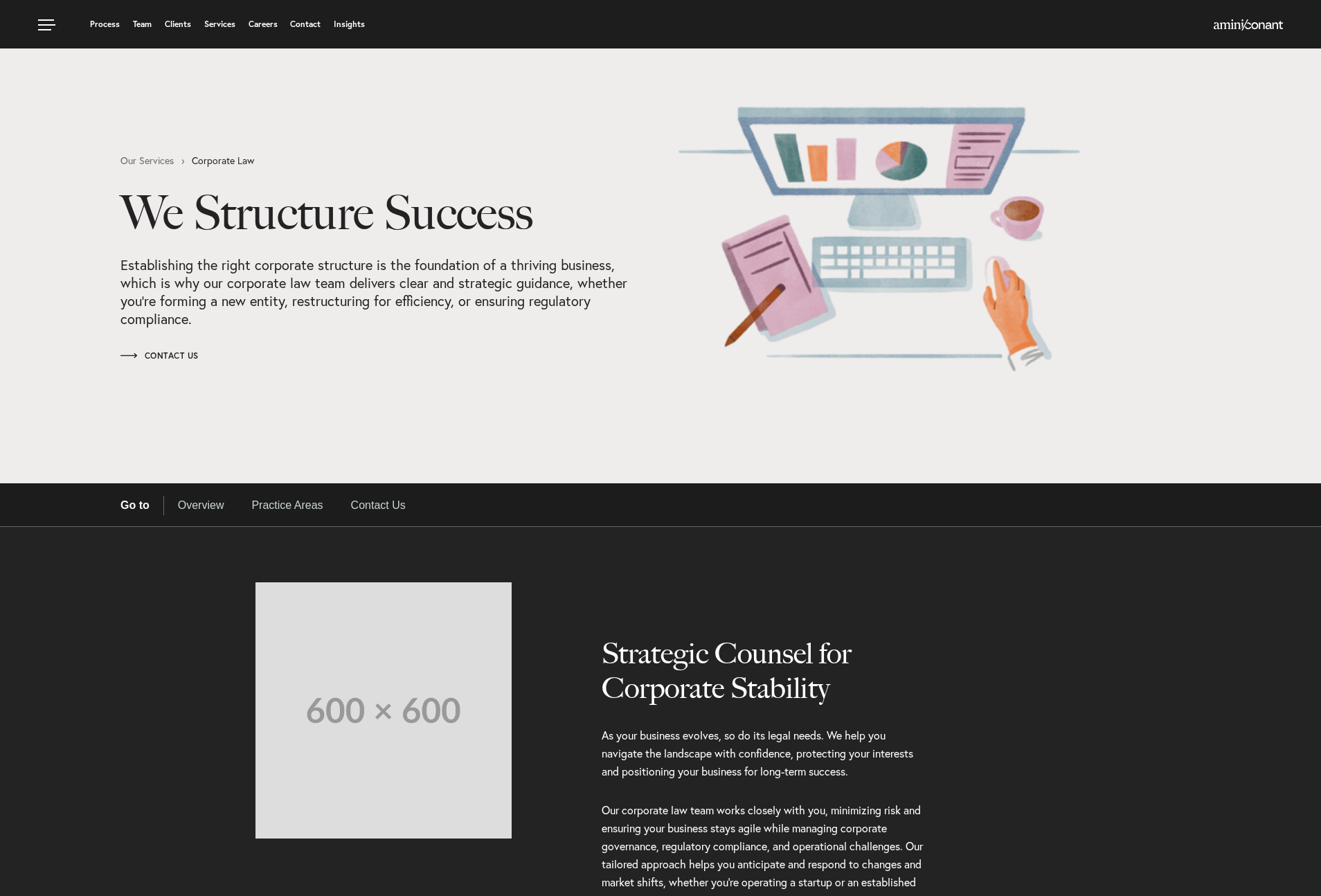
select select "Austin"
select select "Business and Civil Litigation"
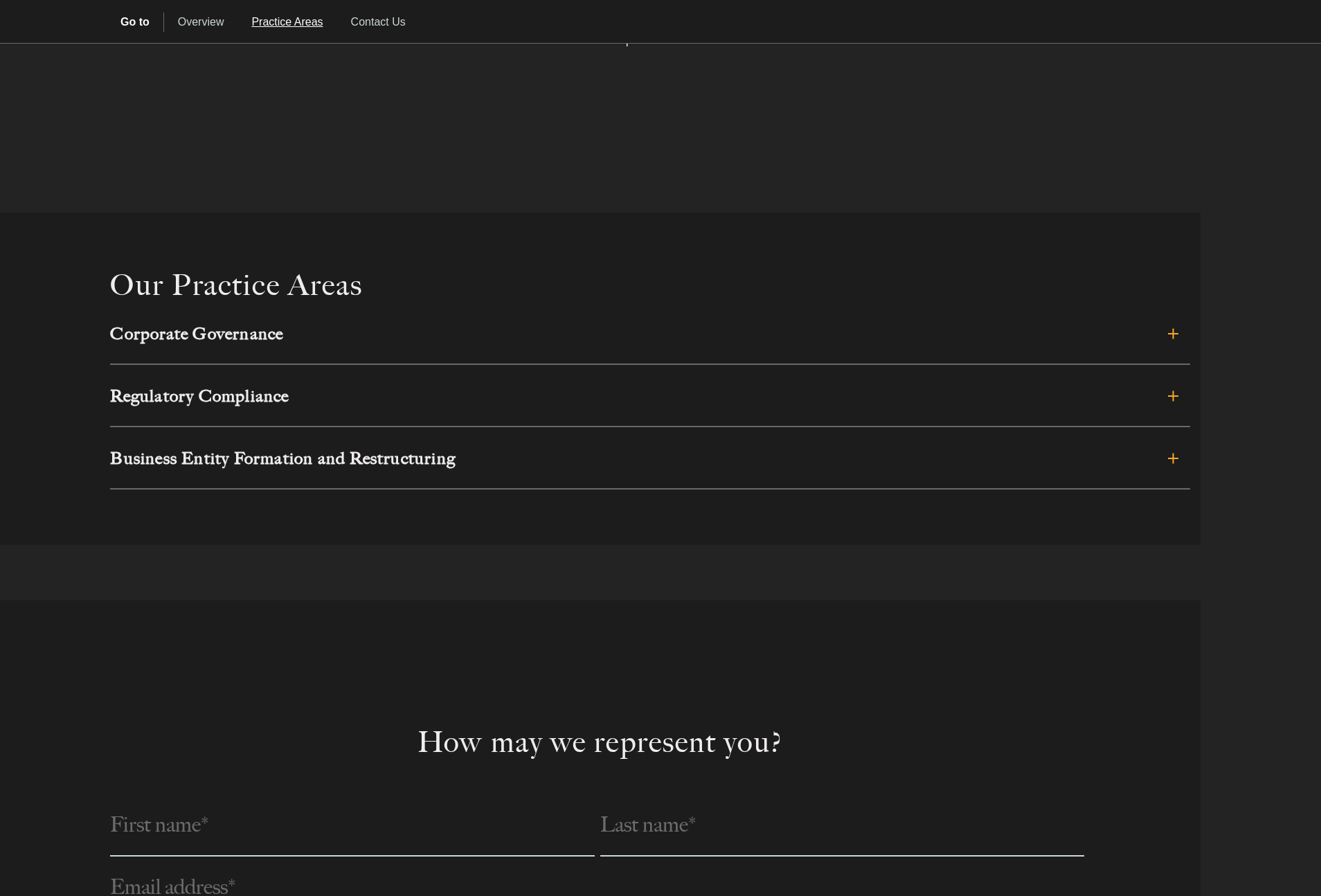
scroll to position [864, 0]
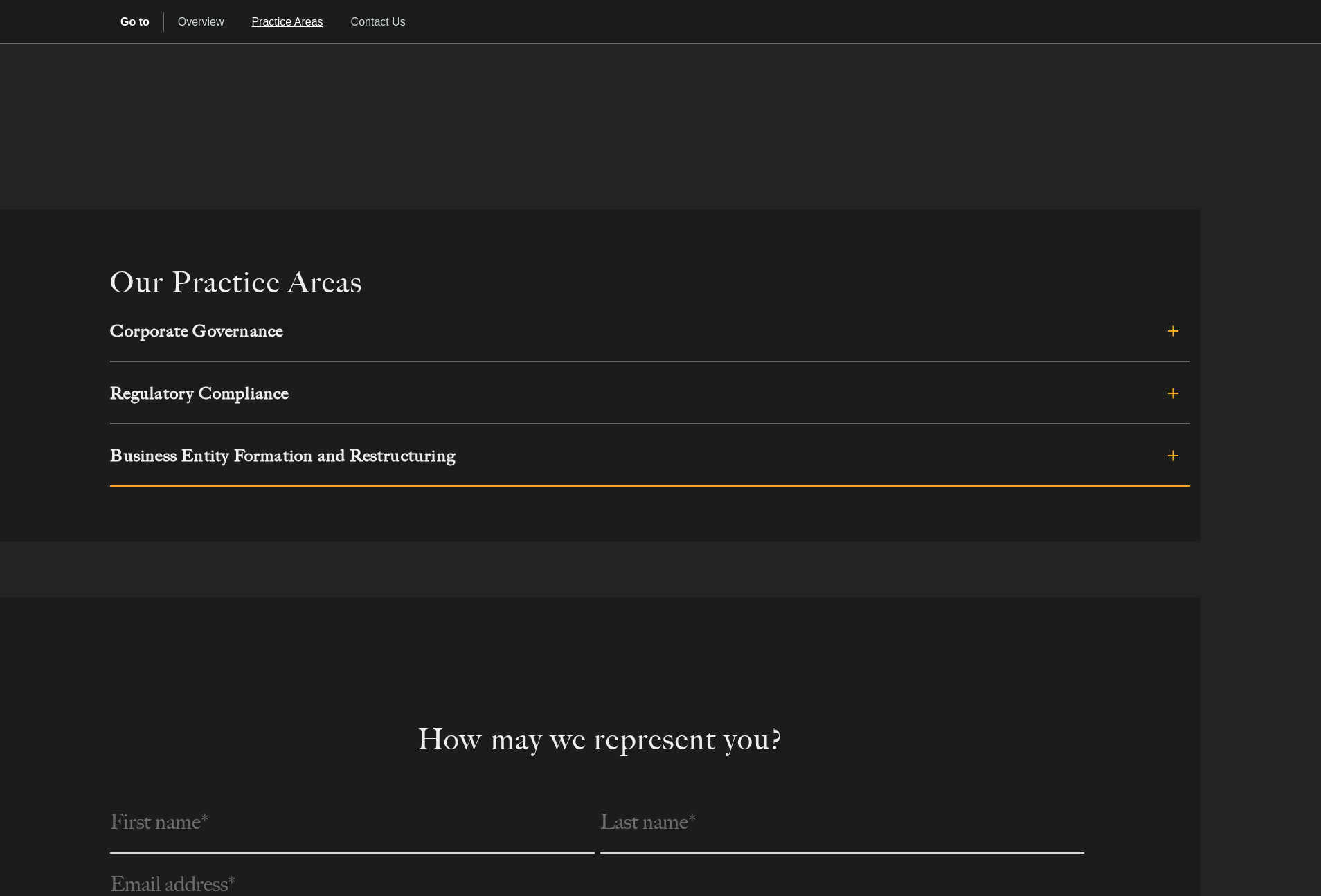
click at [395, 465] on link "Business Entity Formation and Restructuring" at bounding box center [649, 455] width 1080 height 62
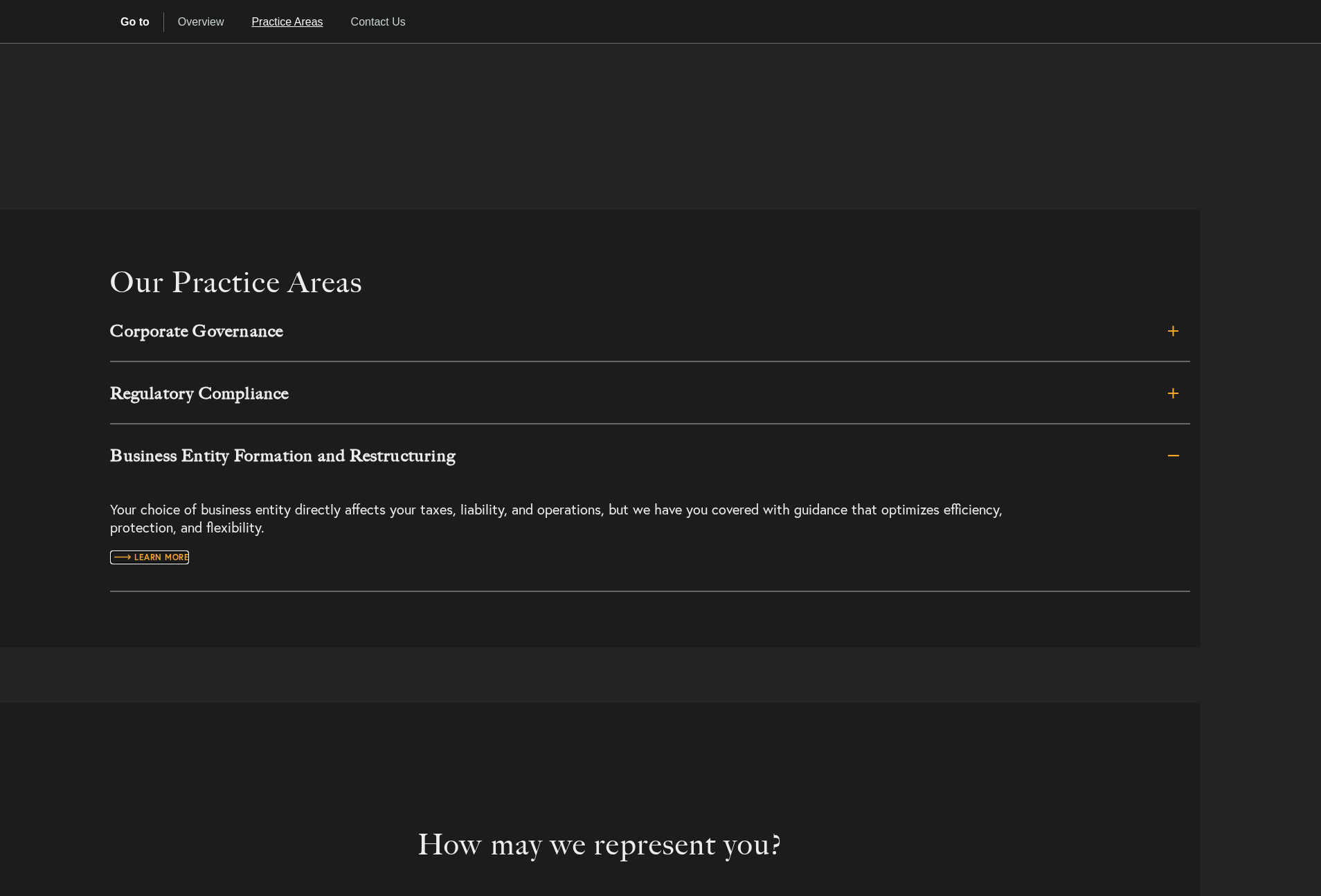
click at [160, 558] on span "Learn more" at bounding box center [149, 556] width 79 height 8
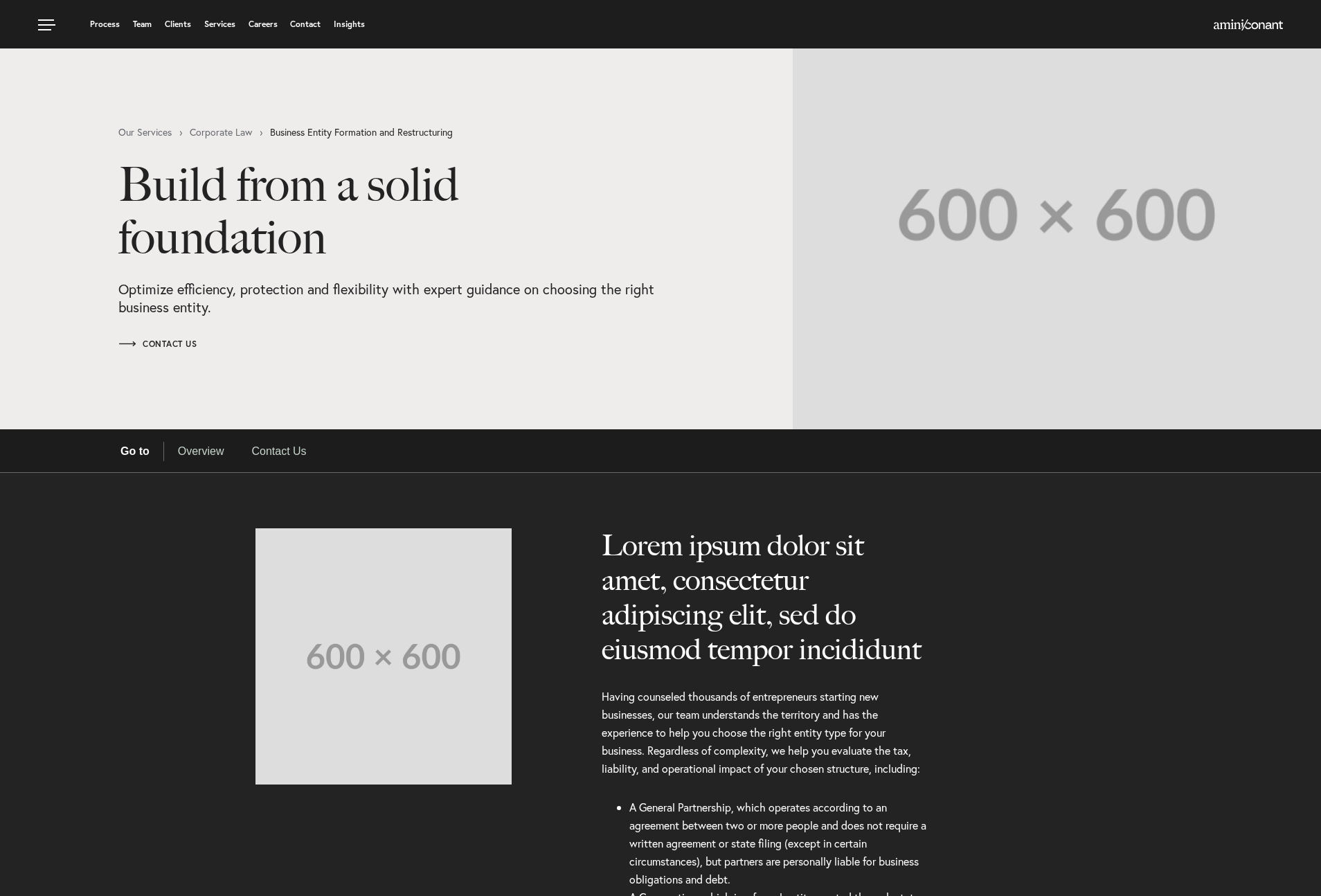
select select "Austin"
select select "Business and Civil Litigation"
select select "Austin"
select select "Business and Civil Litigation"
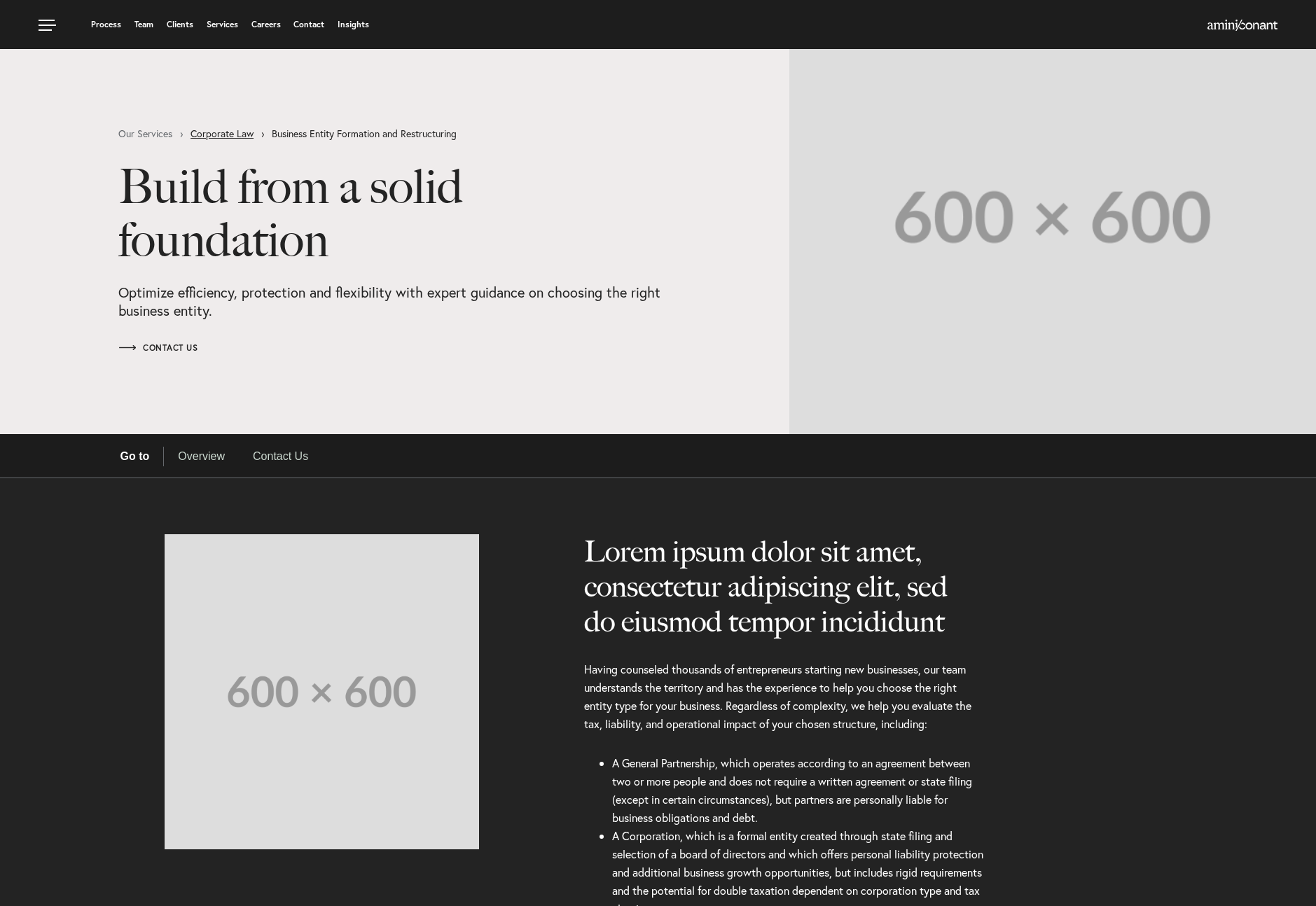
click at [214, 131] on link "Corporate Law" at bounding box center [231, 134] width 81 height 10
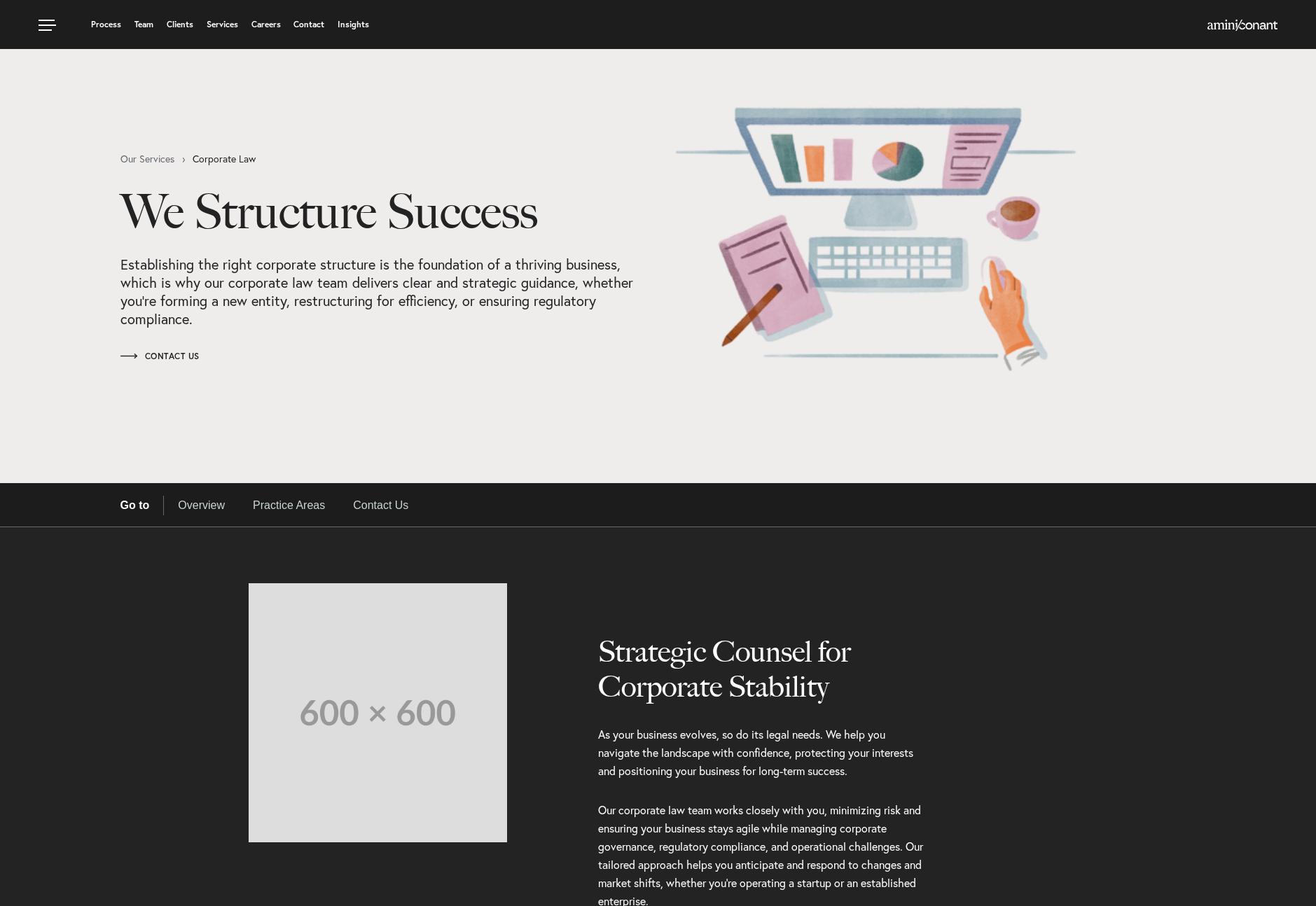
select select "Austin"
select select "Business and Civil Litigation"
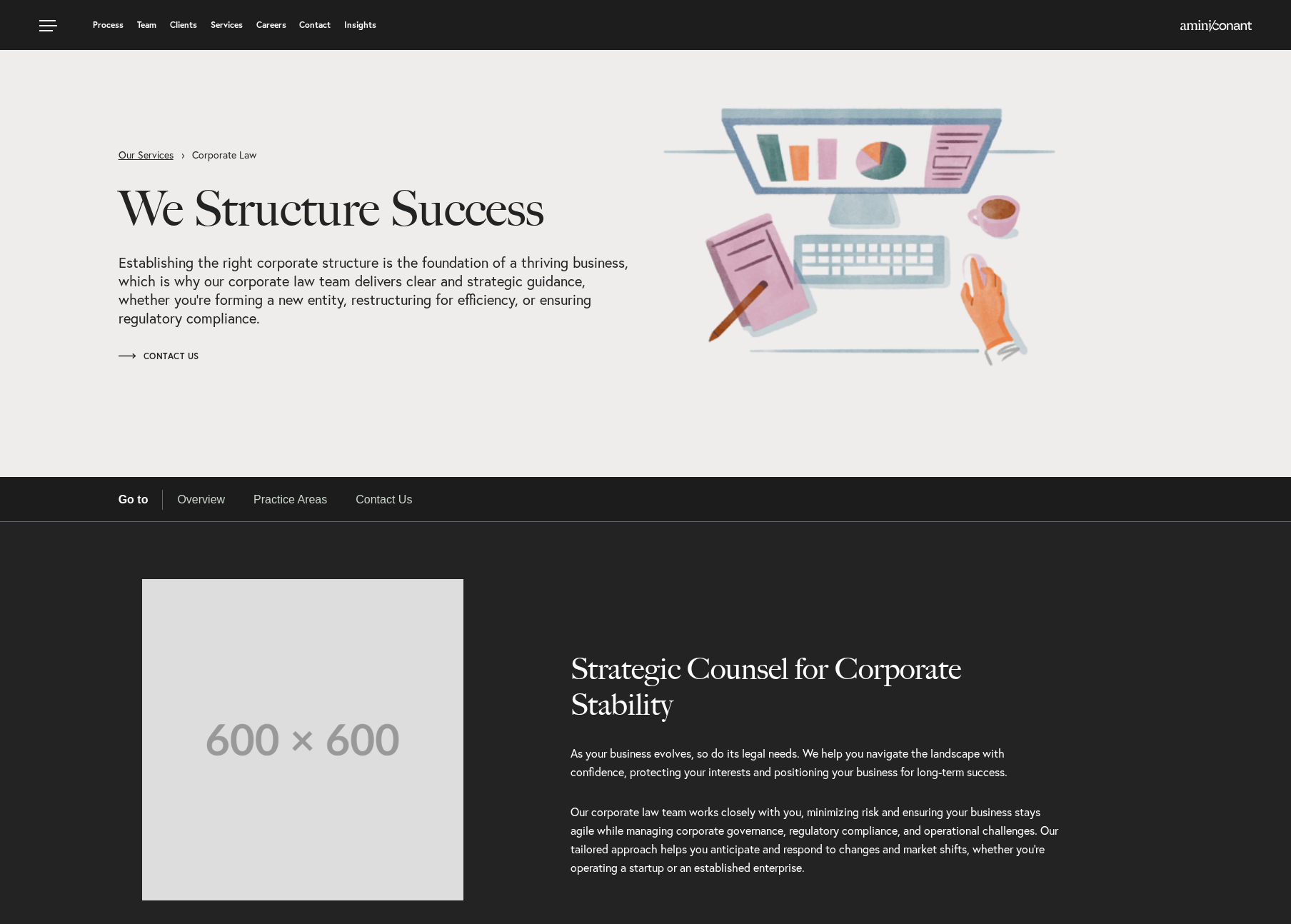
click at [166, 151] on link "Our Services" at bounding box center [155, 155] width 74 height 10
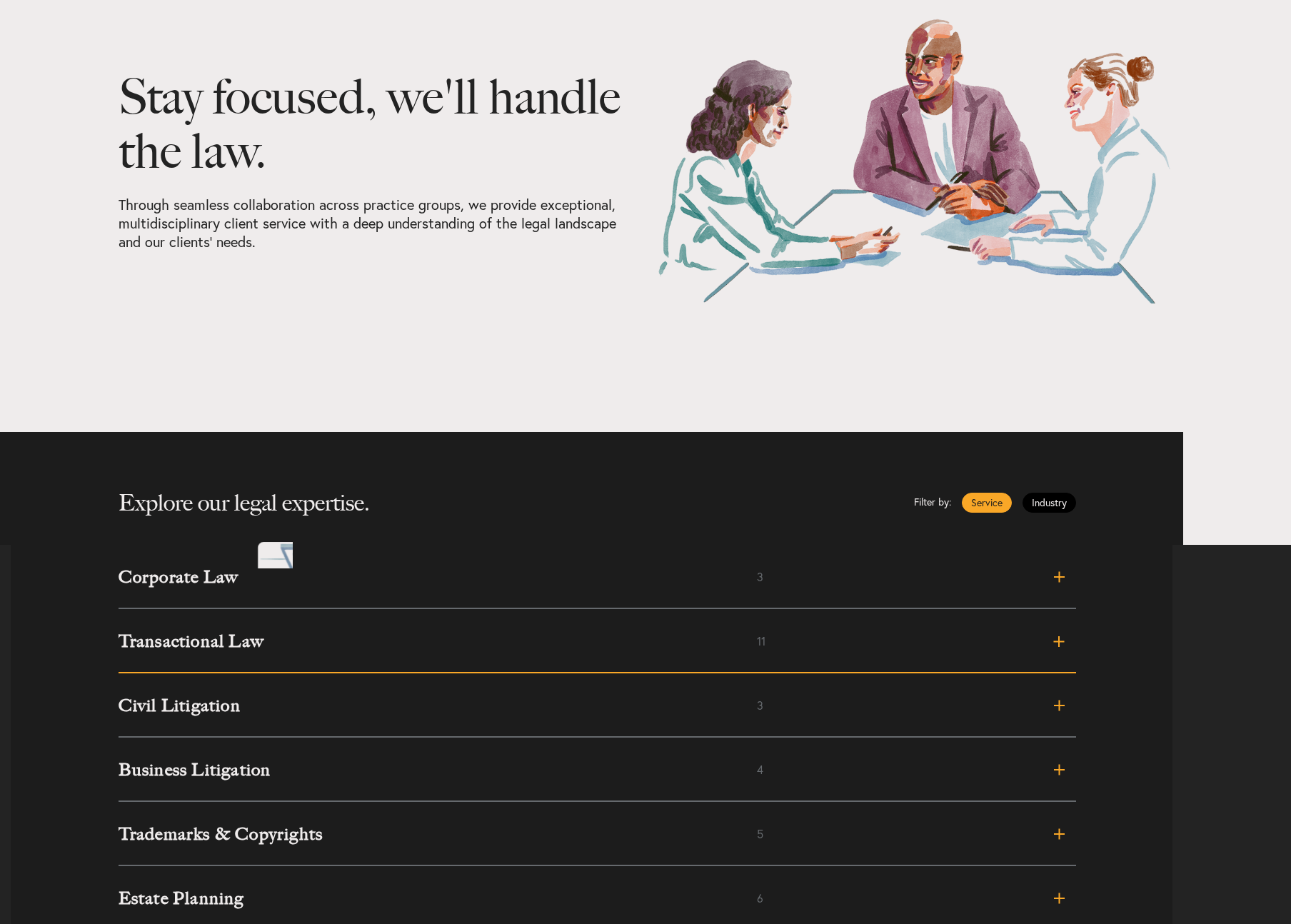
scroll to position [224, 0]
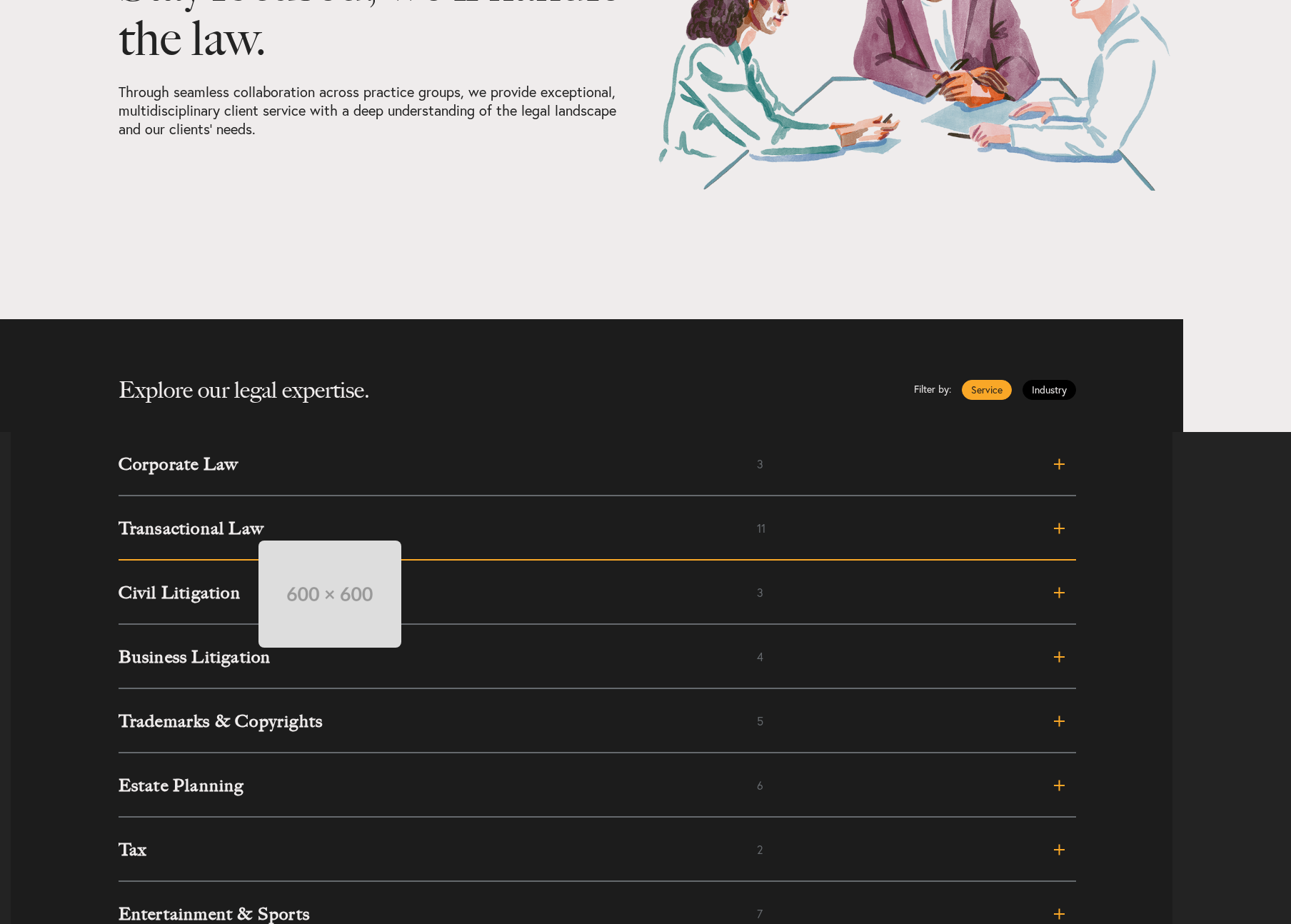
click at [244, 526] on h3 "Transactional Law" at bounding box center [438, 528] width 639 height 18
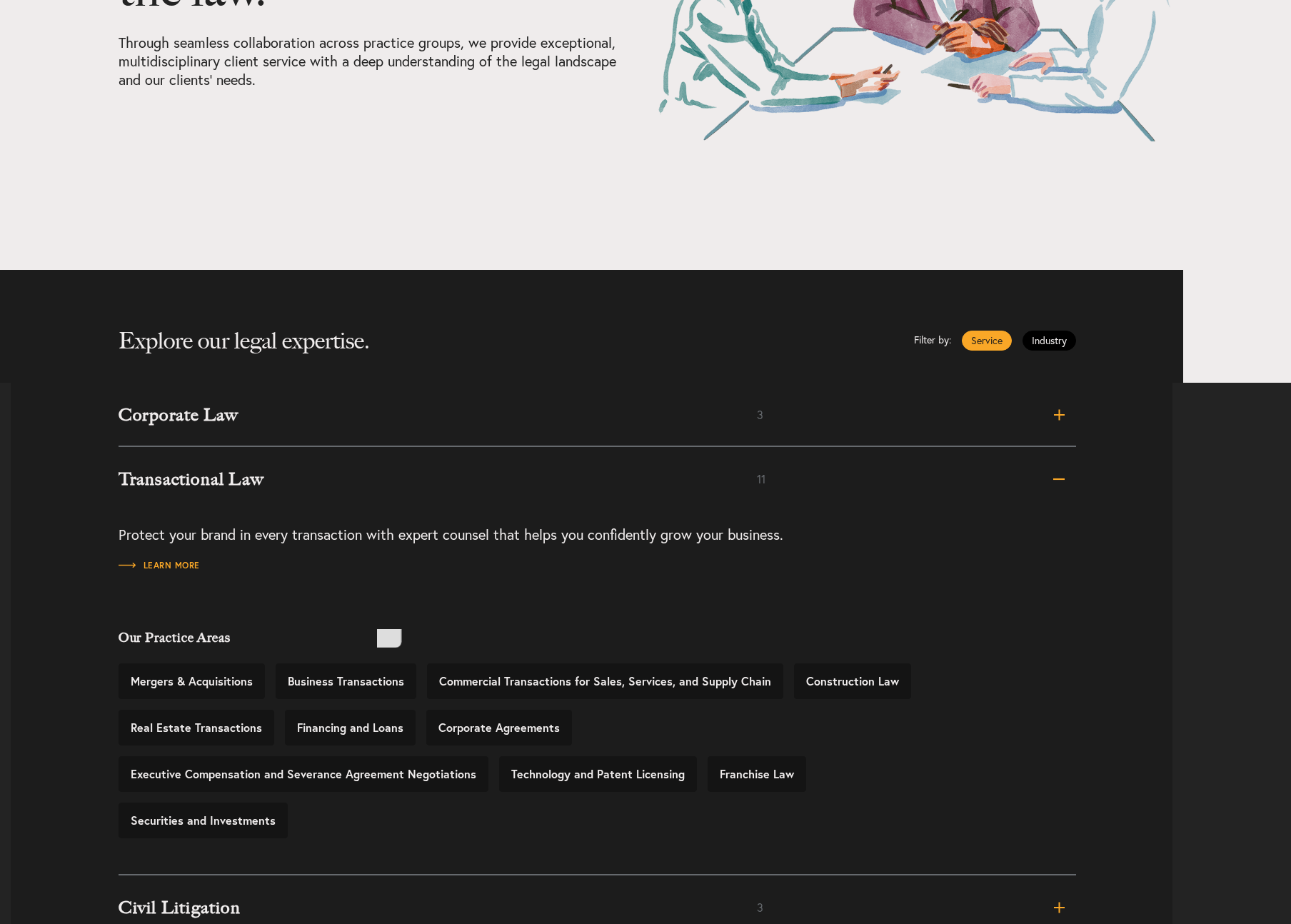
scroll to position [330, 0]
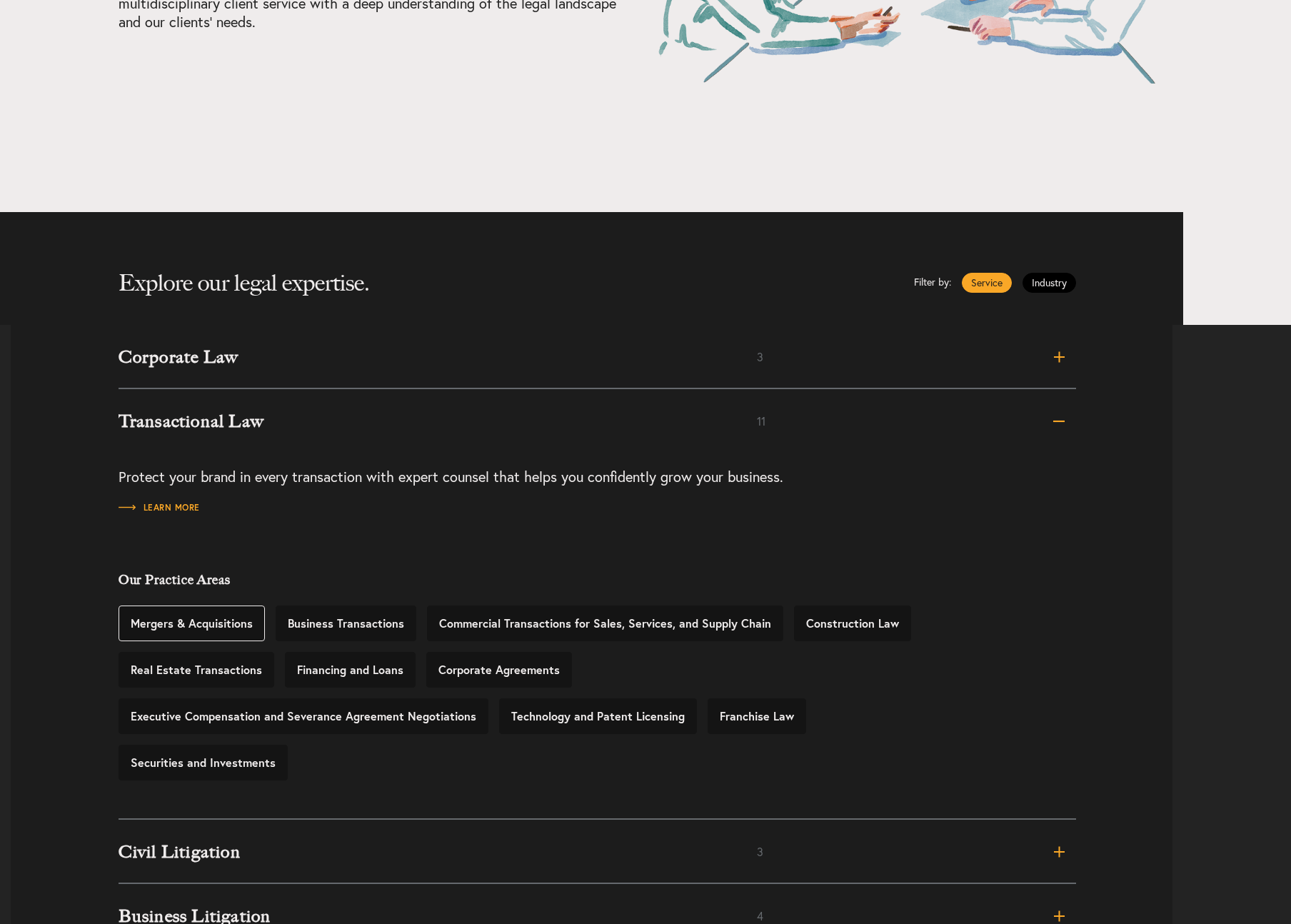
click at [216, 623] on link "Mergers & Acquisitions" at bounding box center [192, 623] width 146 height 36
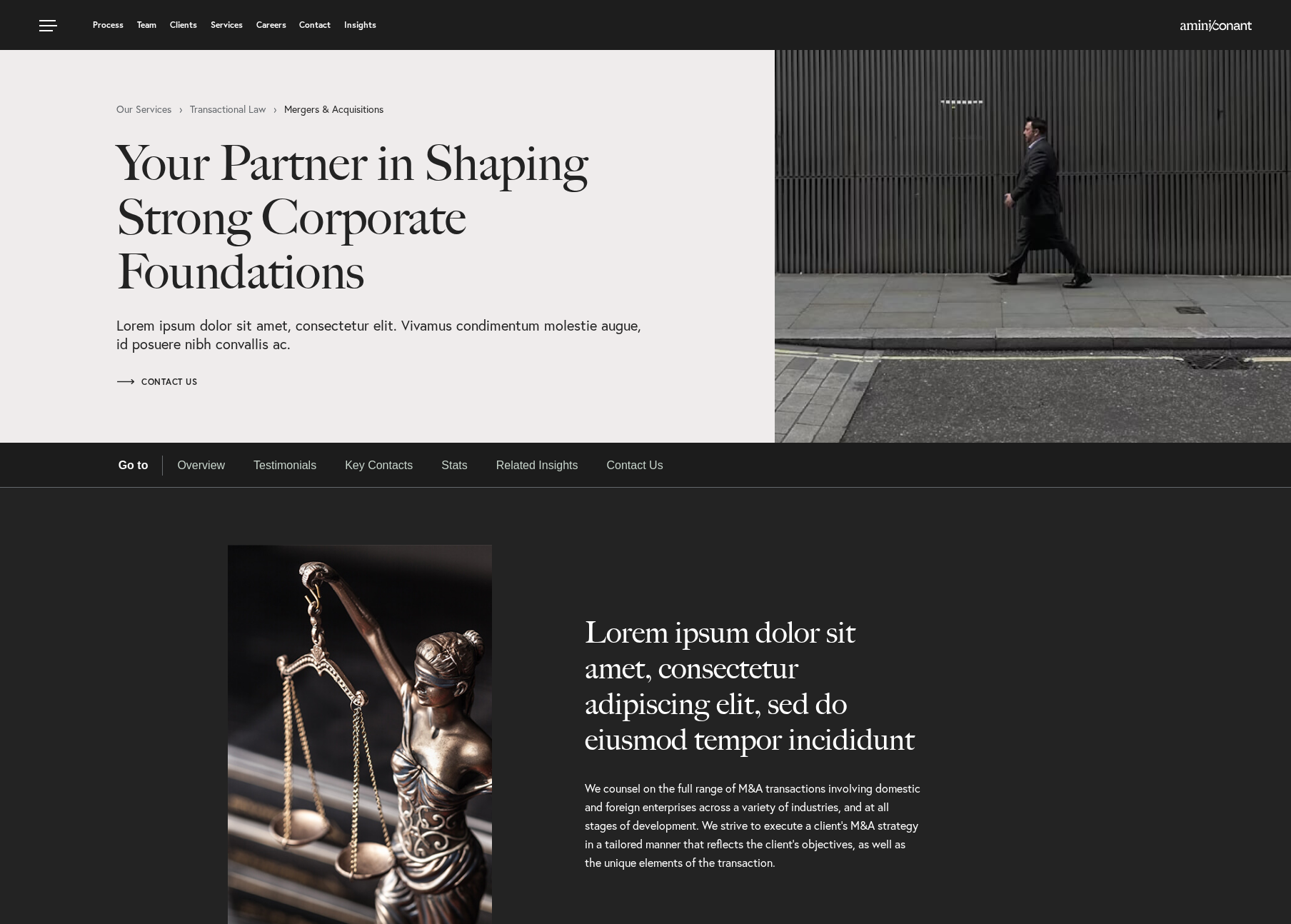
select select "Austin"
select select "Business and Civil Litigation"
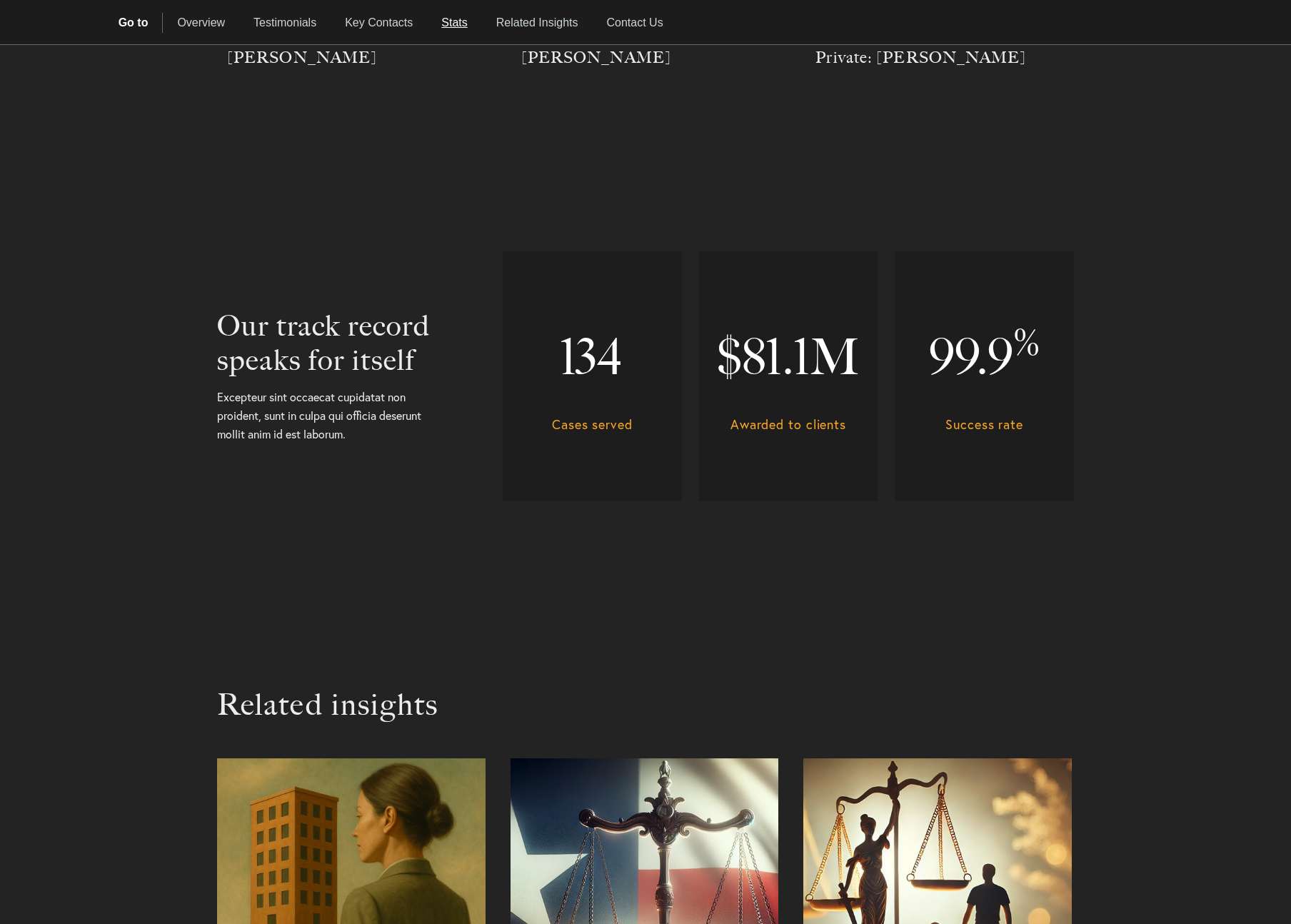
scroll to position [1633, 0]
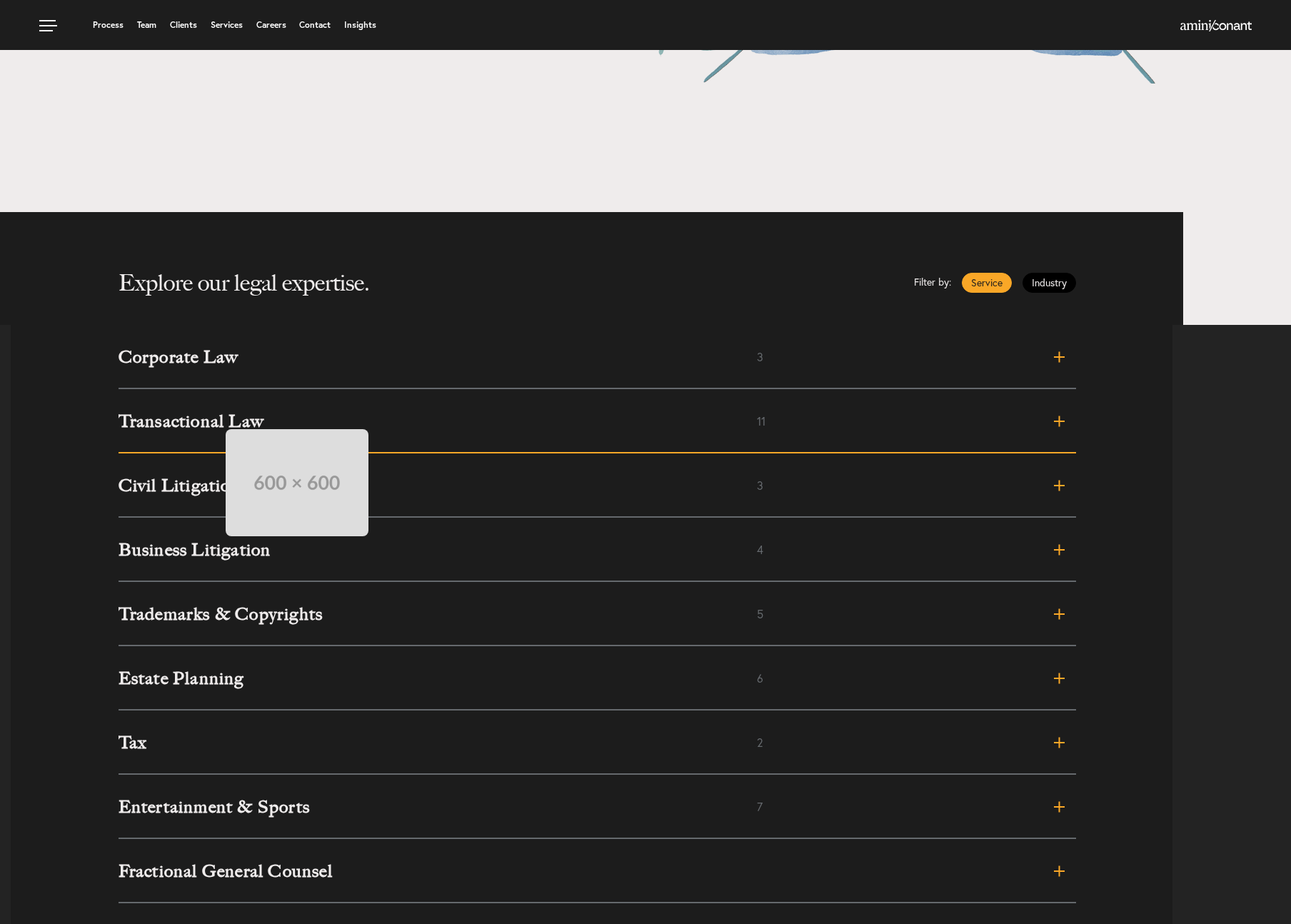
click at [212, 415] on h3 "Transactional Law" at bounding box center [438, 421] width 639 height 18
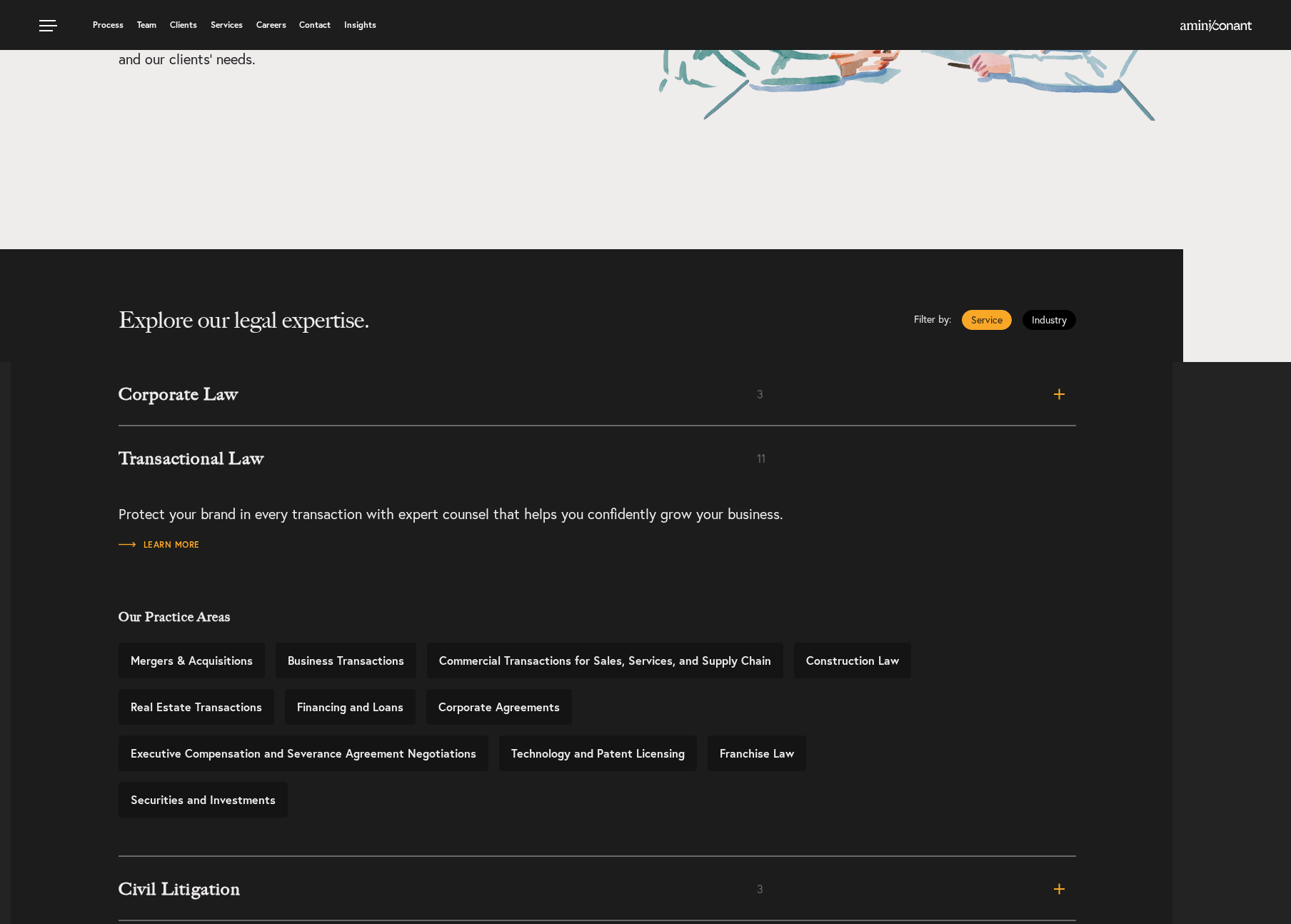
scroll to position [288, 0]
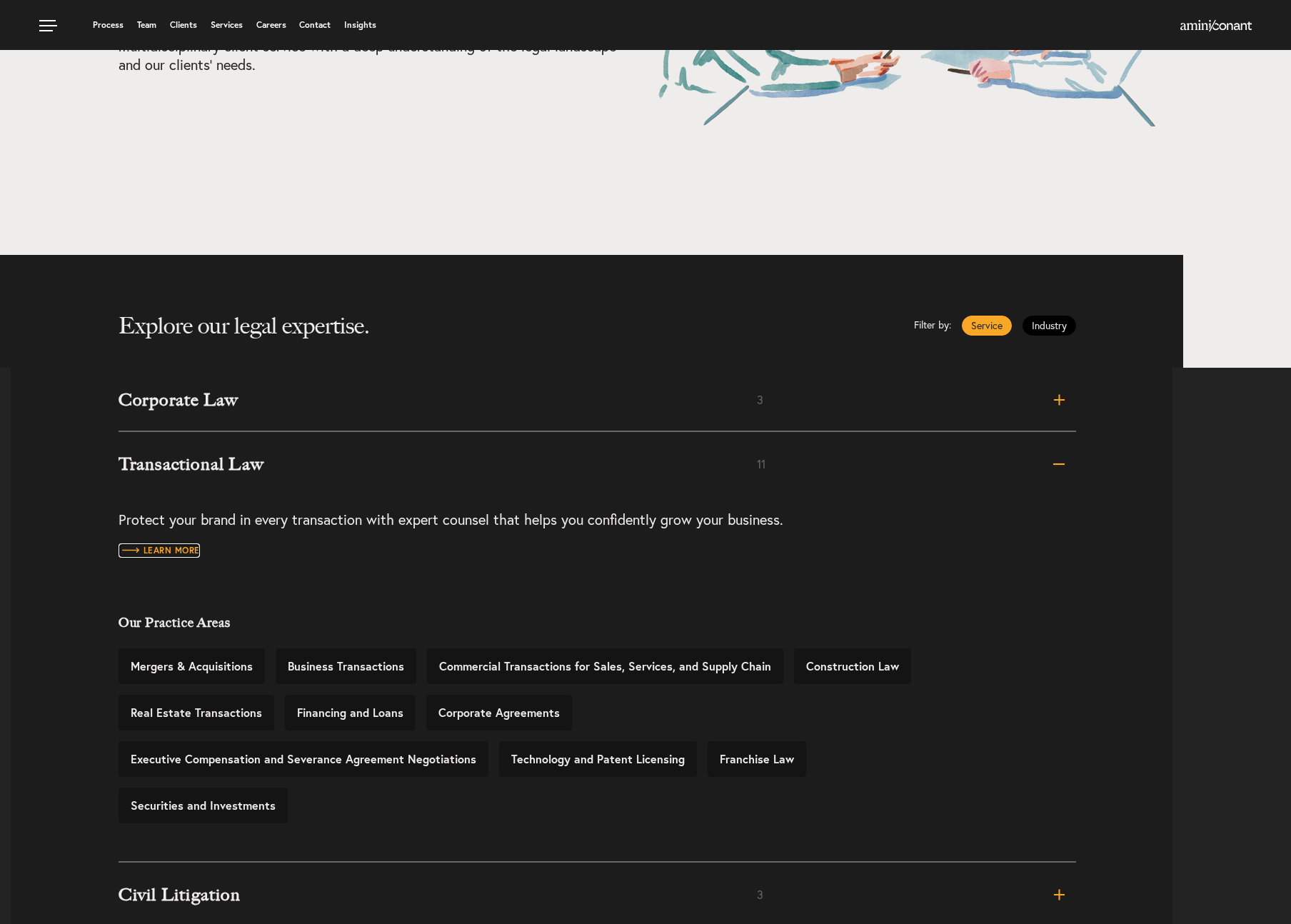
click at [171, 555] on span "Learn more" at bounding box center [159, 550] width 81 height 8
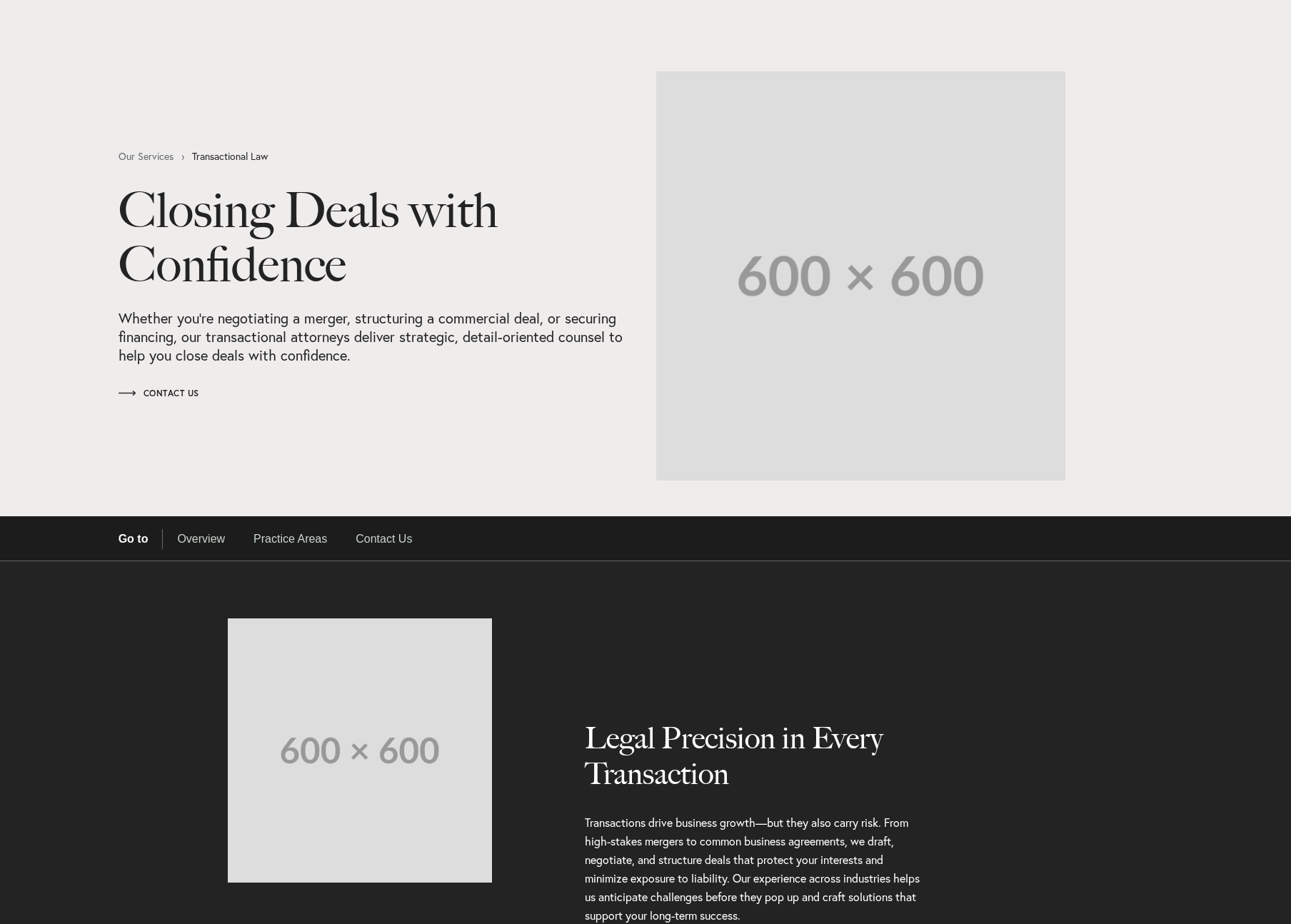
select select "Austin"
select select "Business and Civil Litigation"
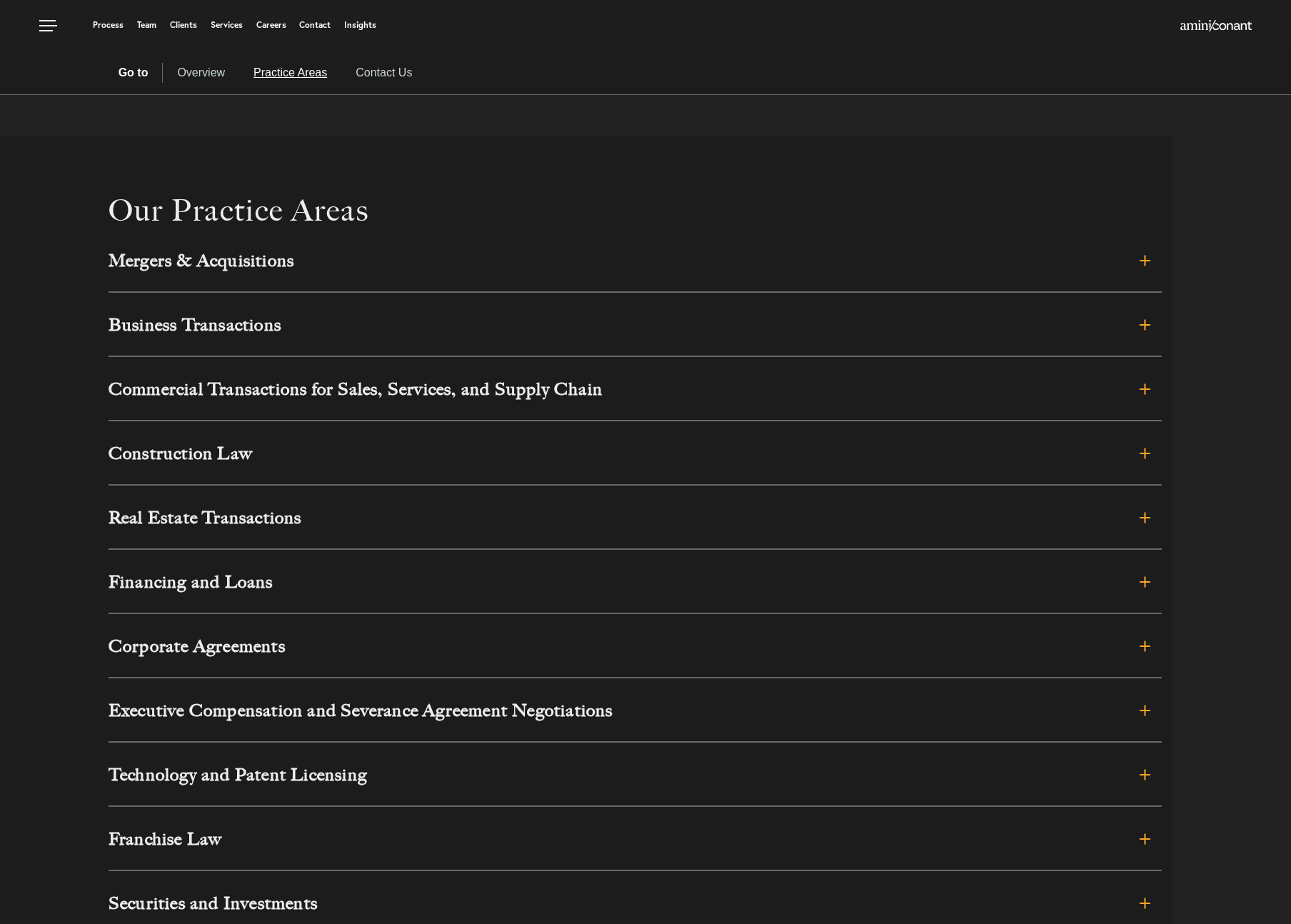
scroll to position [1000, 0]
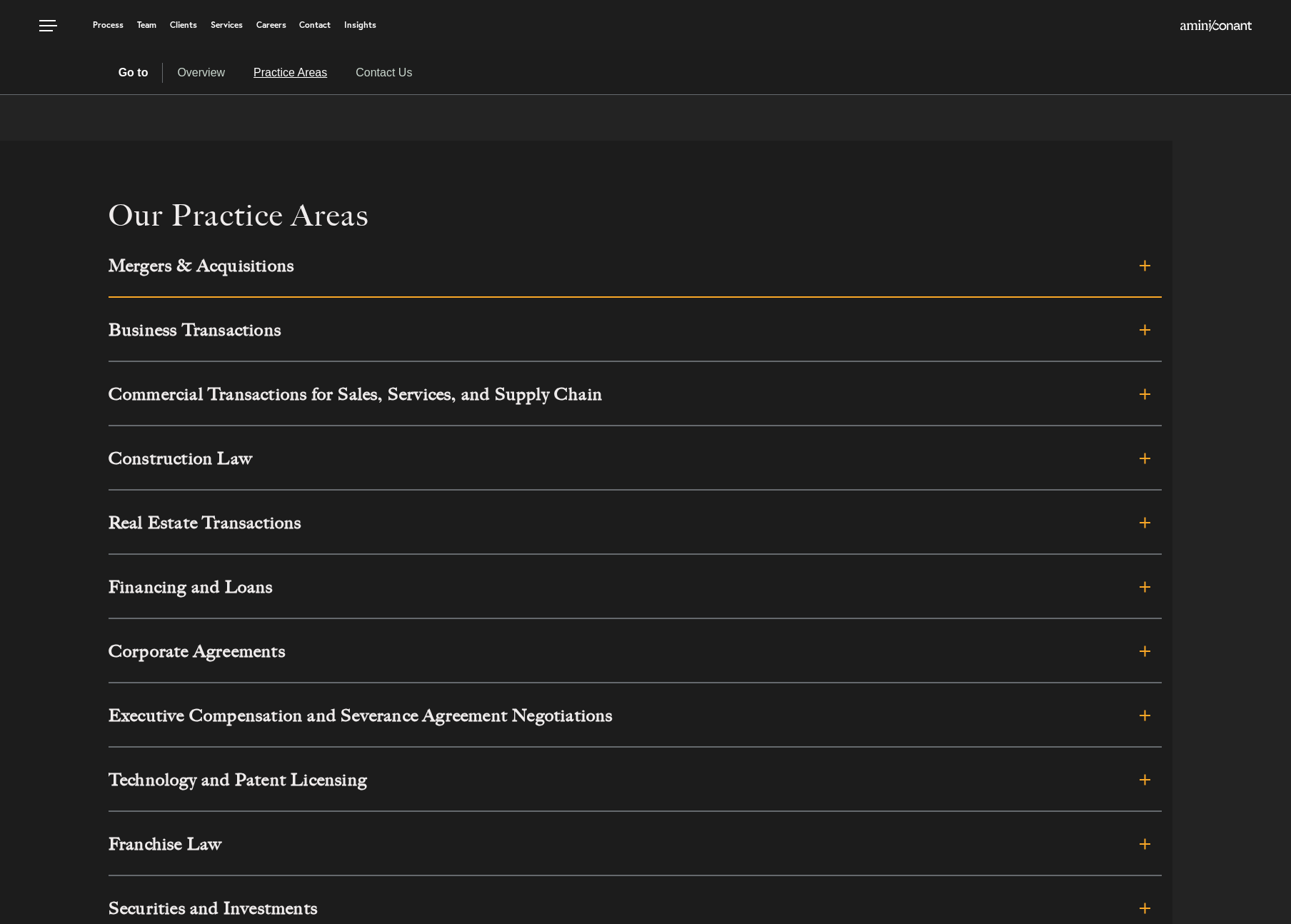
click at [528, 273] on h3 "Mergers & Acquisitions" at bounding box center [530, 266] width 843 height 18
